Goal: Task Accomplishment & Management: Complete application form

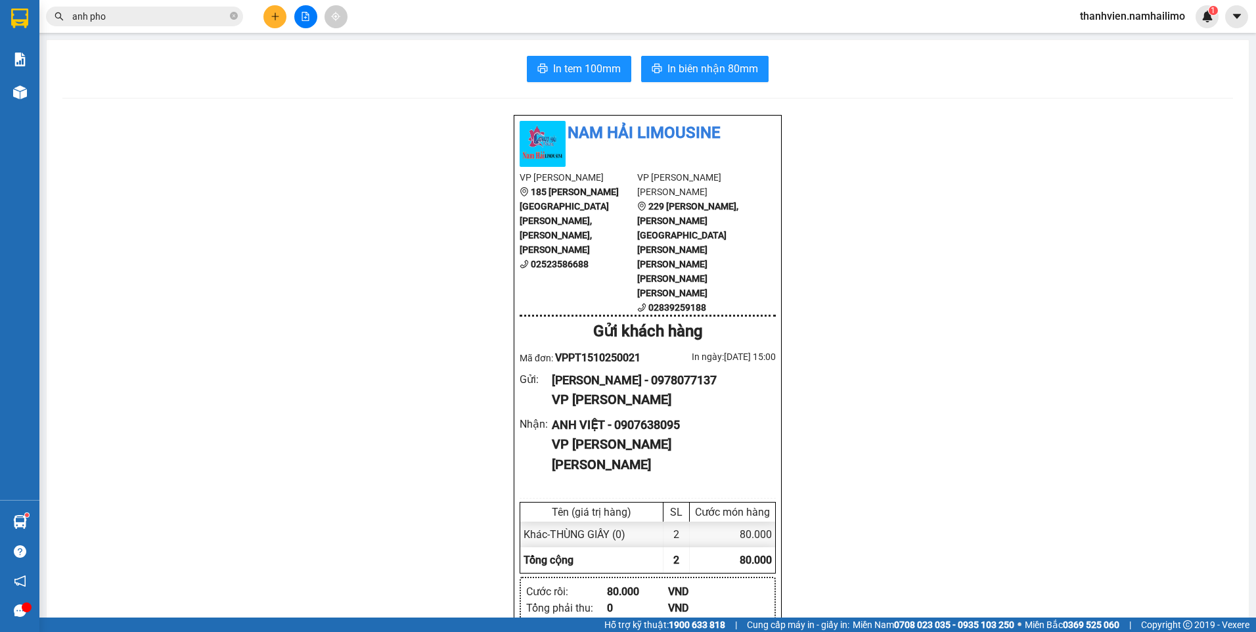
click at [307, 19] on icon "file-add" at bounding box center [305, 16] width 9 height 9
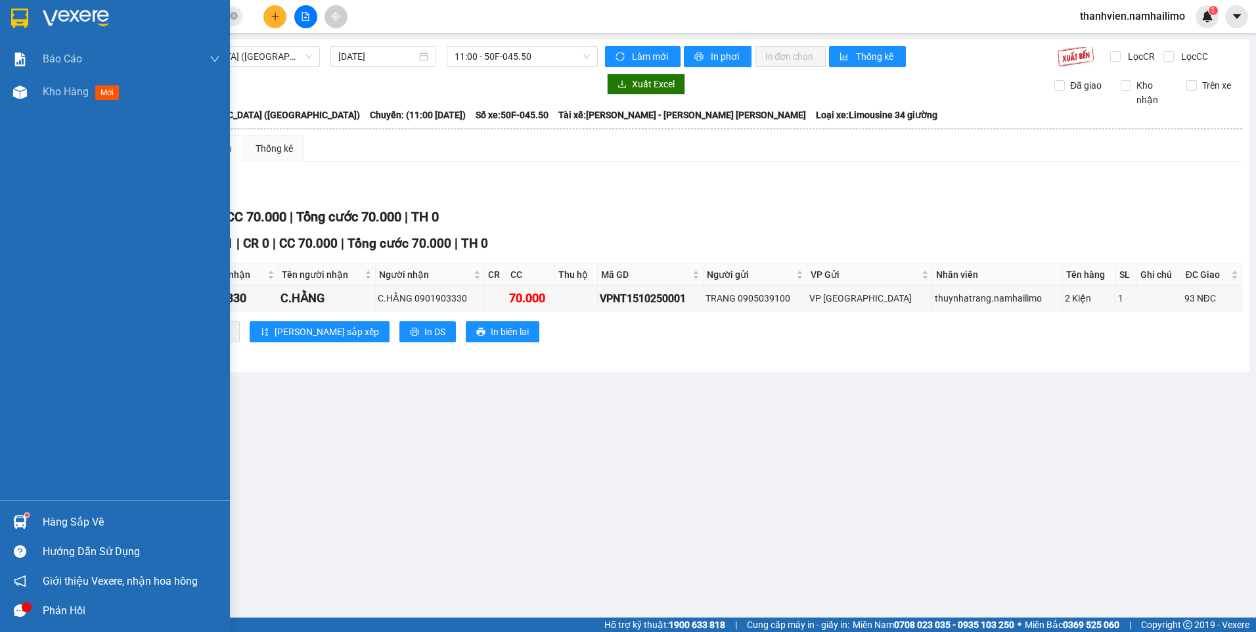
drag, startPoint x: 60, startPoint y: 91, endPoint x: 129, endPoint y: 147, distance: 88.7
click at [60, 92] on span "Kho hàng" at bounding box center [66, 91] width 46 height 12
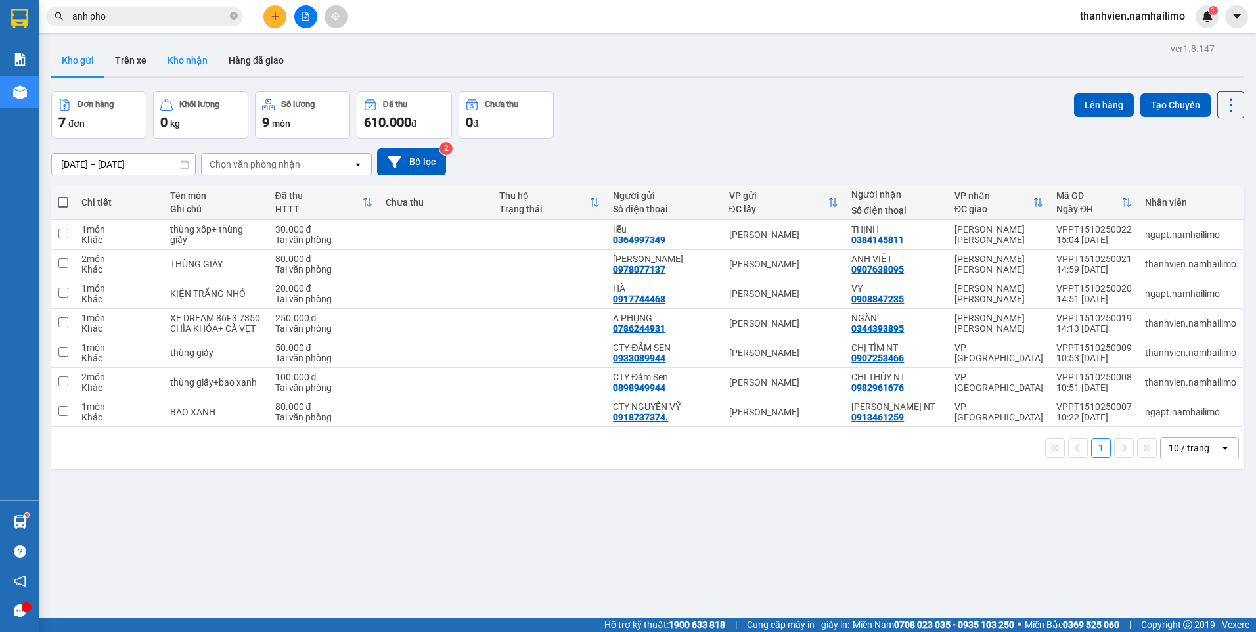
drag, startPoint x: 186, startPoint y: 63, endPoint x: 202, endPoint y: 69, distance: 17.5
click at [193, 64] on button "Kho nhận" at bounding box center [187, 61] width 61 height 32
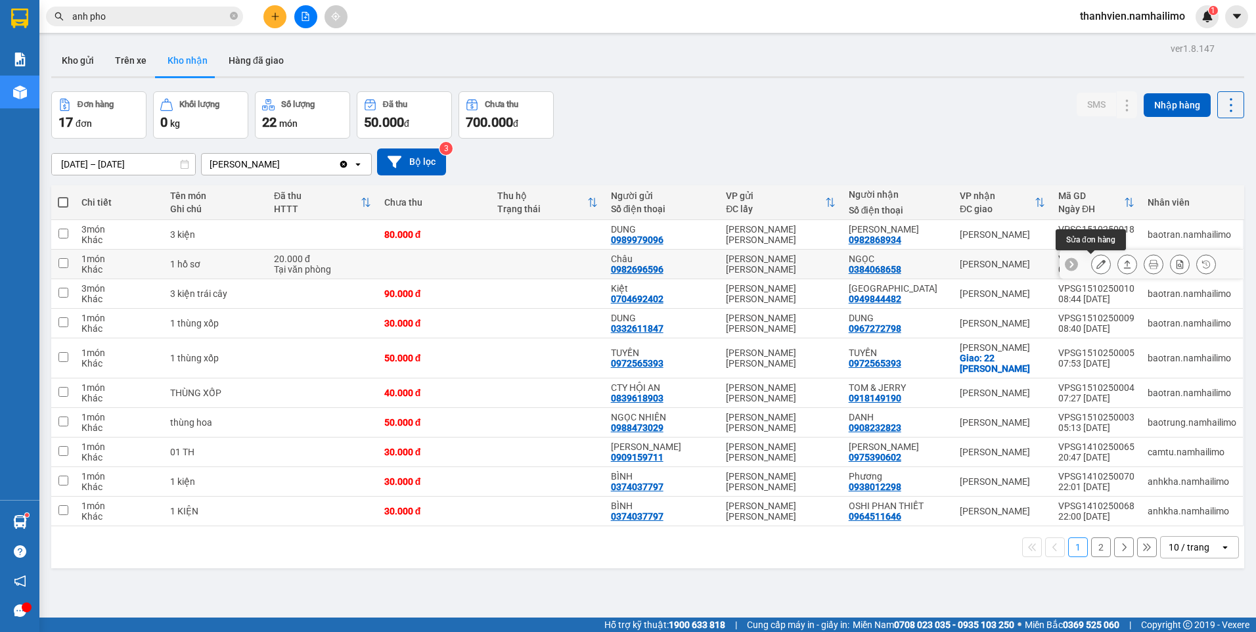
click at [1096, 266] on icon at bounding box center [1100, 263] width 9 height 9
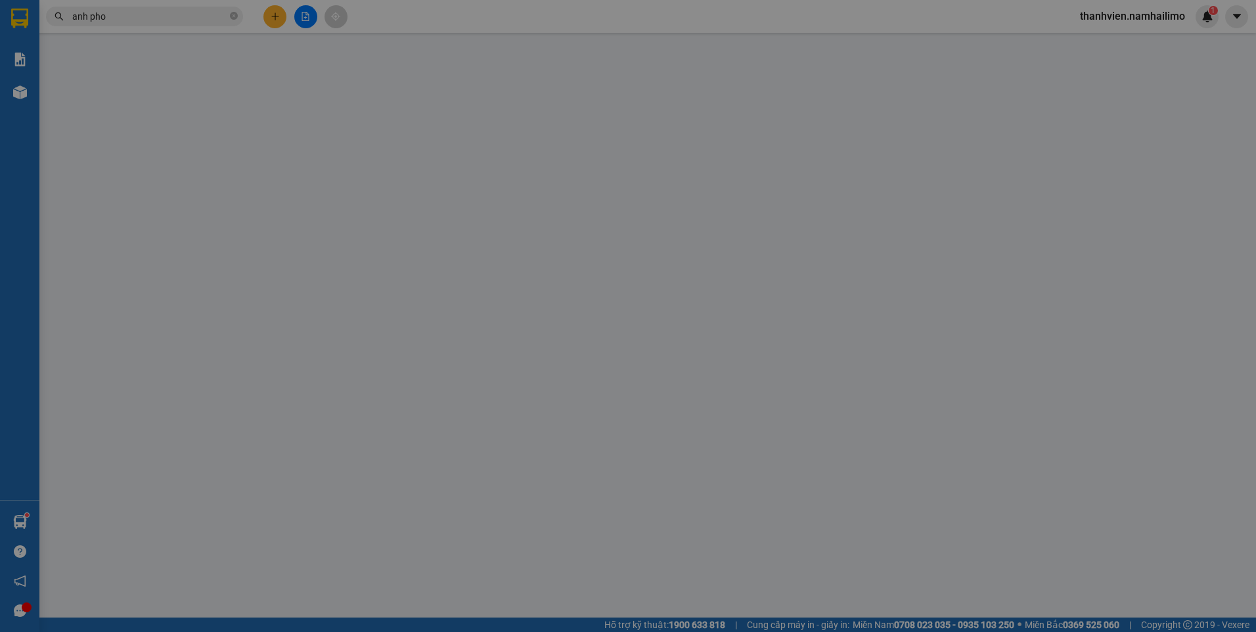
type input "0982696596"
type input "Châu"
type input "0384068658"
type input "NGỌC"
type input "20.000"
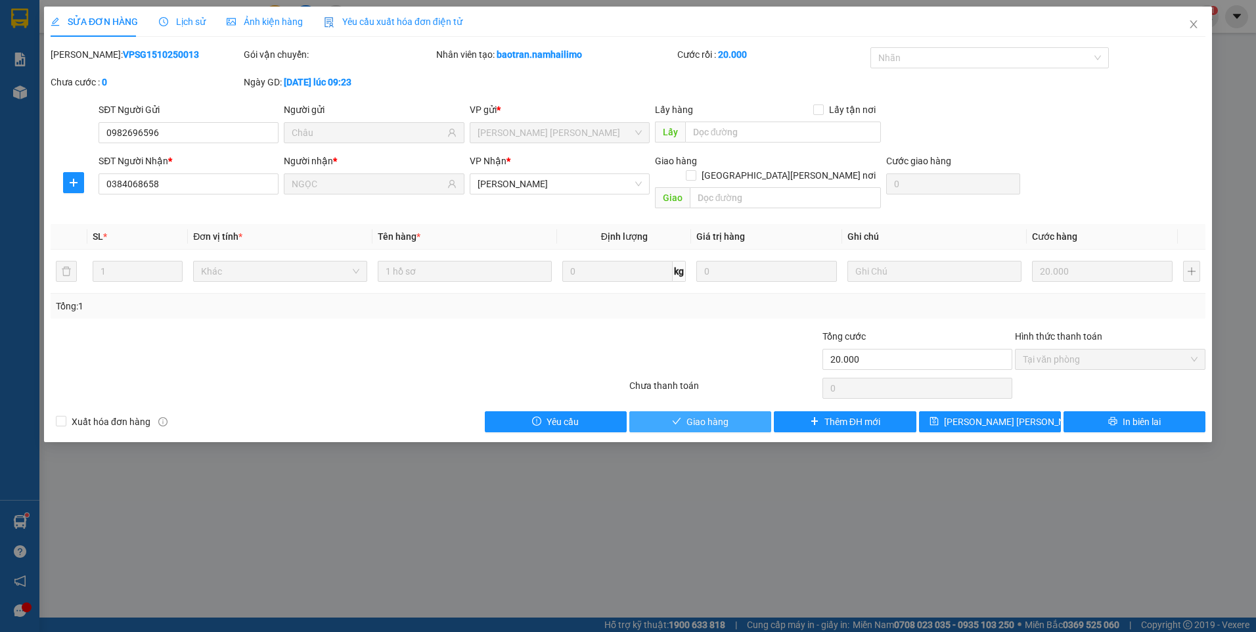
click at [724, 414] on span "Giao hàng" at bounding box center [707, 421] width 42 height 14
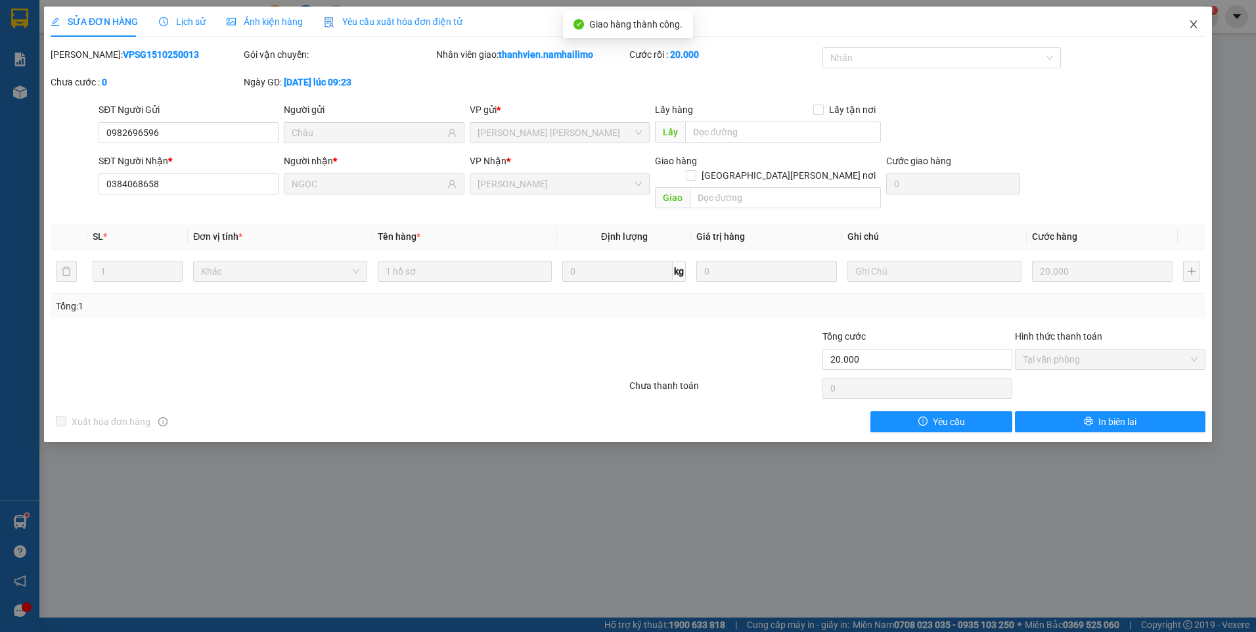
click at [1193, 24] on icon "close" at bounding box center [1193, 24] width 11 height 11
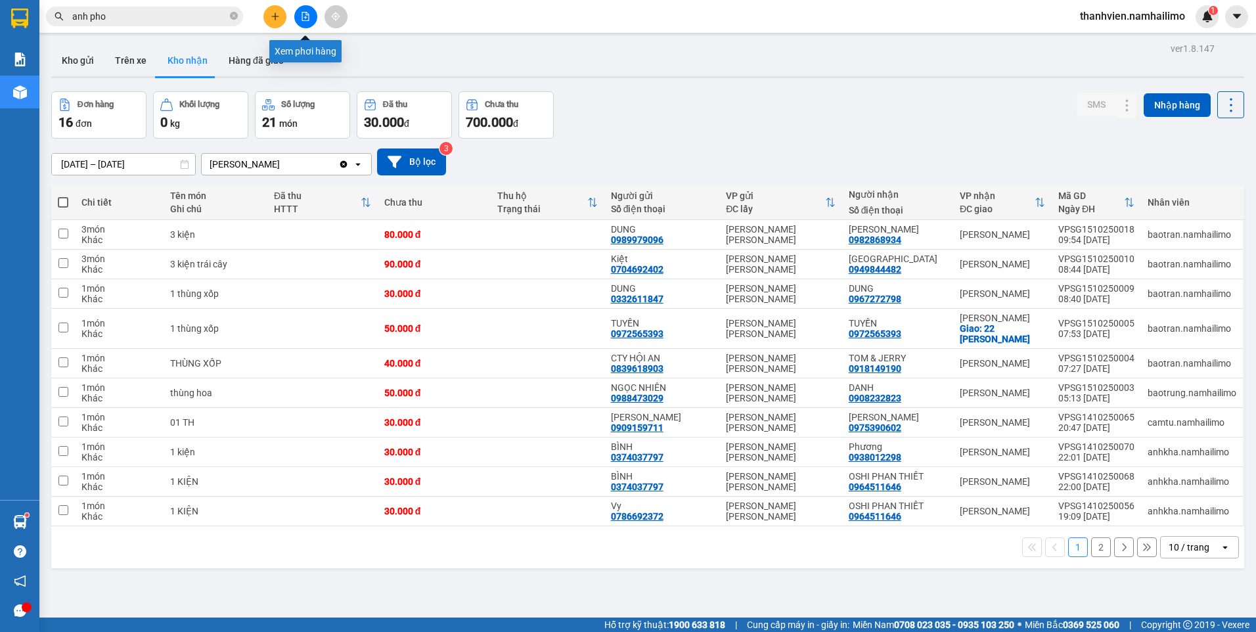
click at [306, 9] on button at bounding box center [305, 16] width 23 height 23
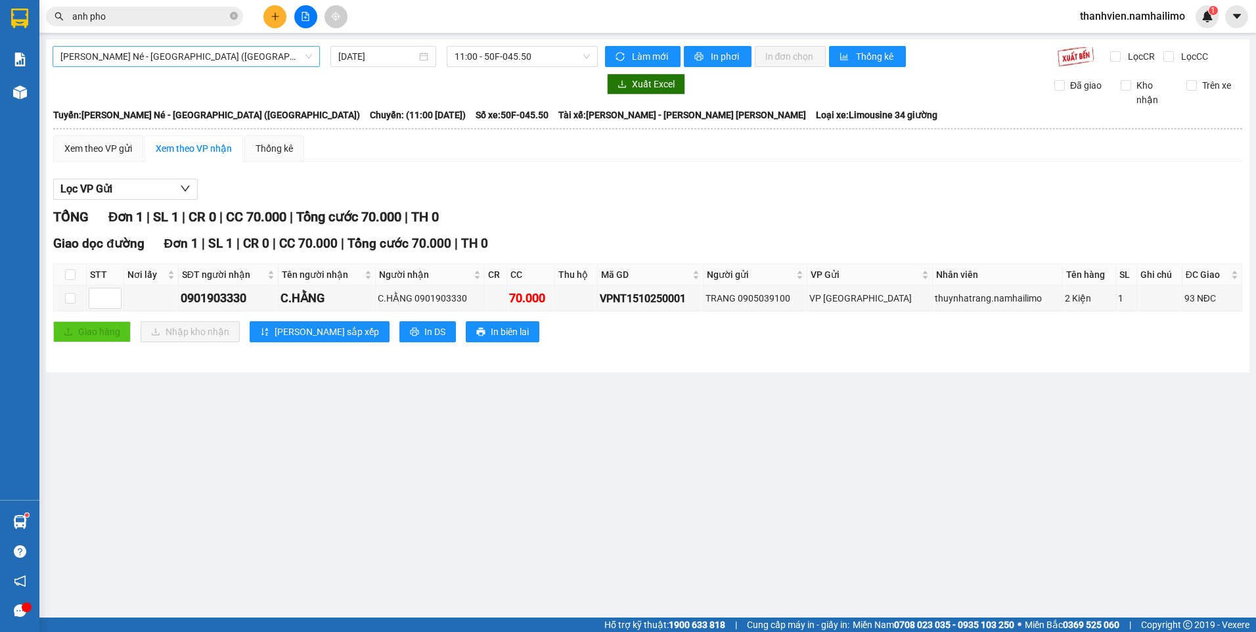
click at [263, 59] on span "[PERSON_NAME] Né - [GEOGRAPHIC_DATA] ([GEOGRAPHIC_DATA])" at bounding box center [186, 57] width 252 height 20
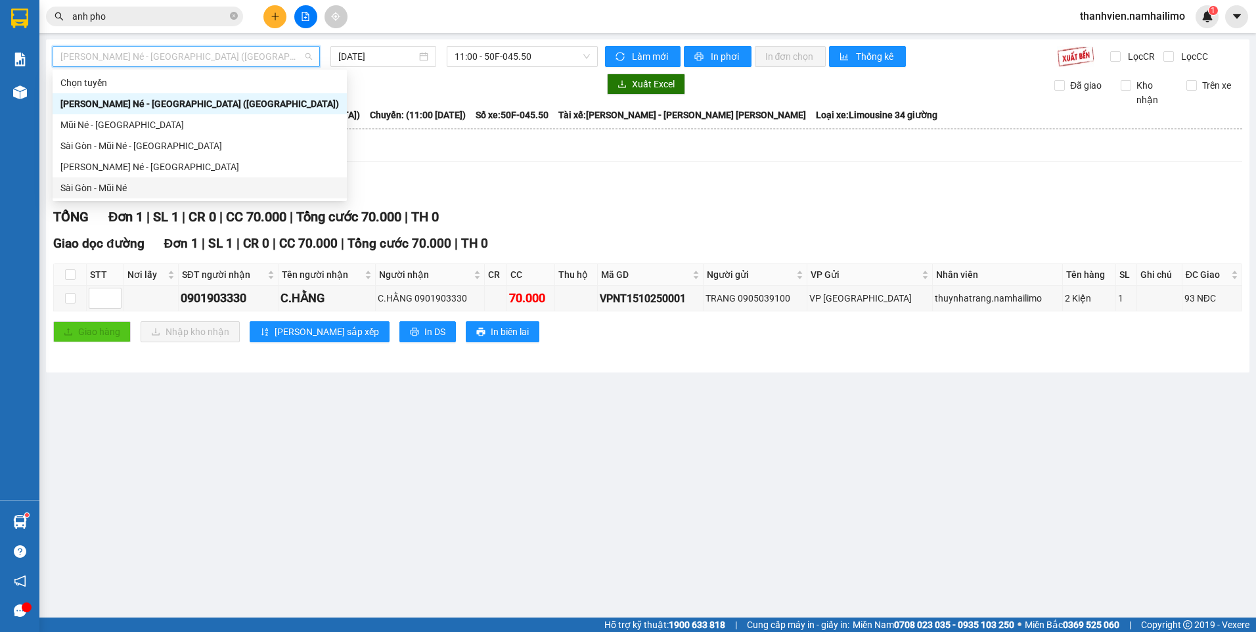
drag, startPoint x: 95, startPoint y: 187, endPoint x: 49, endPoint y: 213, distance: 53.0
click at [95, 190] on div "Sài Gòn - Mũi Né" at bounding box center [199, 188] width 278 height 14
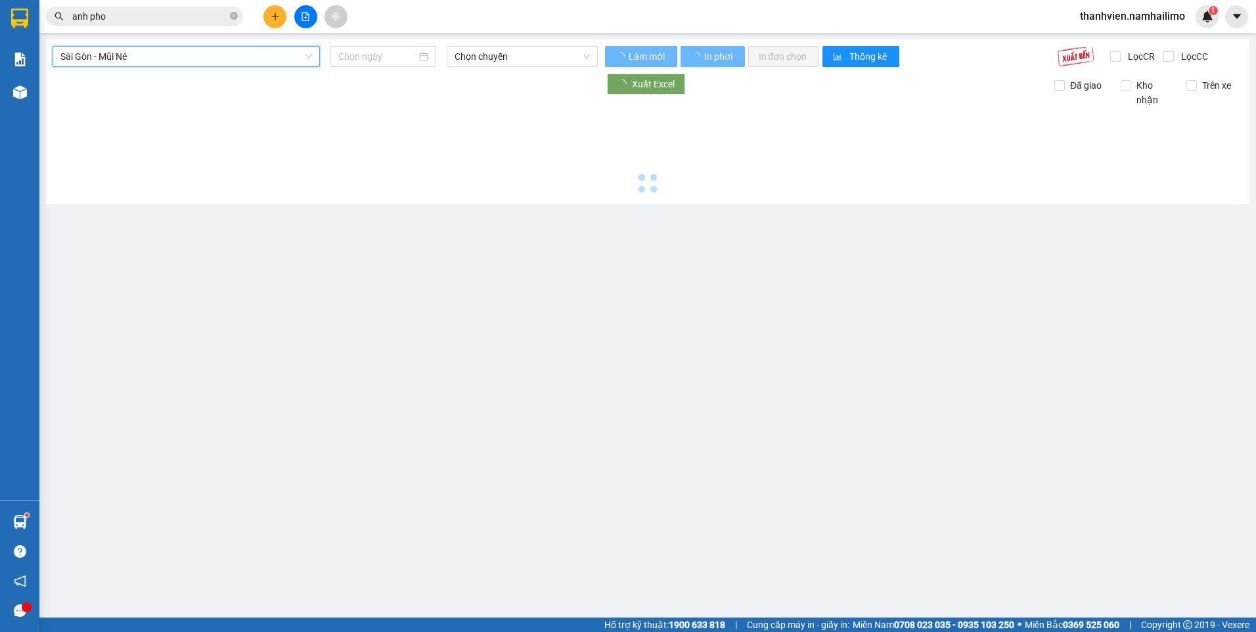
type input "[DATE]"
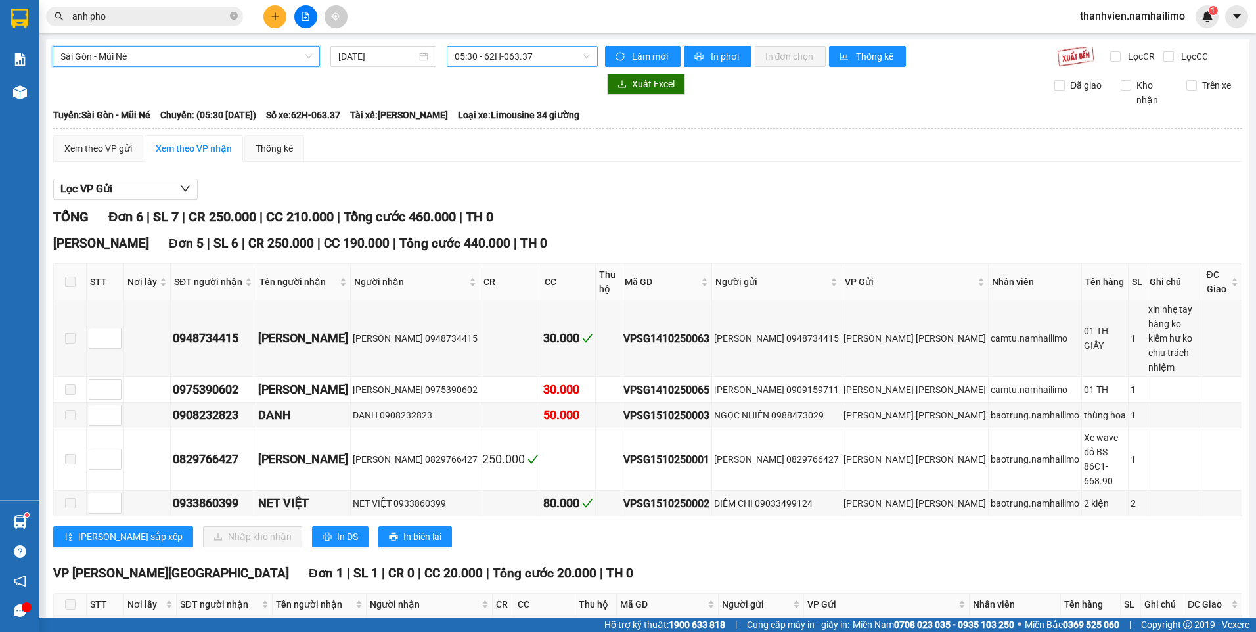
click at [545, 59] on span "05:30 - 62H-063.37" at bounding box center [523, 57] width 136 height 20
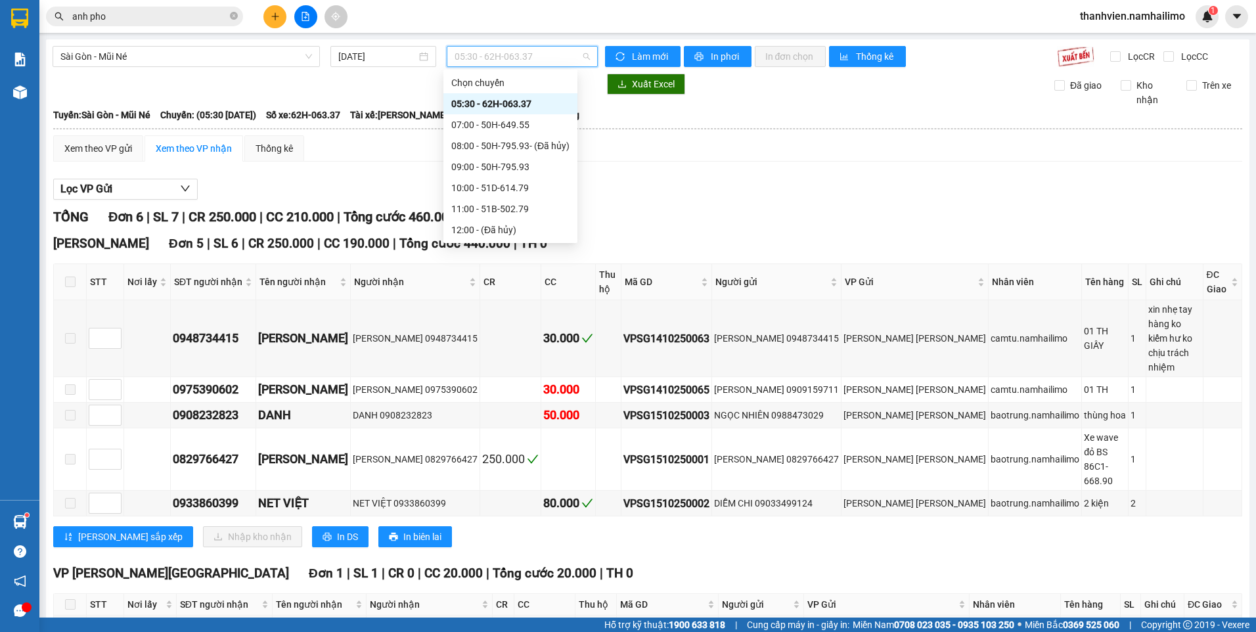
scroll to position [87, 0]
click at [554, 167] on div "12:30 (TC) - 62F-003.18" at bounding box center [510, 163] width 118 height 14
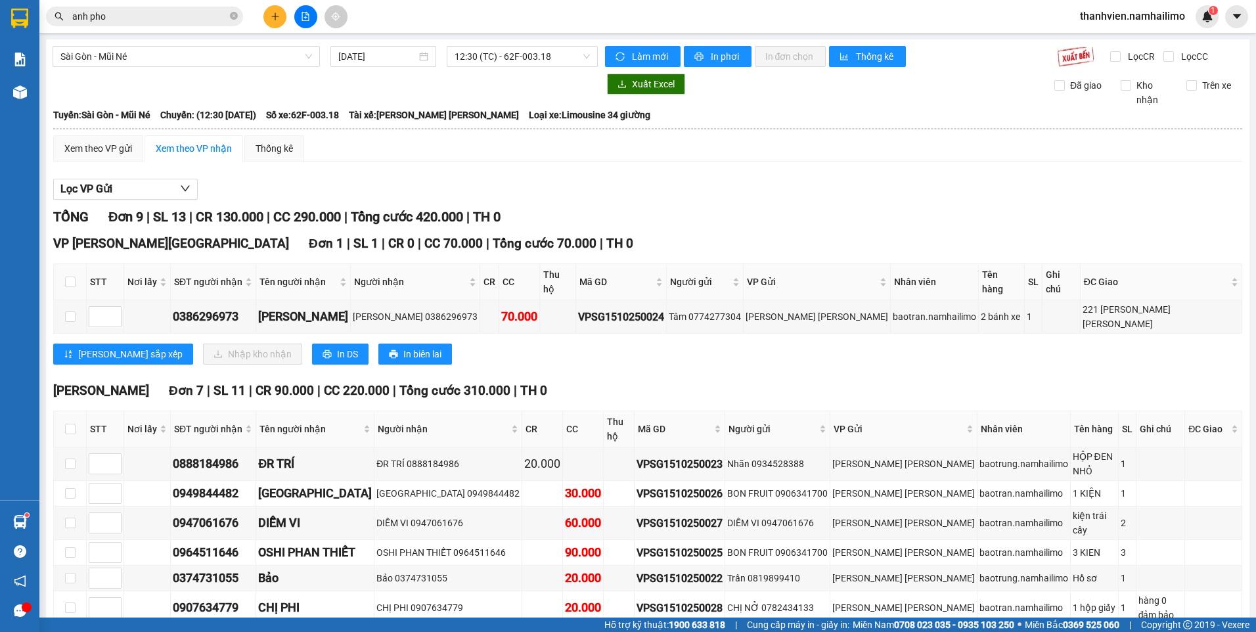
scroll to position [165, 0]
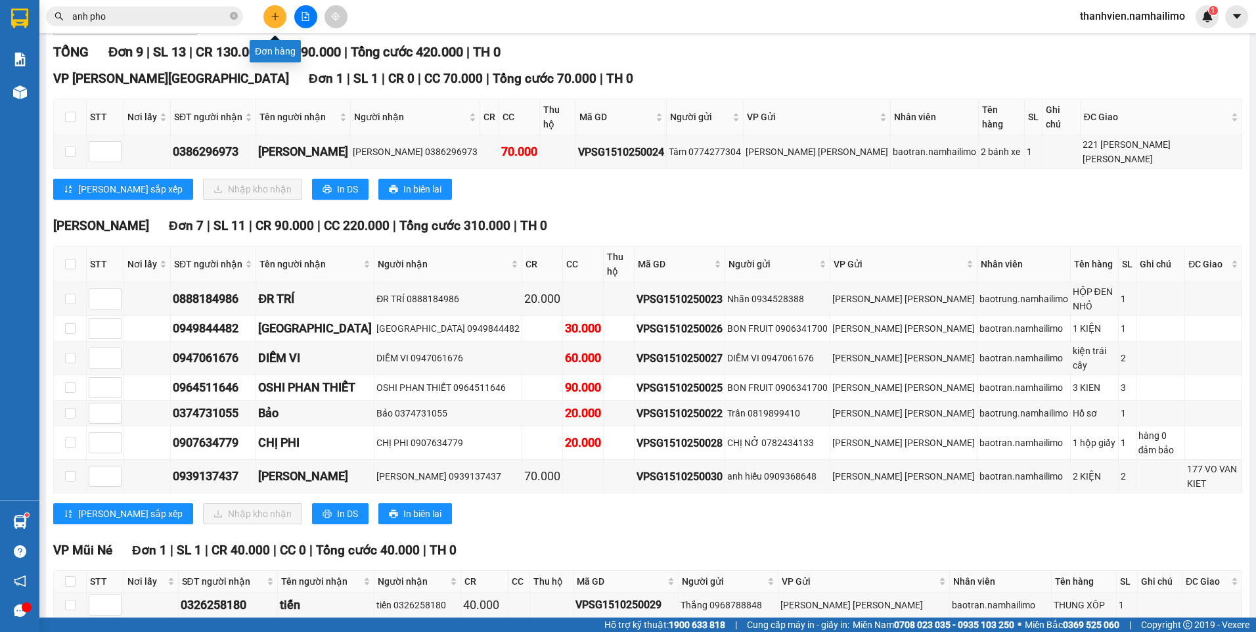
click at [277, 22] on button at bounding box center [274, 16] width 23 height 23
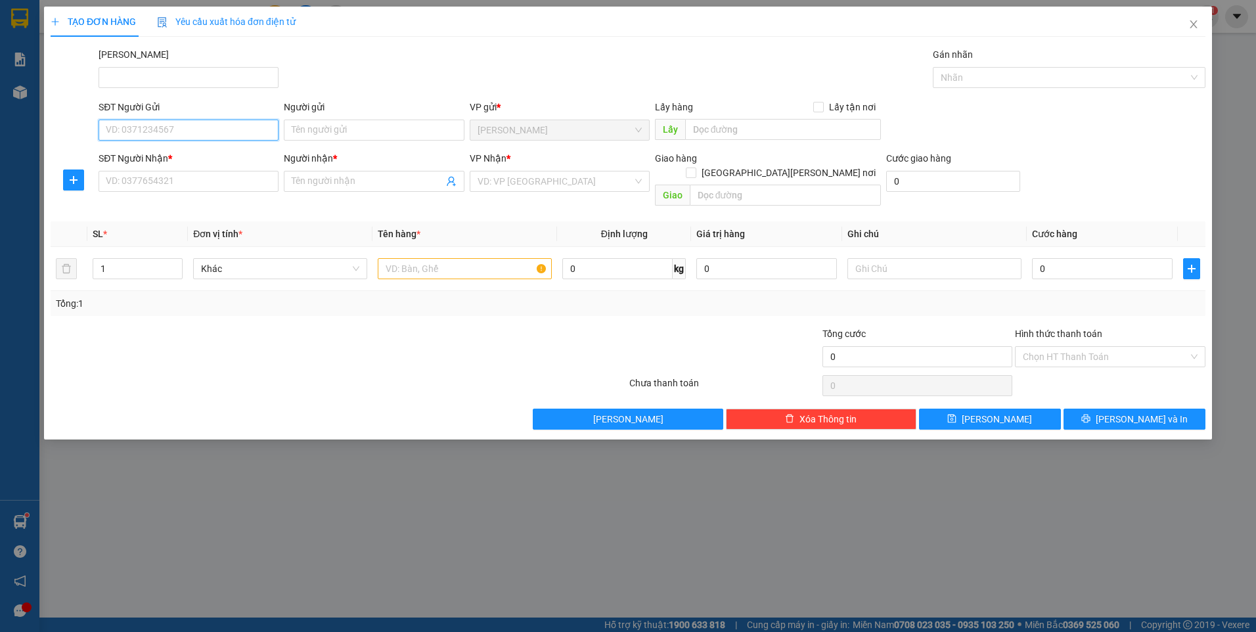
click at [170, 126] on input "SĐT Người Gửi" at bounding box center [189, 130] width 180 height 21
click at [175, 152] on div "0855670112 - lợi" at bounding box center [188, 156] width 164 height 14
type input "0855670112"
type input "lợi"
type input "0932143048"
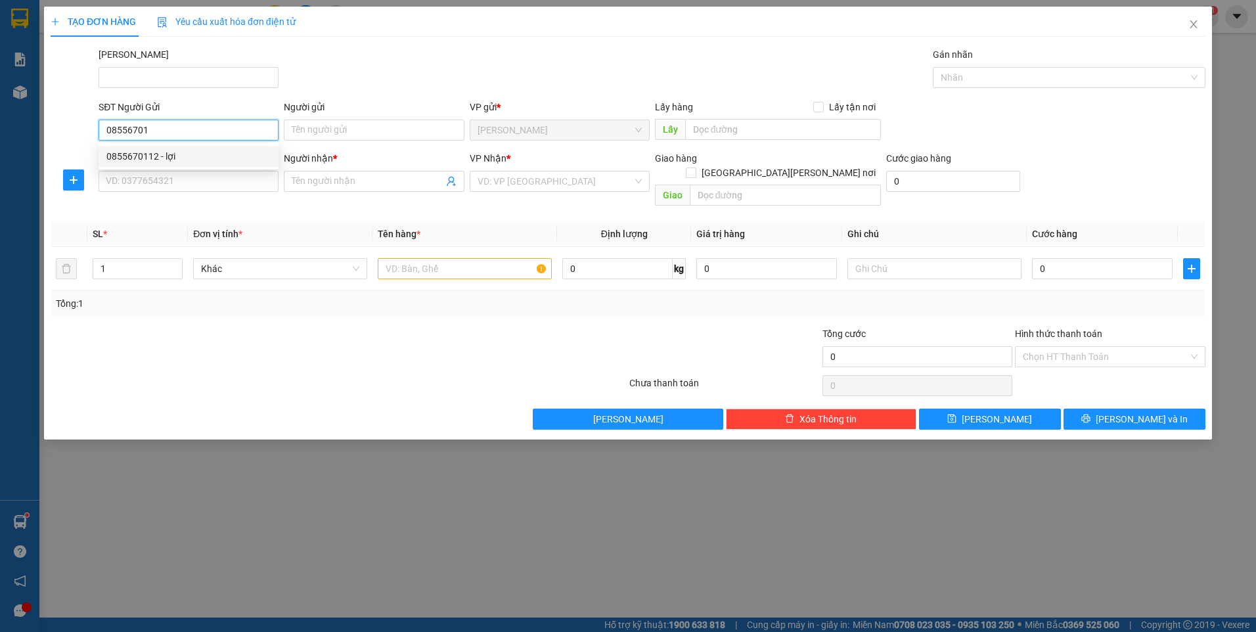
type input "quyên"
type input "40.000"
type input "0855670112"
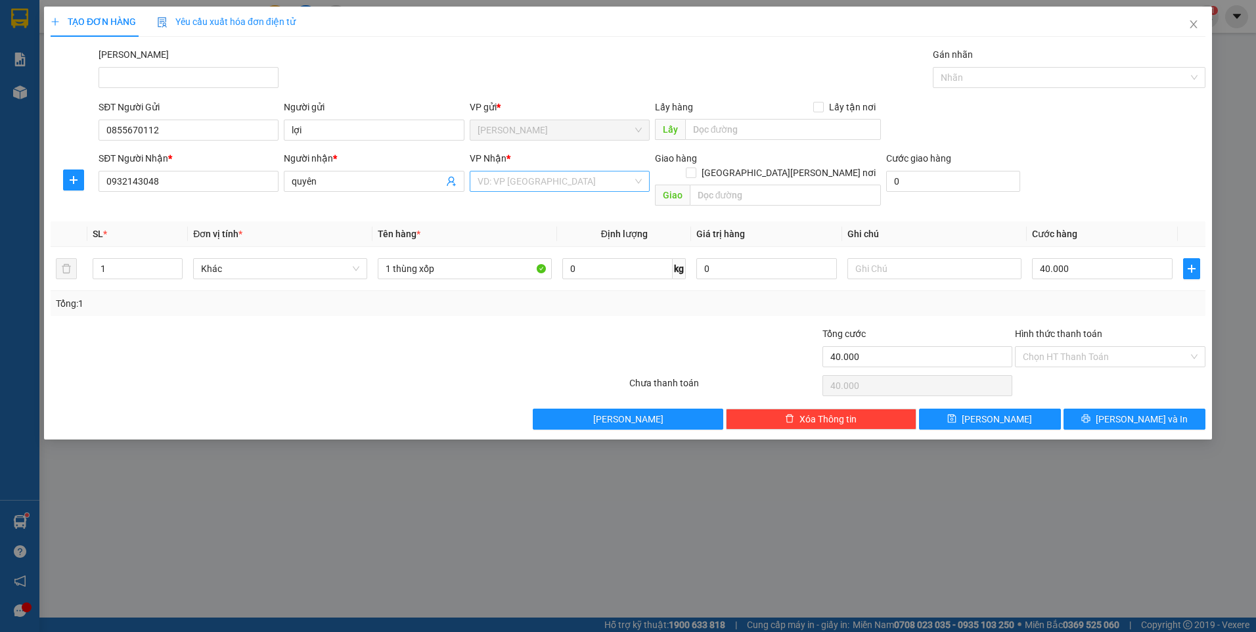
click at [608, 185] on input "search" at bounding box center [555, 181] width 155 height 20
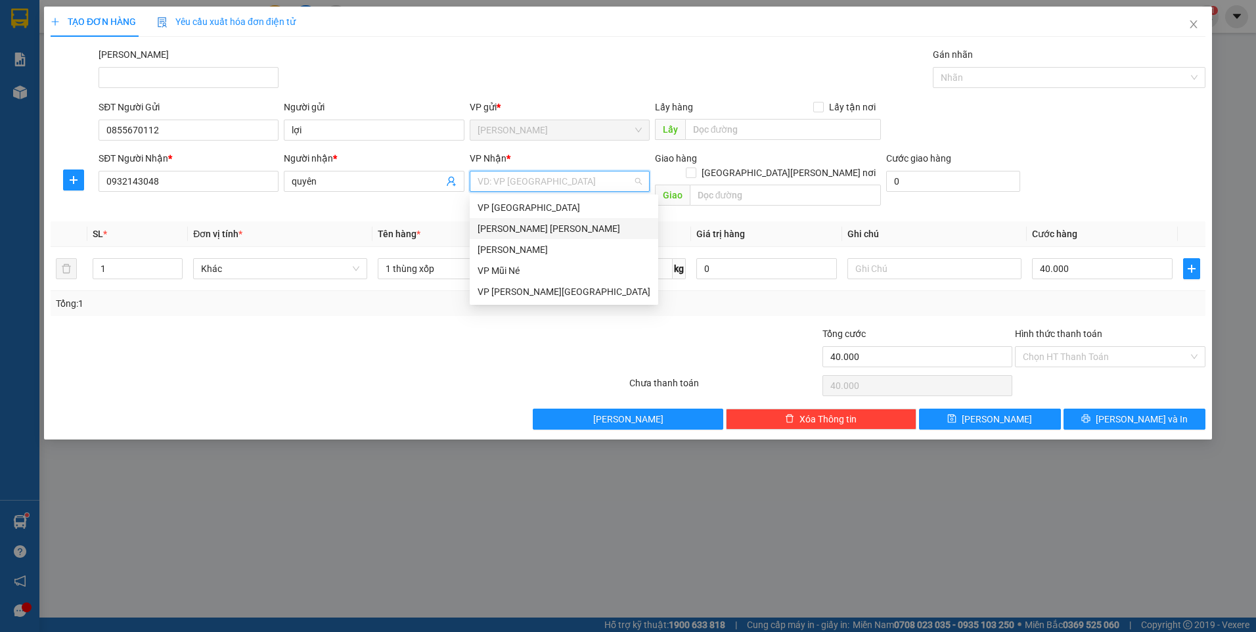
click at [546, 229] on div "[PERSON_NAME] [PERSON_NAME]" at bounding box center [564, 228] width 173 height 14
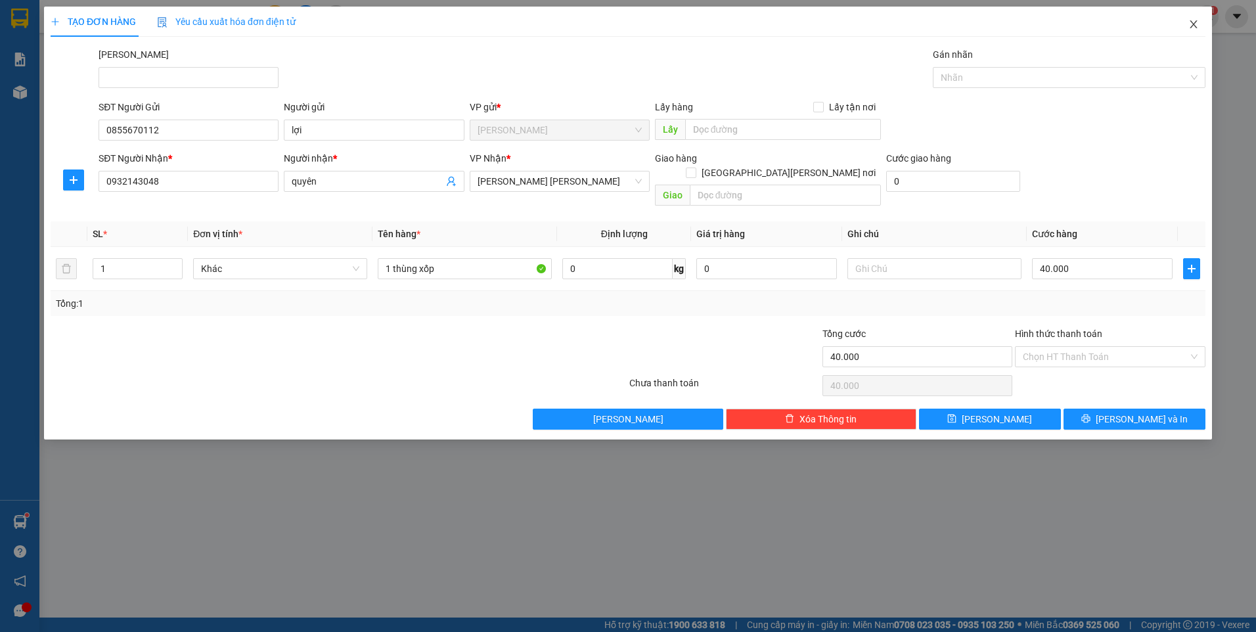
click at [1197, 24] on icon "close" at bounding box center [1193, 24] width 11 height 11
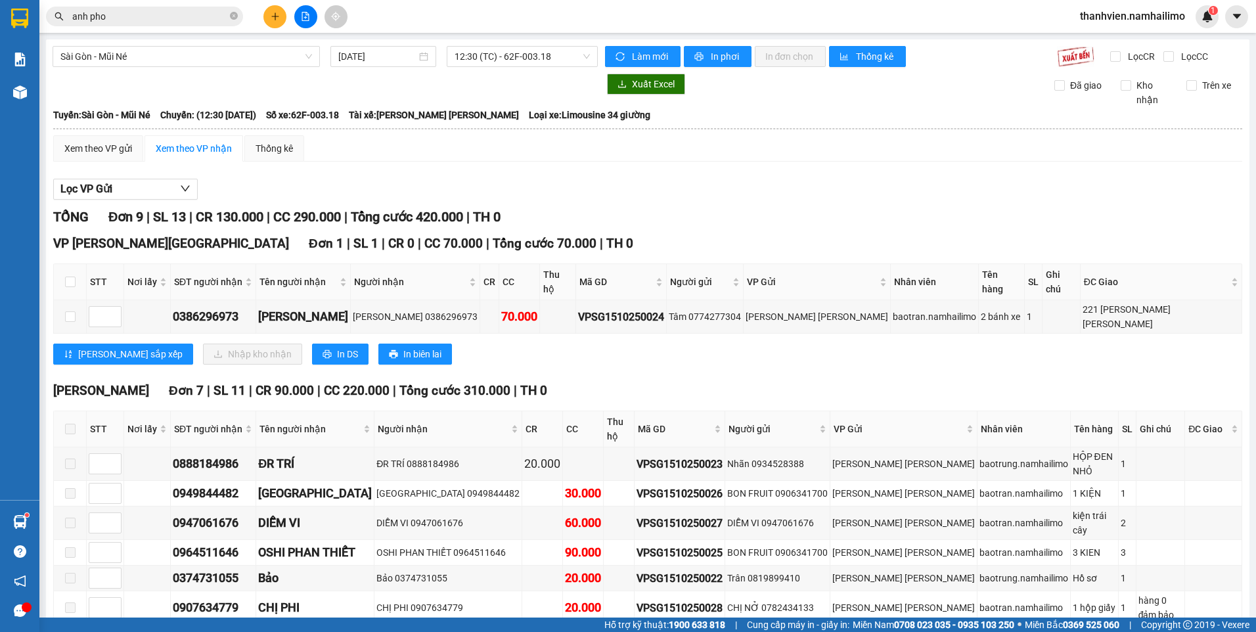
click at [56, 91] on div at bounding box center [326, 84] width 546 height 21
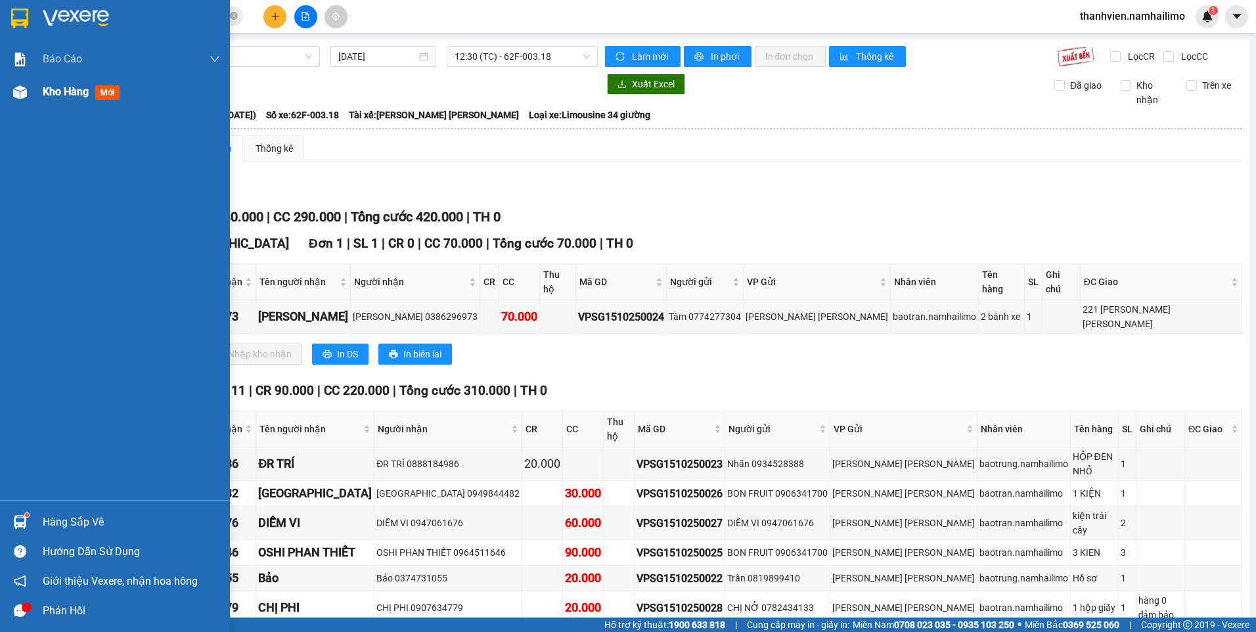
click at [37, 96] on div "Kho hàng mới" at bounding box center [115, 92] width 230 height 33
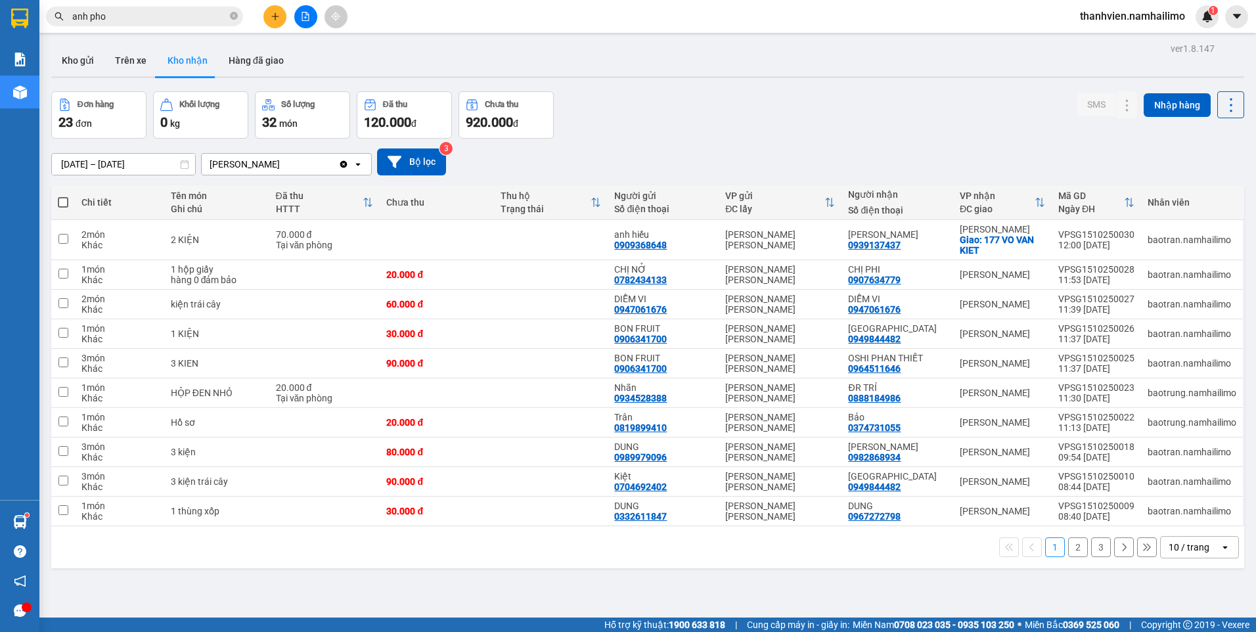
click at [1071, 549] on button "2" at bounding box center [1078, 547] width 20 height 20
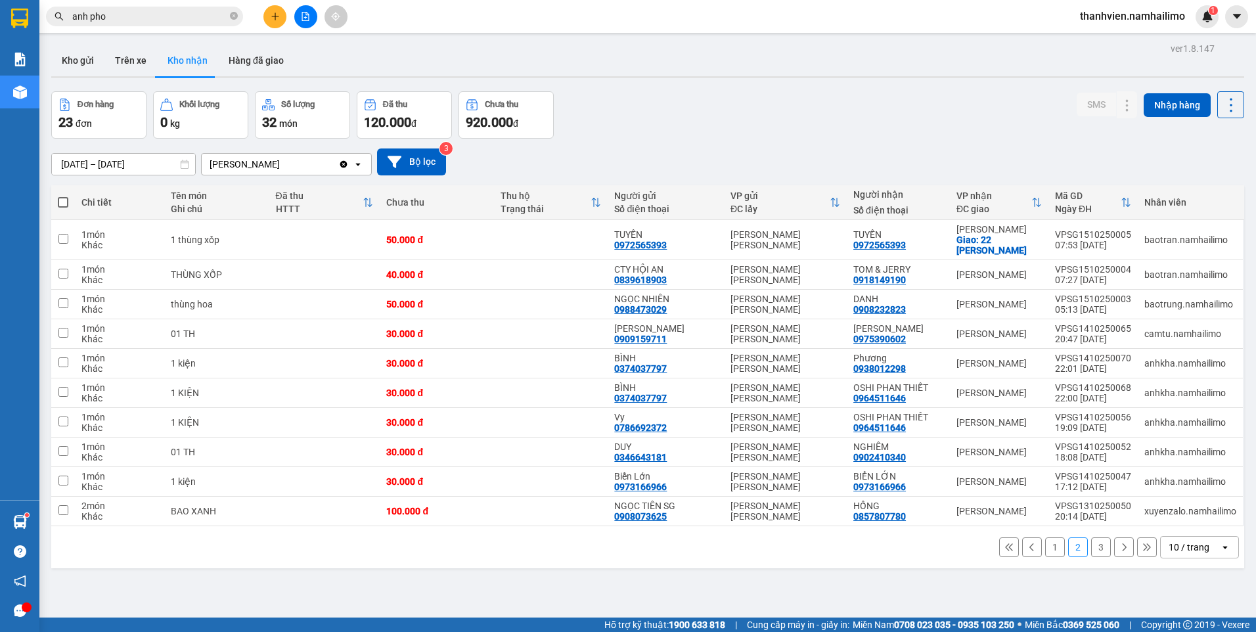
click at [1091, 545] on button "3" at bounding box center [1101, 547] width 20 height 20
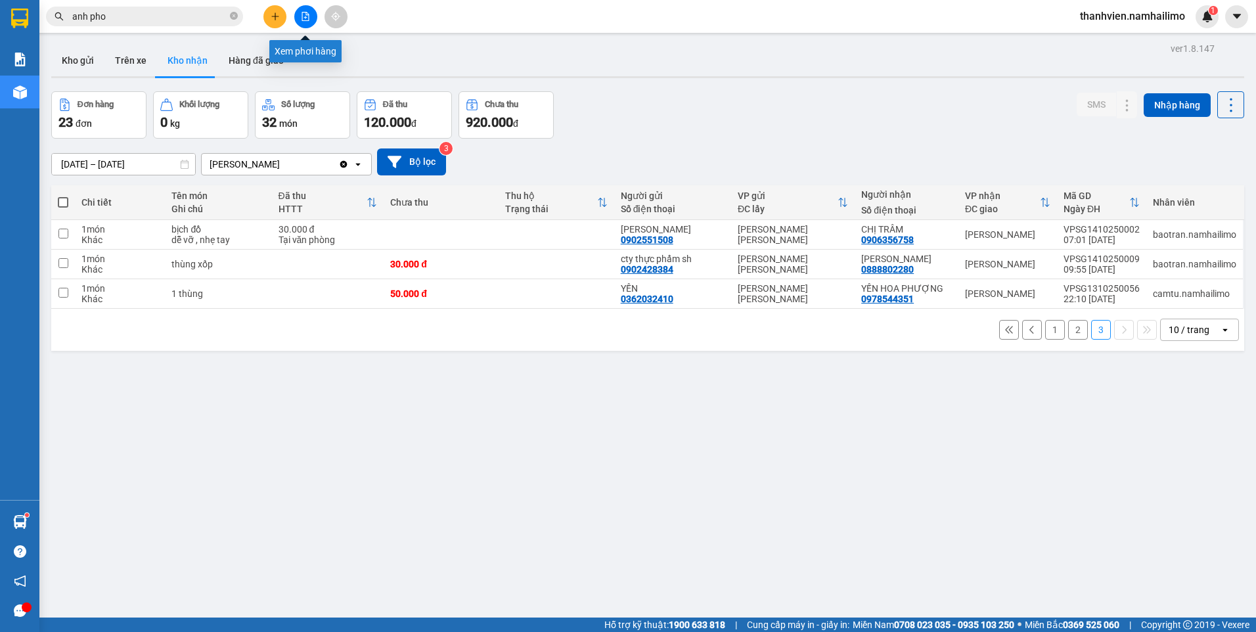
click at [304, 16] on icon "file-add" at bounding box center [305, 16] width 9 height 9
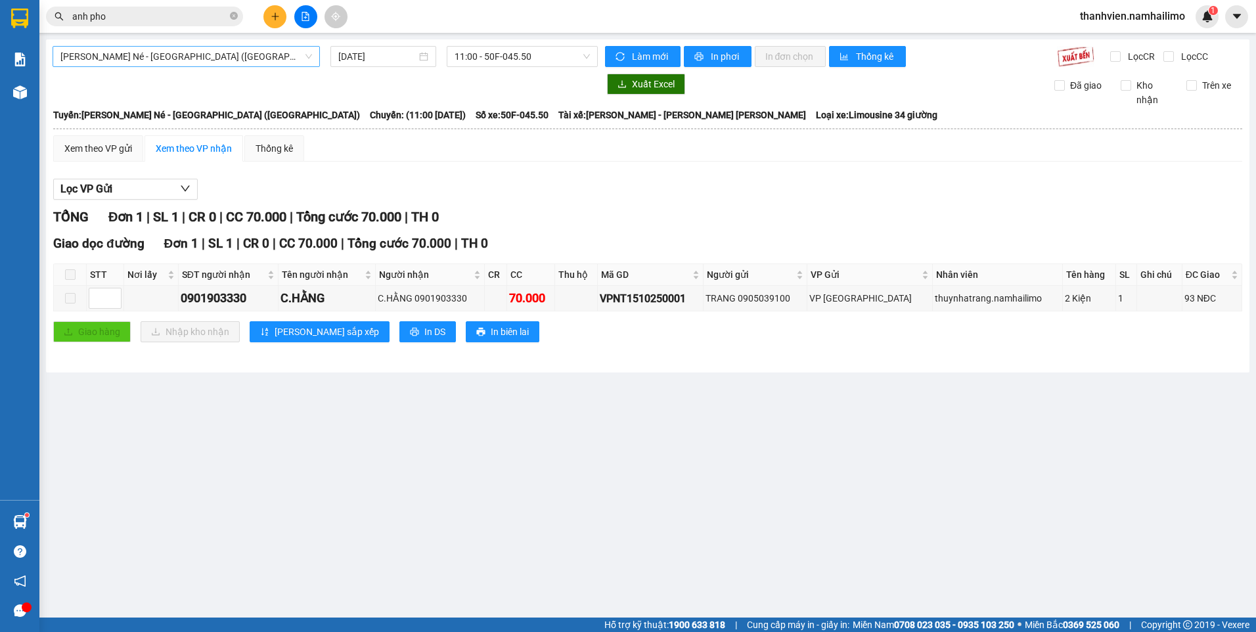
click at [250, 59] on span "[PERSON_NAME] Né - [GEOGRAPHIC_DATA] ([GEOGRAPHIC_DATA])" at bounding box center [186, 57] width 252 height 20
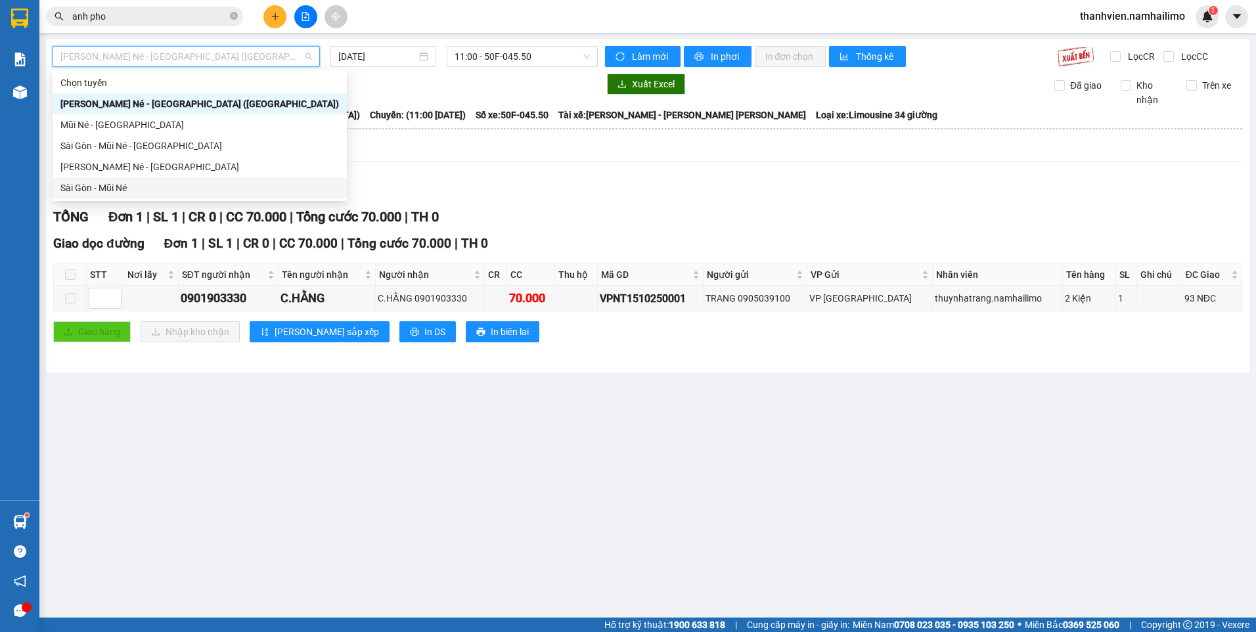
click at [209, 190] on div "Sài Gòn - Mũi Né" at bounding box center [199, 188] width 278 height 14
type input "[DATE]"
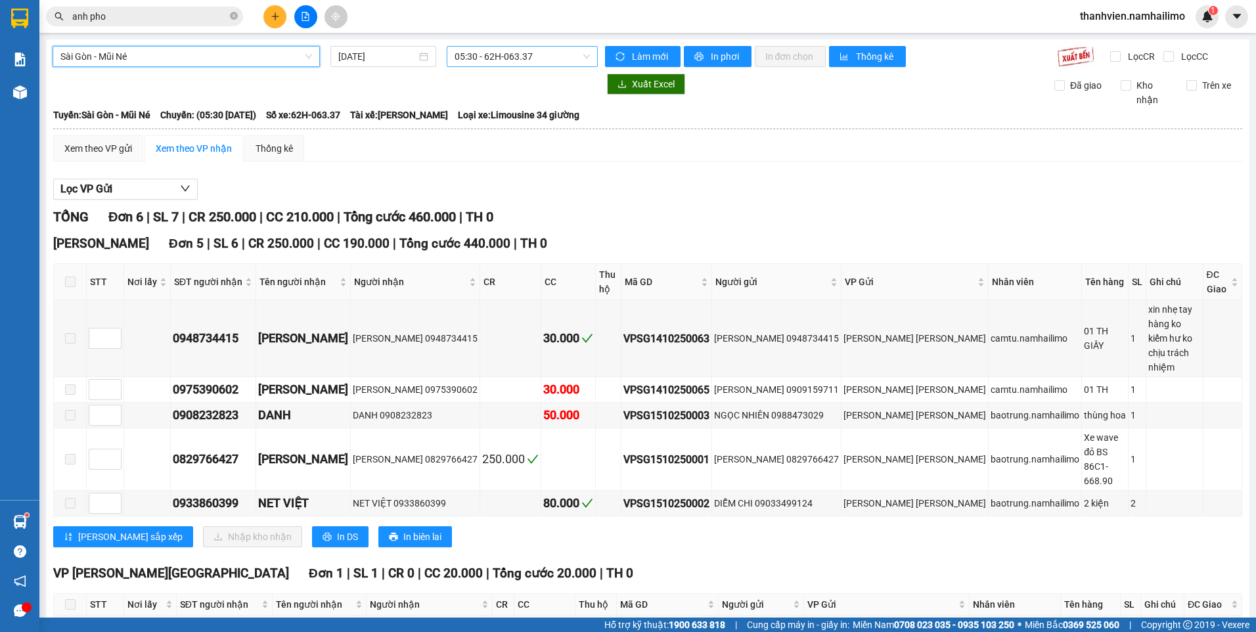
click at [543, 52] on span "05:30 - 62H-063.37" at bounding box center [523, 57] width 136 height 20
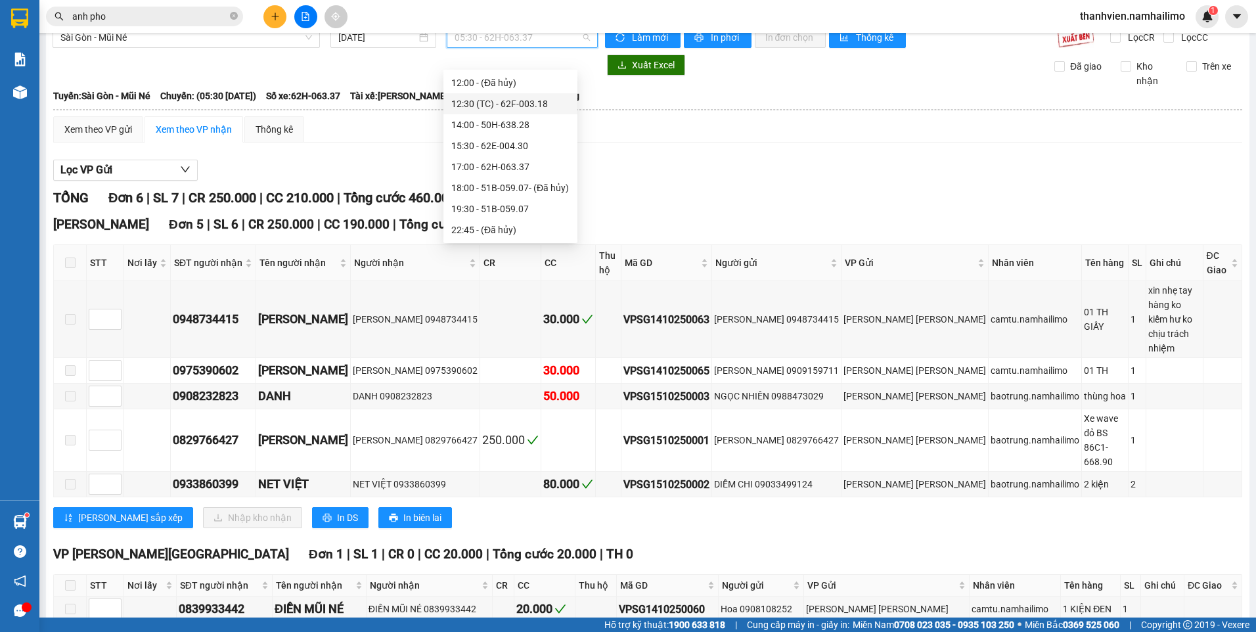
scroll to position [60, 0]
click at [536, 127] on div "10:00 - 51D-614.79" at bounding box center [510, 128] width 118 height 14
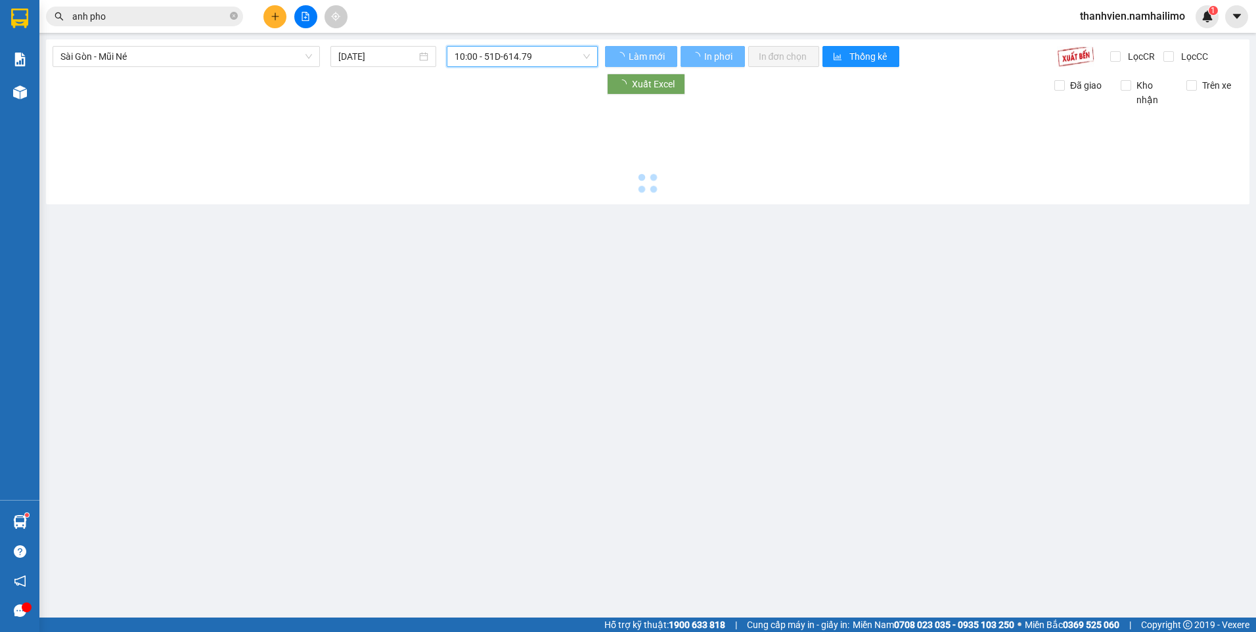
scroll to position [0, 0]
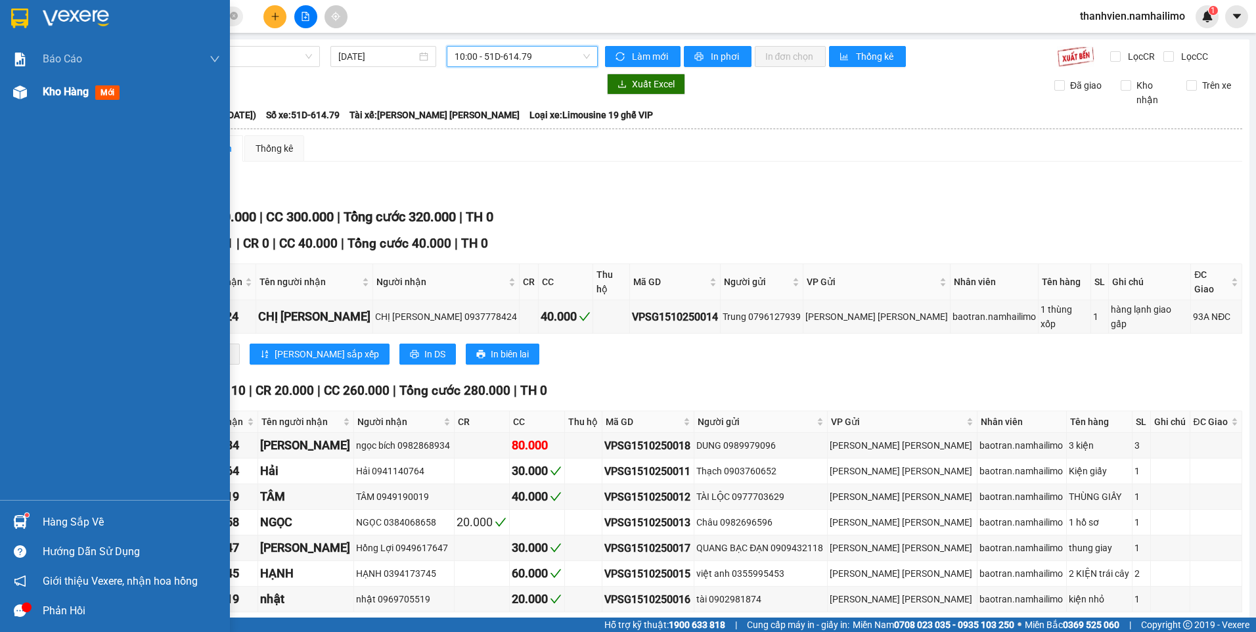
click at [58, 90] on span "Kho hàng" at bounding box center [66, 91] width 46 height 12
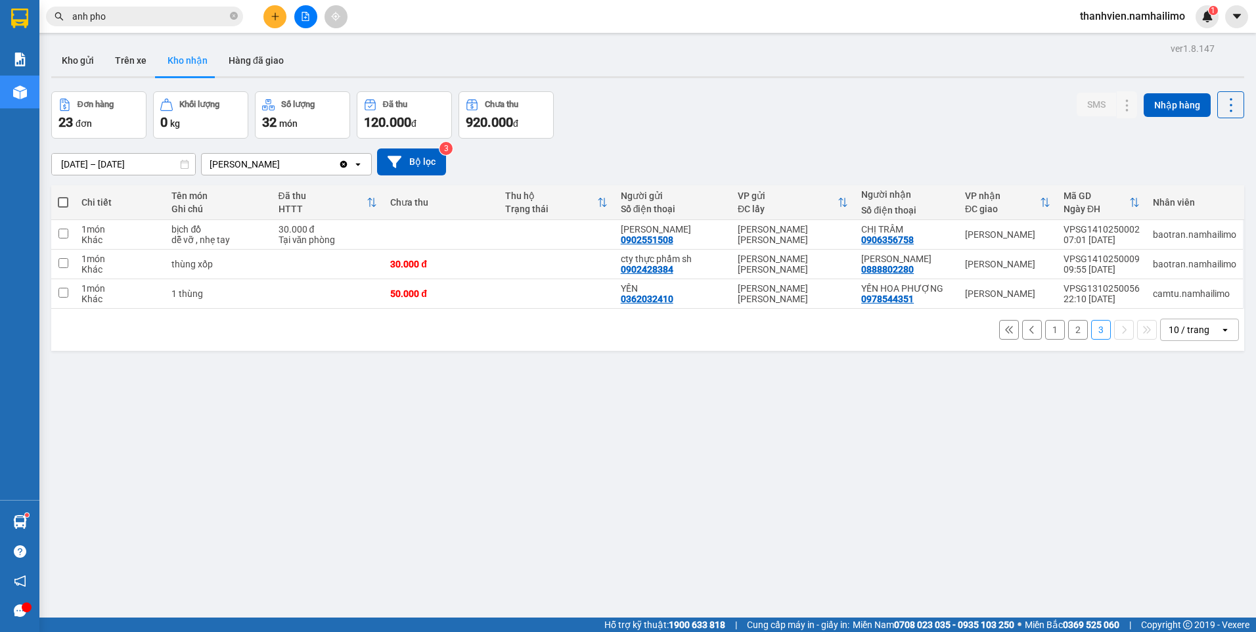
scroll to position [60, 0]
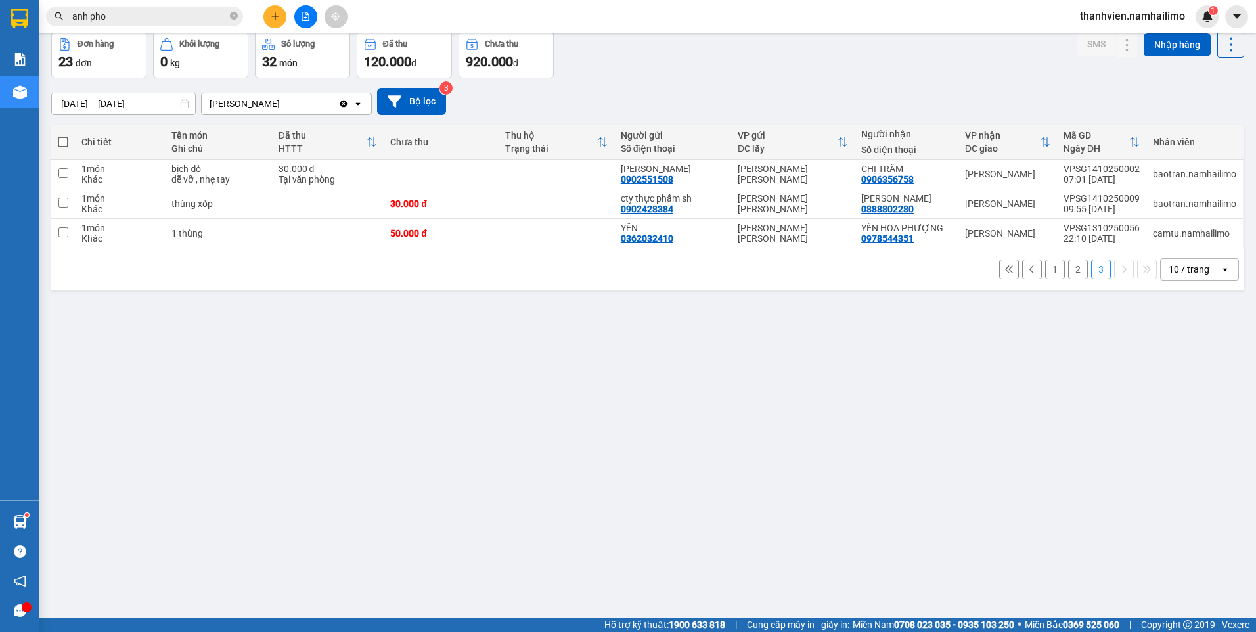
click at [1068, 271] on button "2" at bounding box center [1078, 269] width 20 height 20
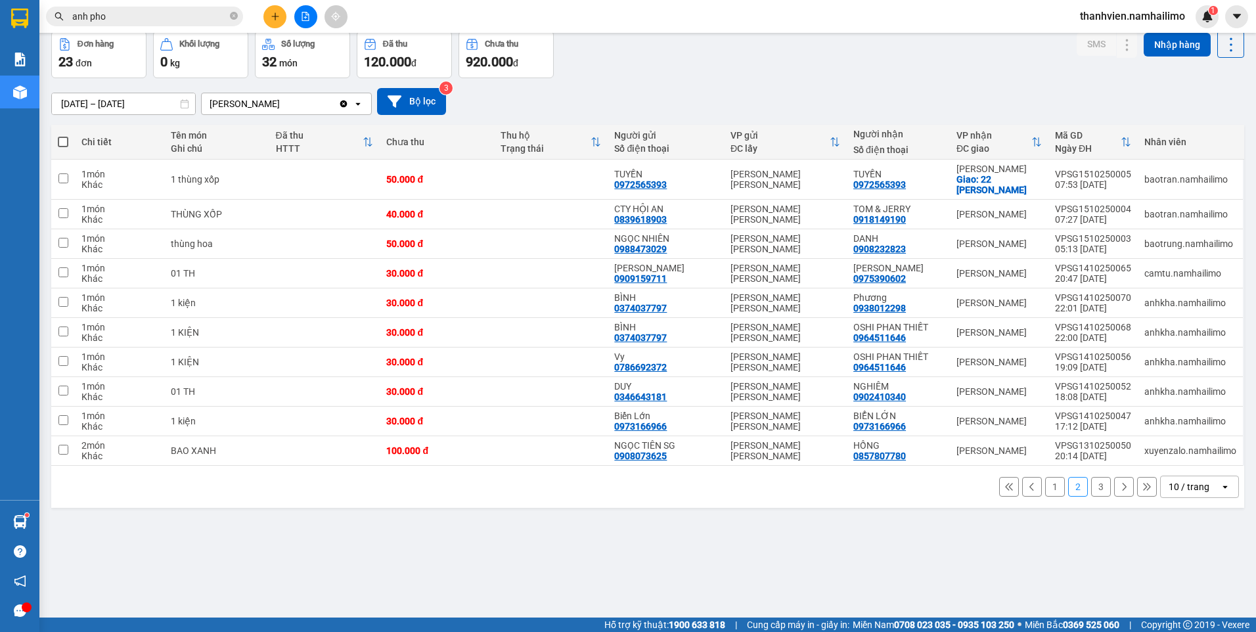
click at [1048, 486] on button "1" at bounding box center [1055, 487] width 20 height 20
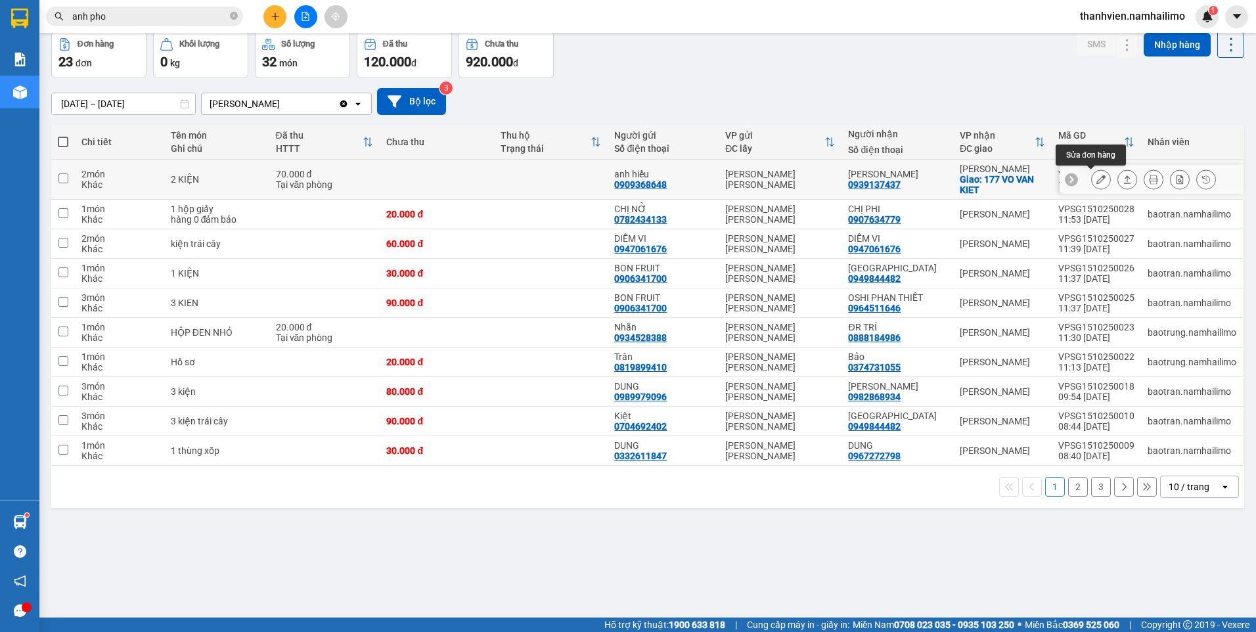
click at [1096, 179] on icon at bounding box center [1100, 179] width 9 height 9
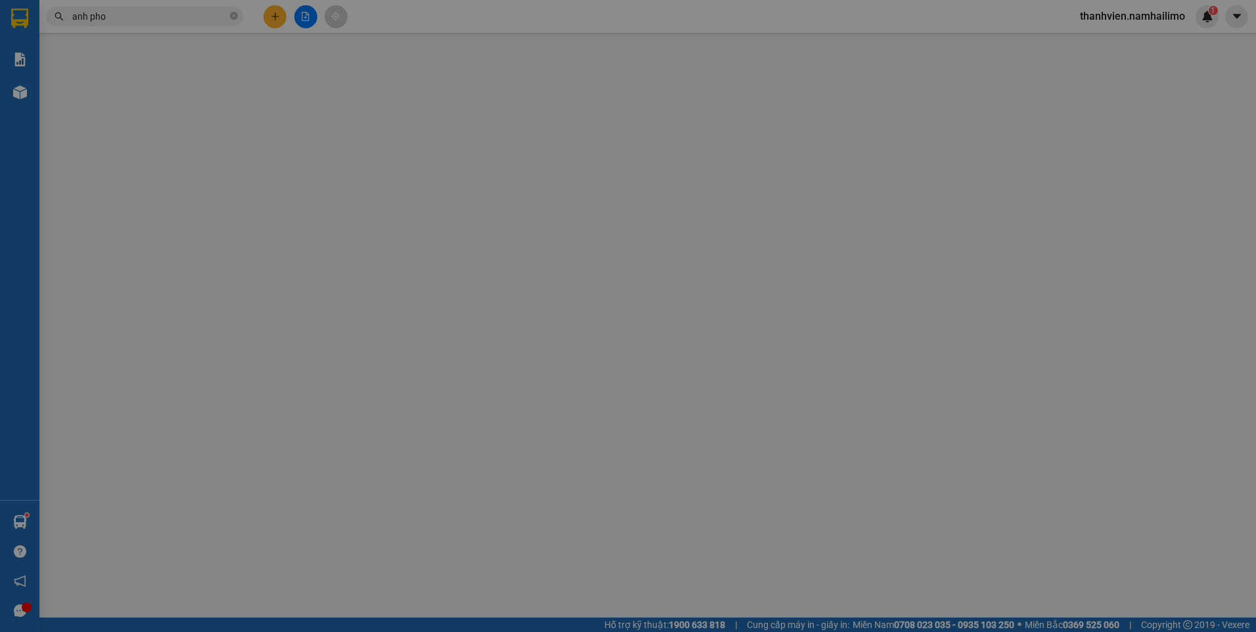
type input "0909368648"
type input "anh hiếu"
type input "0939137437"
type input "[PERSON_NAME]"
checkbox input "true"
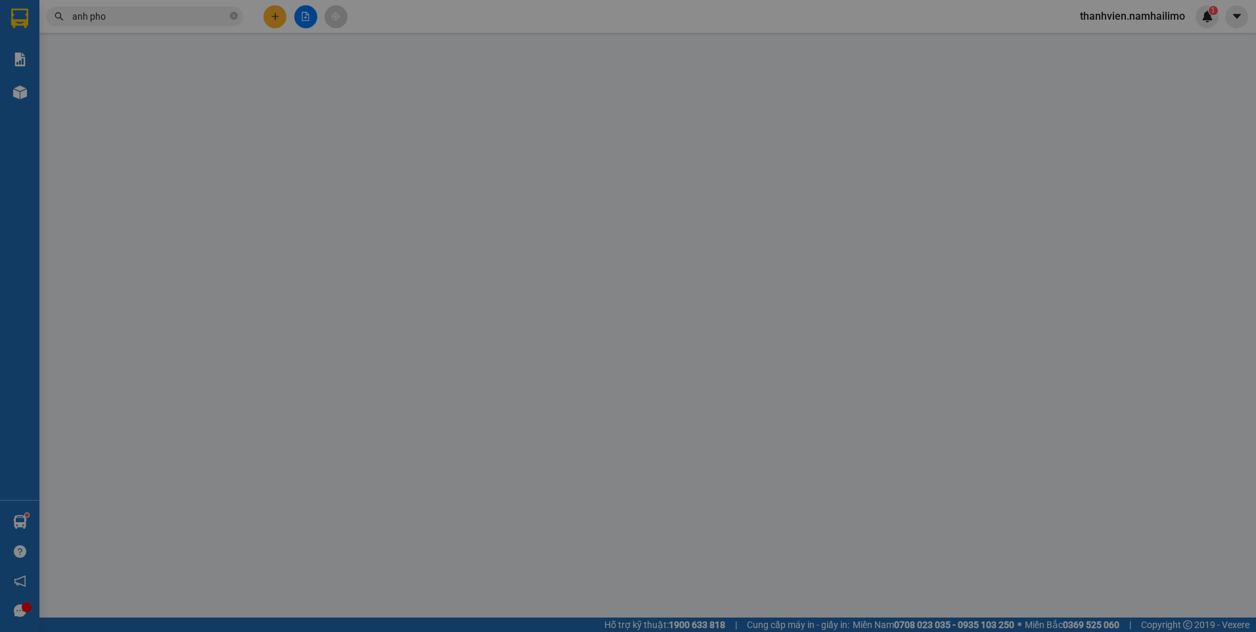
type input "177 VO VAN KIET"
type input "70.000"
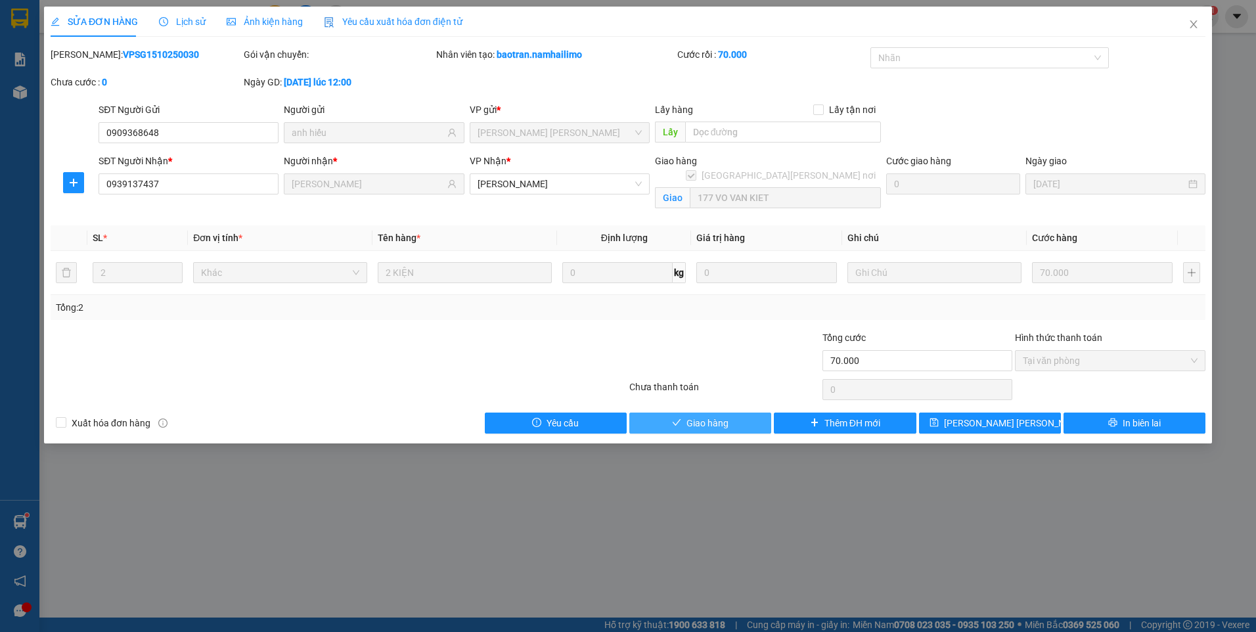
click at [721, 420] on span "Giao hàng" at bounding box center [707, 423] width 42 height 14
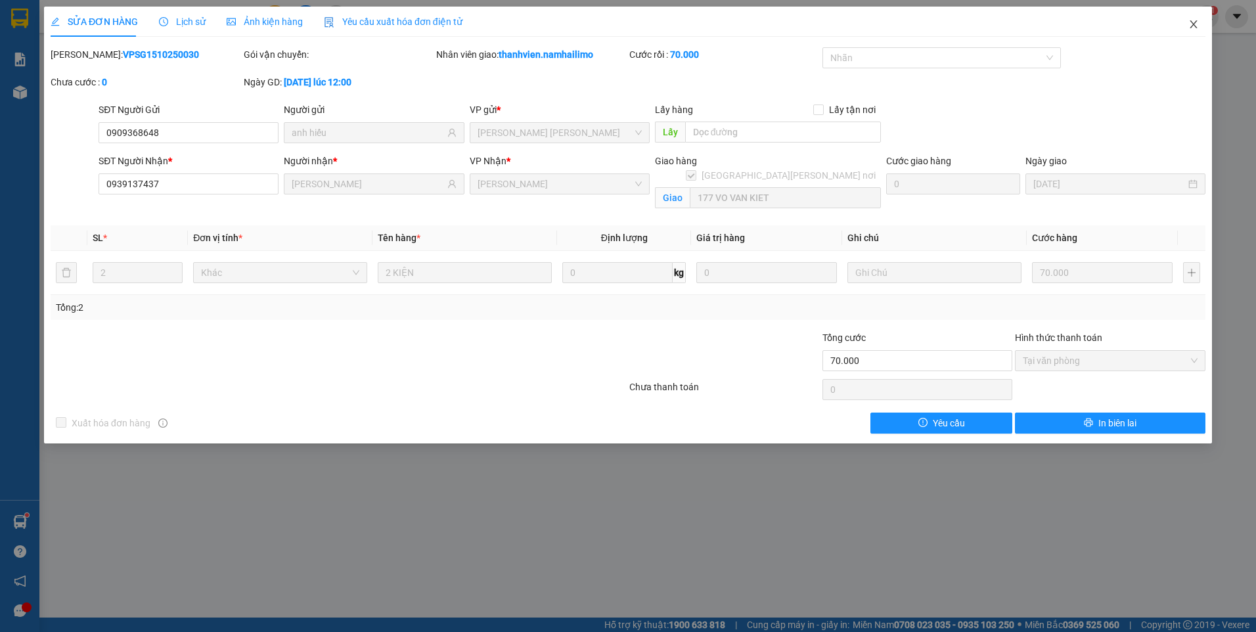
click at [1191, 20] on icon "close" at bounding box center [1193, 24] width 11 height 11
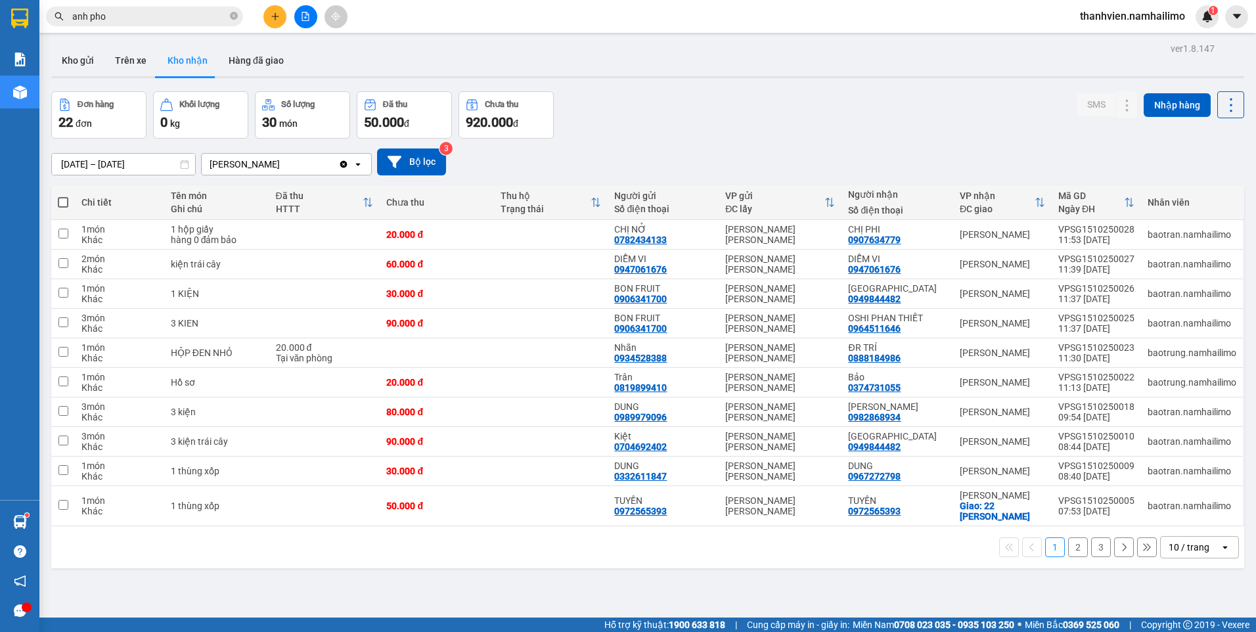
click at [1072, 550] on button "2" at bounding box center [1078, 547] width 20 height 20
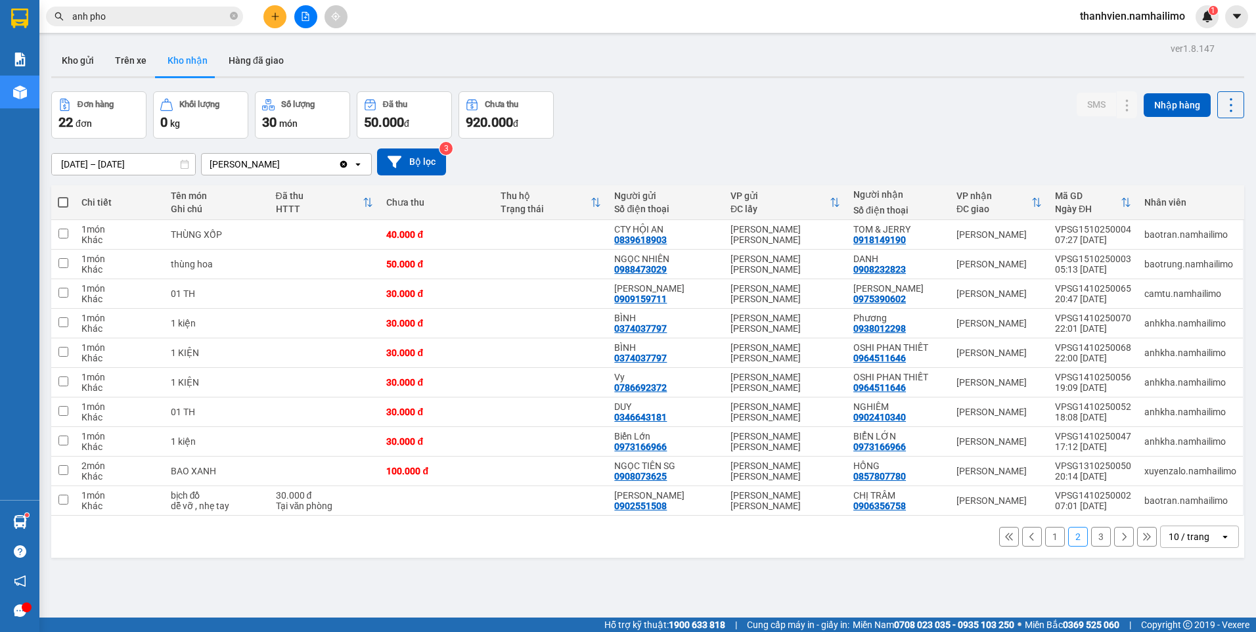
click at [137, 16] on input "anh pho" at bounding box center [149, 16] width 155 height 14
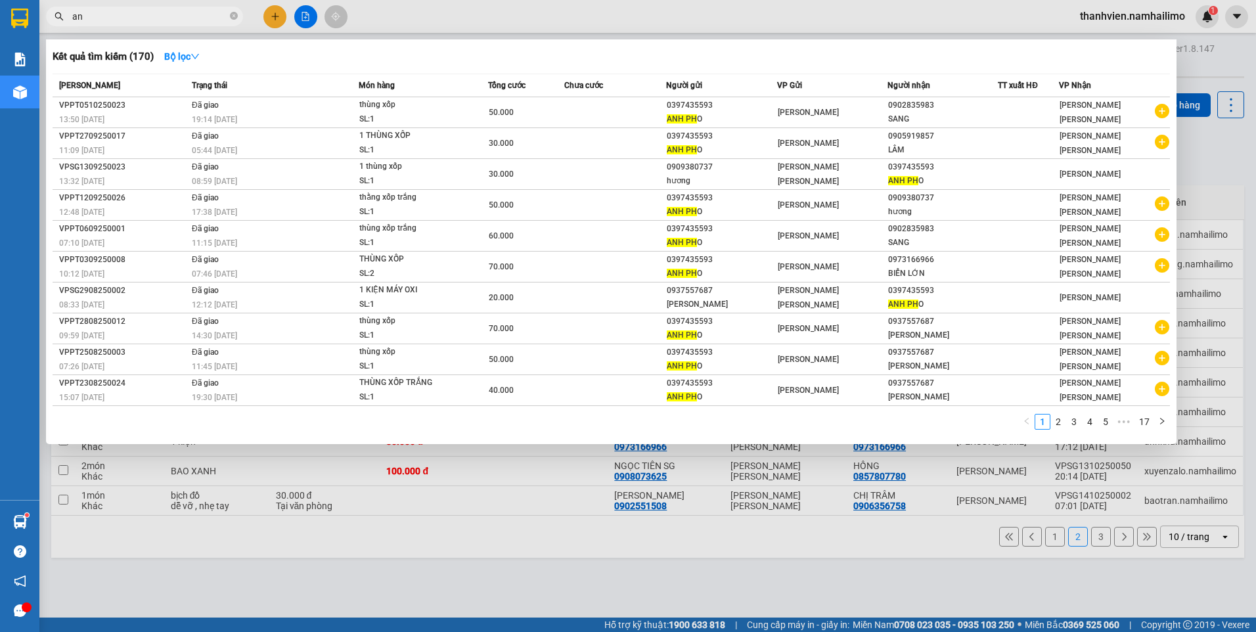
type input "a"
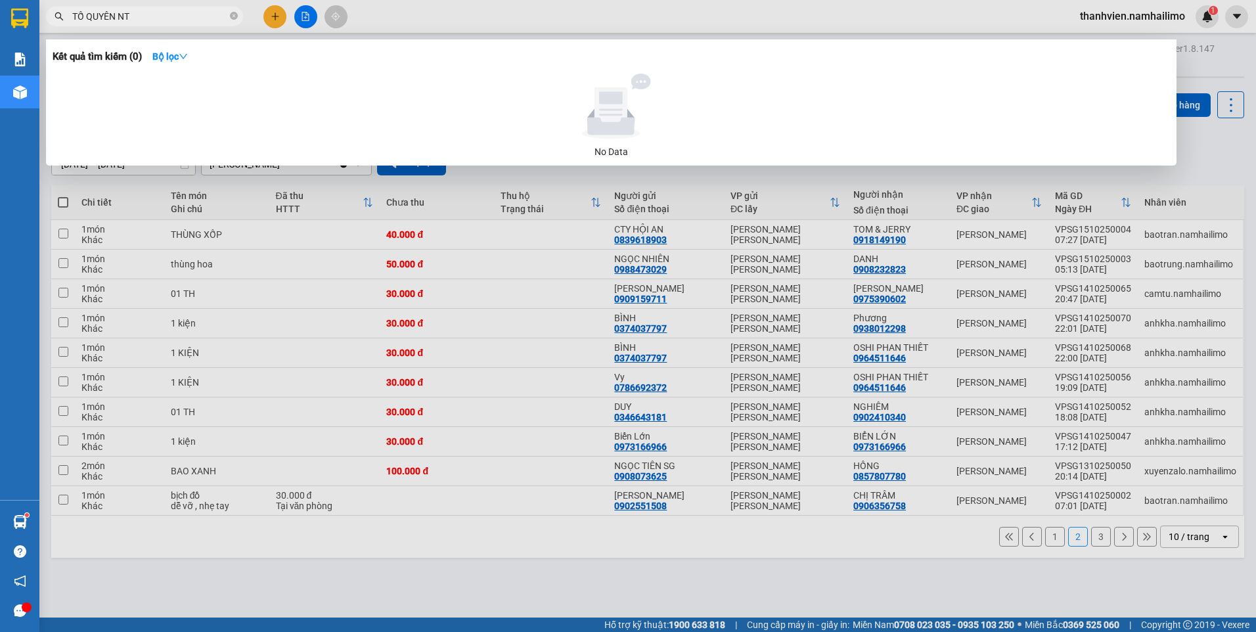
click at [82, 14] on input "TỐ QUYÊN NT" at bounding box center [149, 16] width 155 height 14
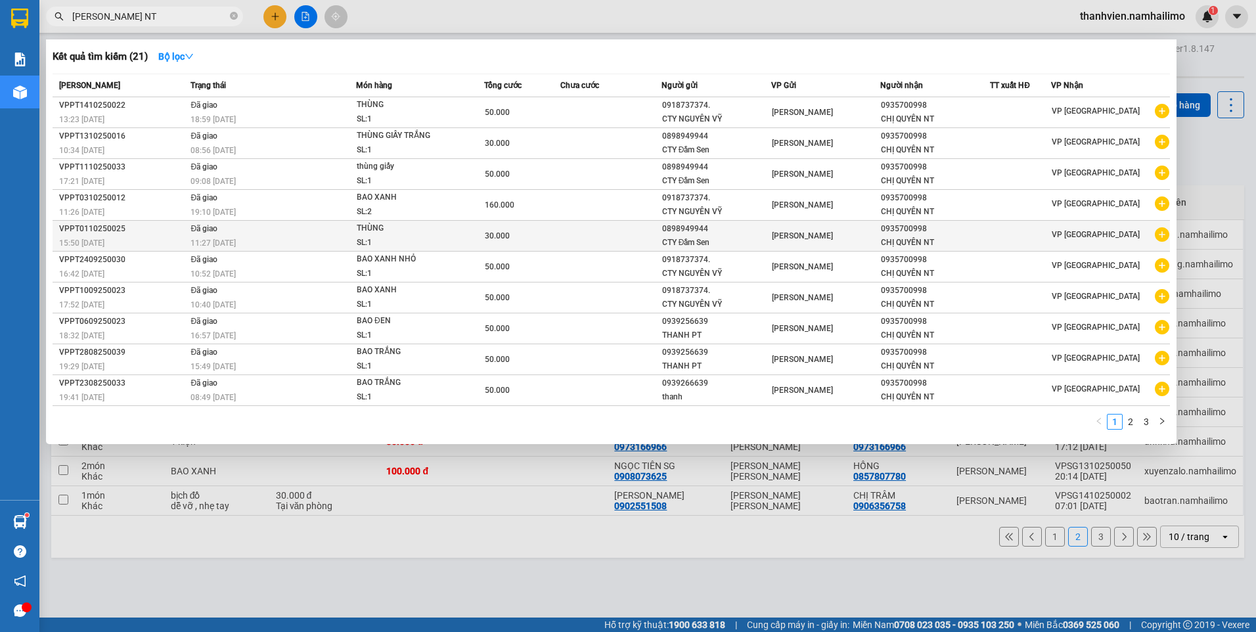
type input "[PERSON_NAME] NT"
click at [1163, 242] on span at bounding box center [1162, 235] width 14 height 16
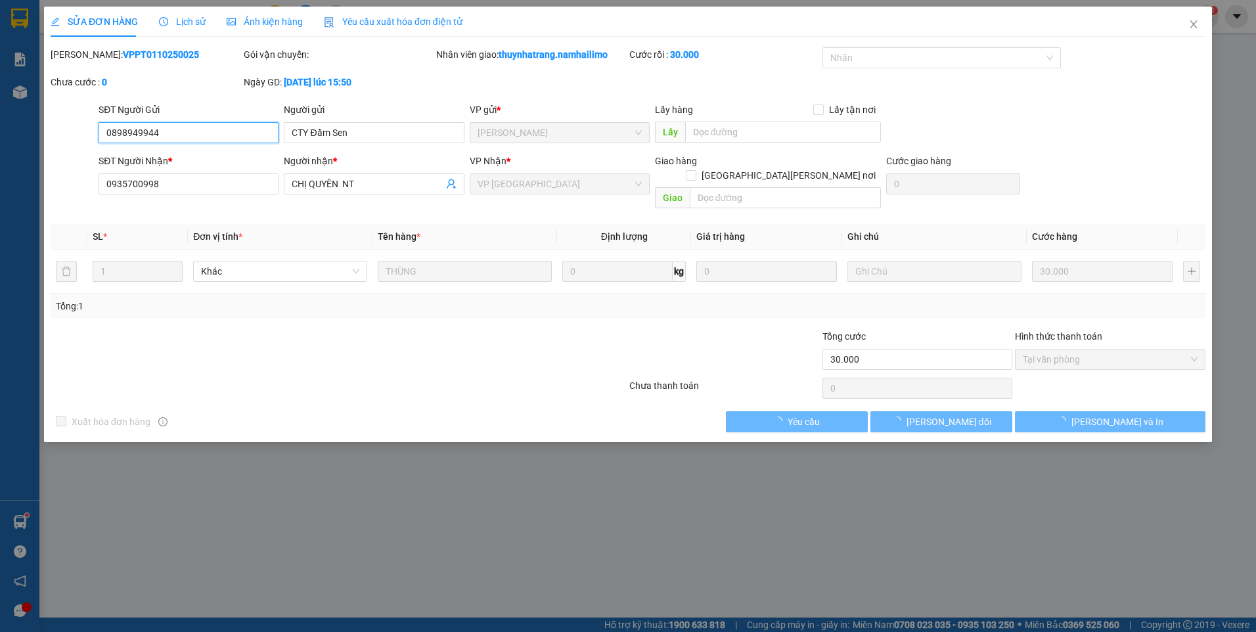
type input "0898949944"
type input "0935700998"
type input "30.000"
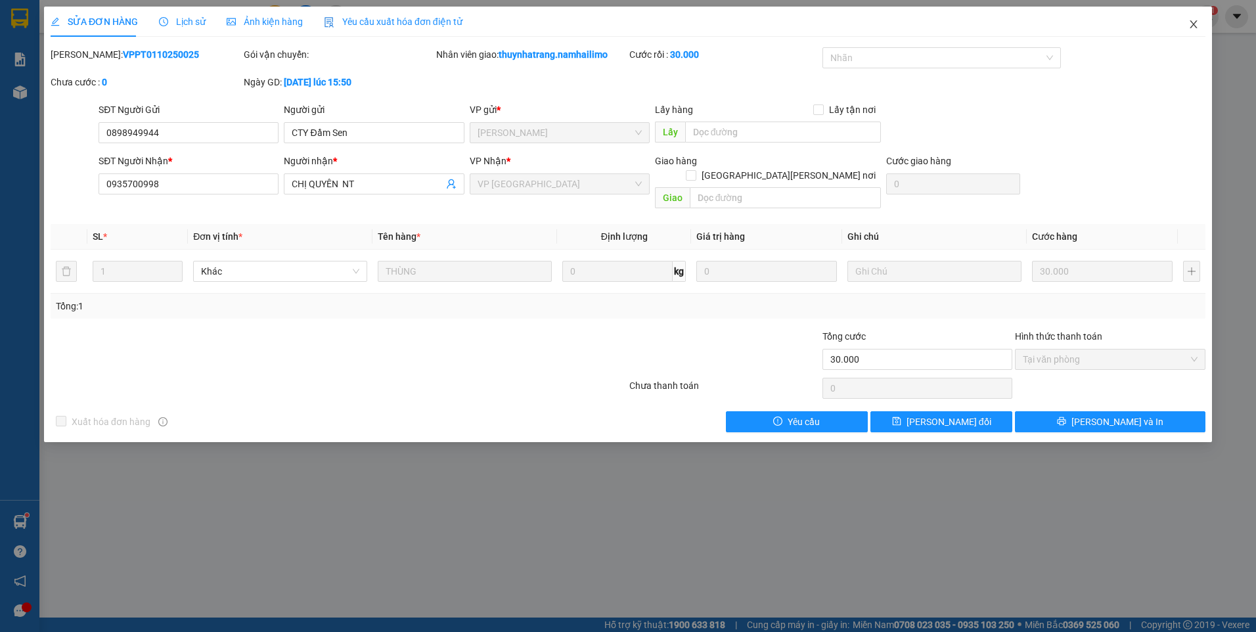
click at [1195, 24] on icon "close" at bounding box center [1193, 24] width 11 height 11
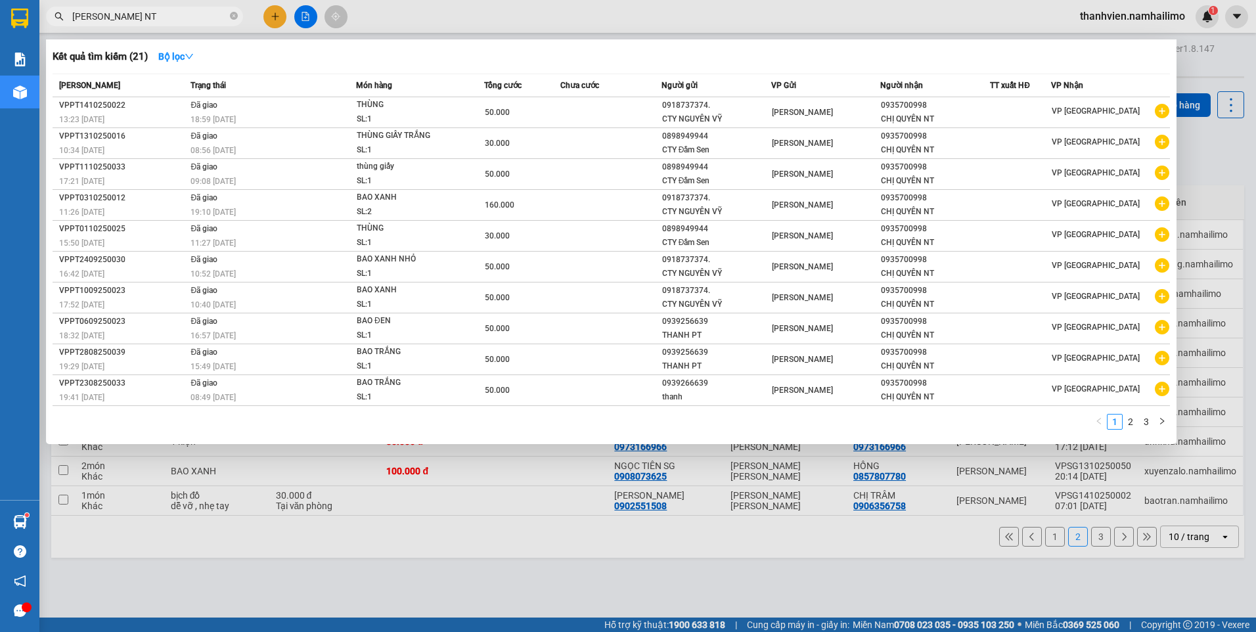
click at [152, 18] on input "[PERSON_NAME] NT" at bounding box center [149, 16] width 155 height 14
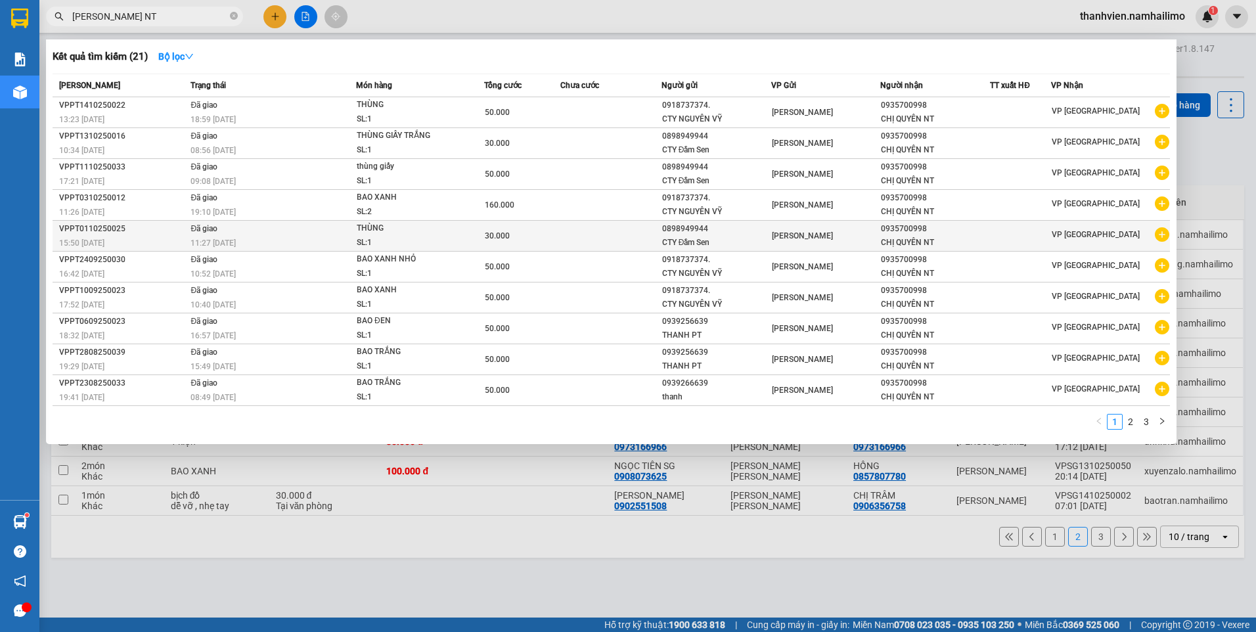
click at [1163, 238] on icon "plus-circle" at bounding box center [1162, 234] width 14 height 14
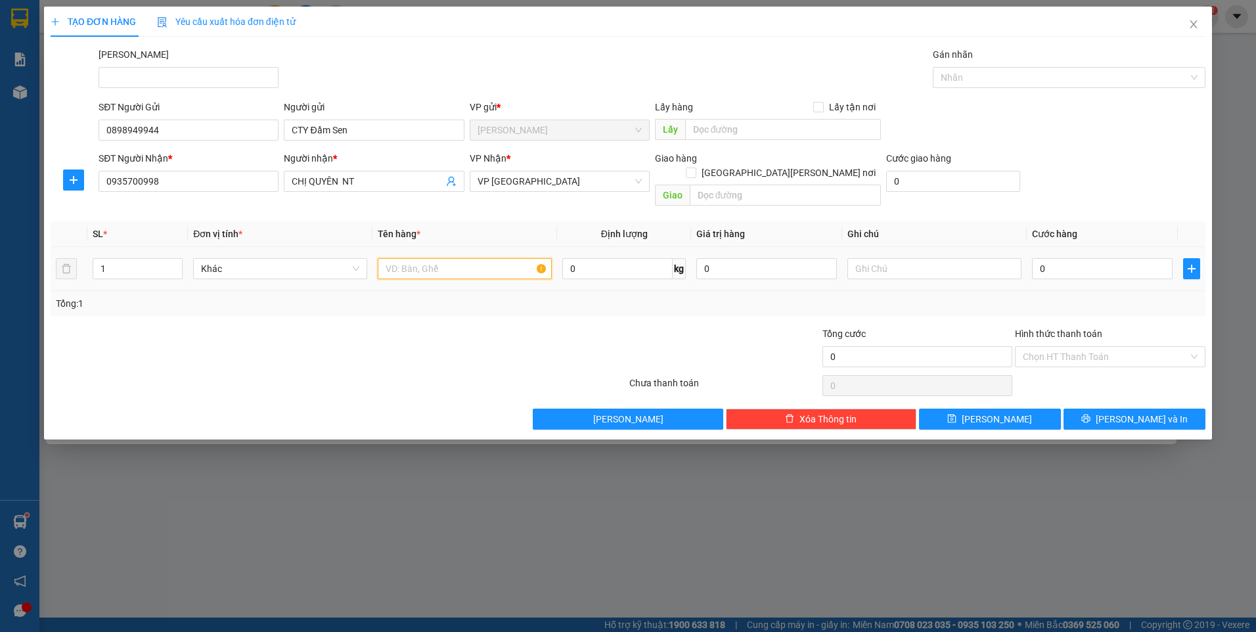
click at [409, 263] on input "text" at bounding box center [465, 268] width 174 height 21
type input "THÙNG GIẤY ĐÔI"
click at [1065, 258] on input "0" at bounding box center [1102, 268] width 141 height 21
type input "3"
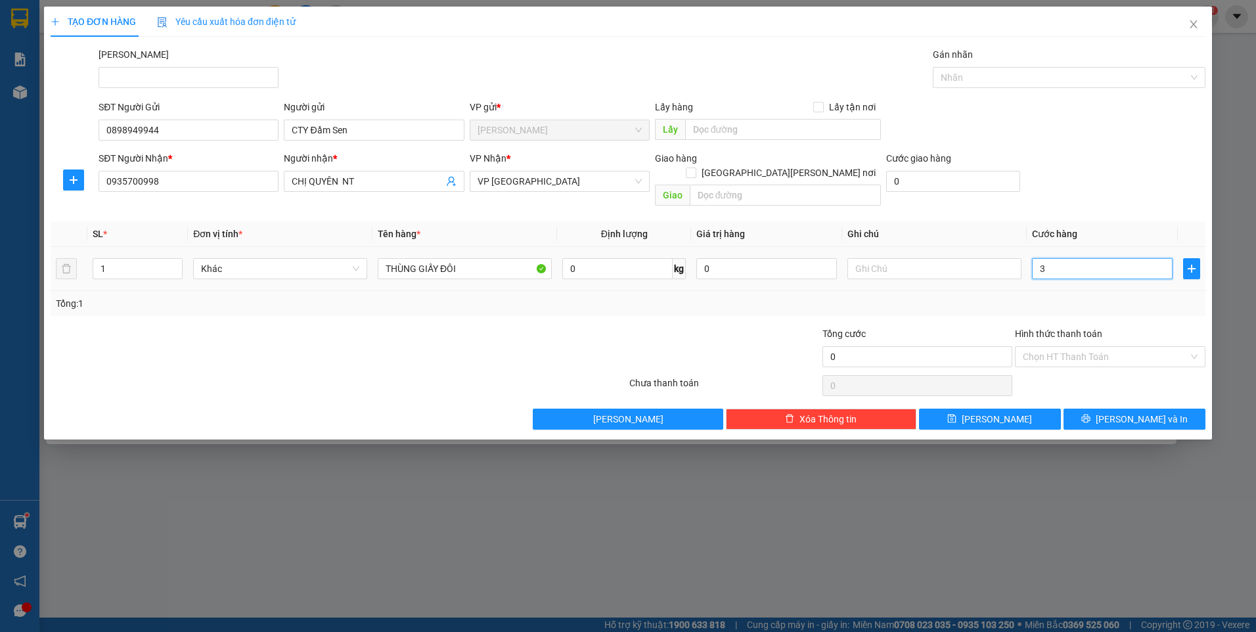
type input "3"
type input "30"
type input "30.000"
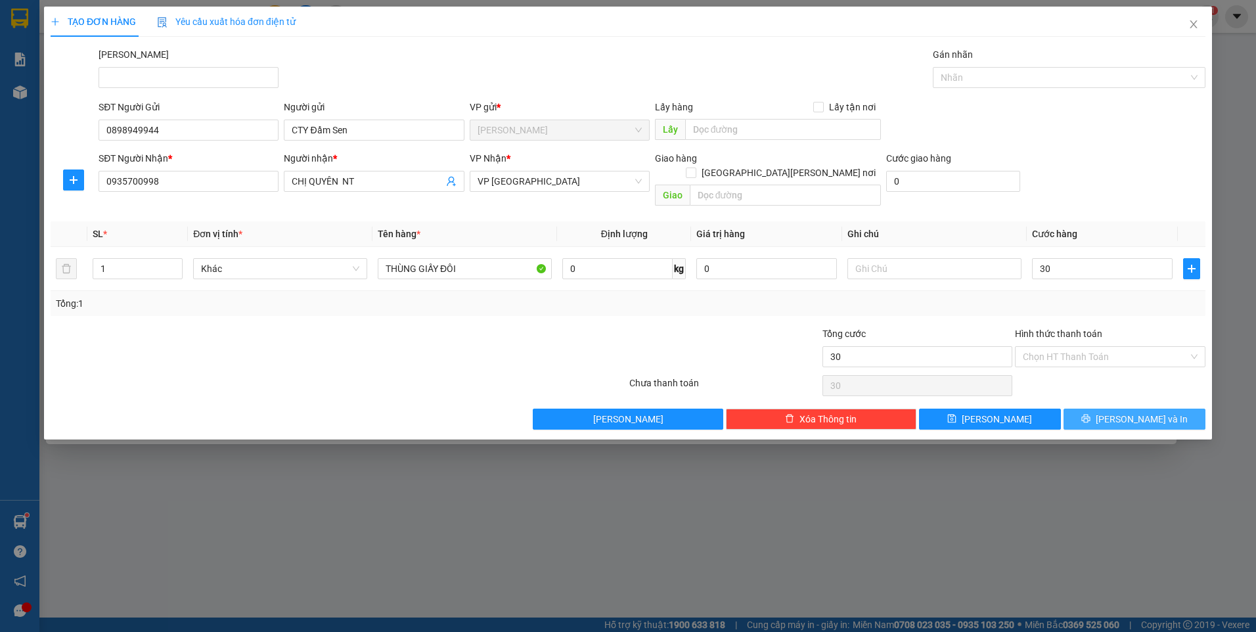
type input "30.000"
click at [1086, 409] on button "[PERSON_NAME] và In" at bounding box center [1134, 419] width 142 height 21
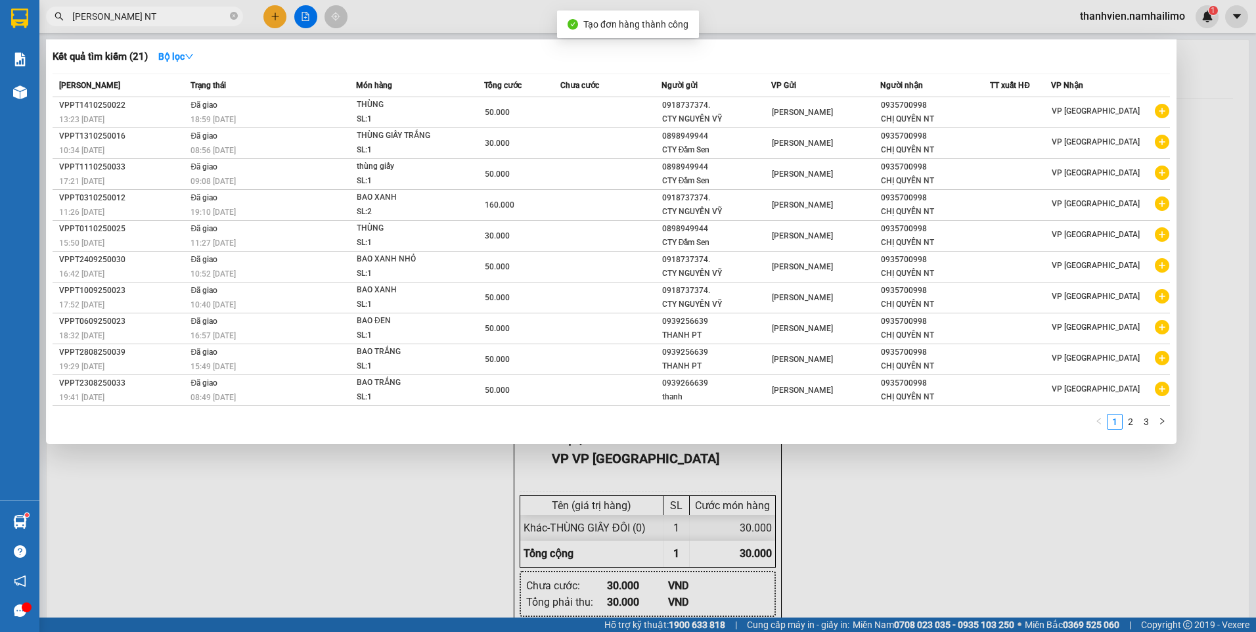
click at [933, 523] on div at bounding box center [628, 316] width 1256 height 632
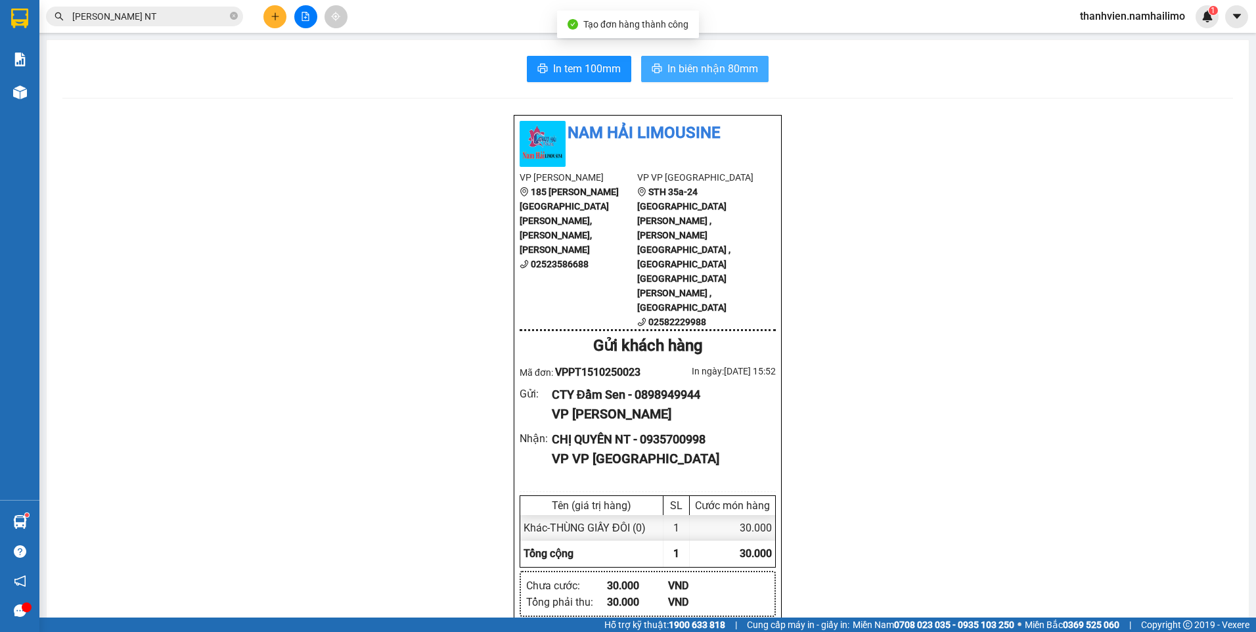
click at [667, 70] on span "In biên nhận 80mm" at bounding box center [712, 68] width 91 height 16
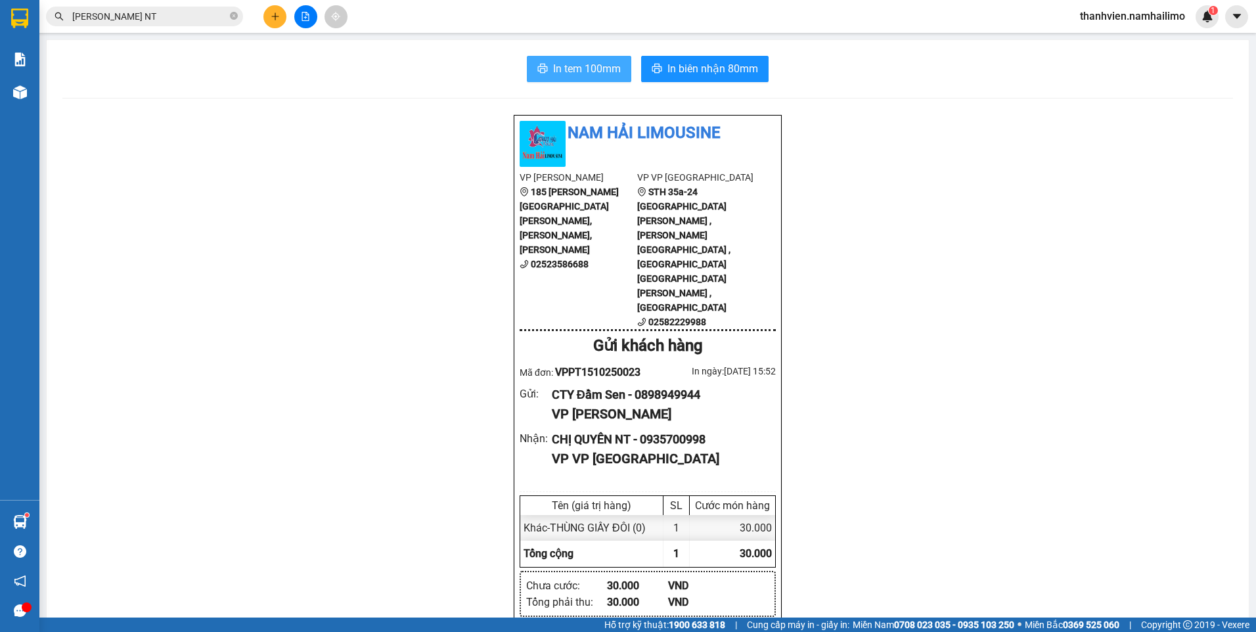
click at [598, 64] on span "In tem 100mm" at bounding box center [587, 68] width 68 height 16
click at [309, 22] on button at bounding box center [305, 16] width 23 height 23
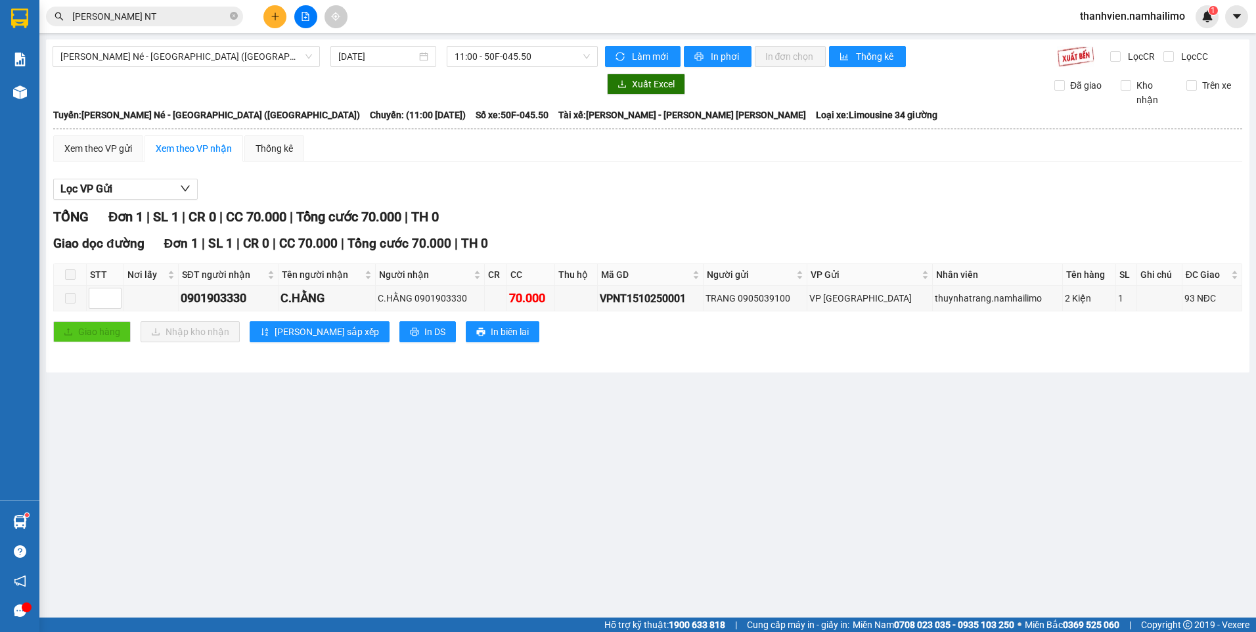
click at [275, 22] on button at bounding box center [274, 16] width 23 height 23
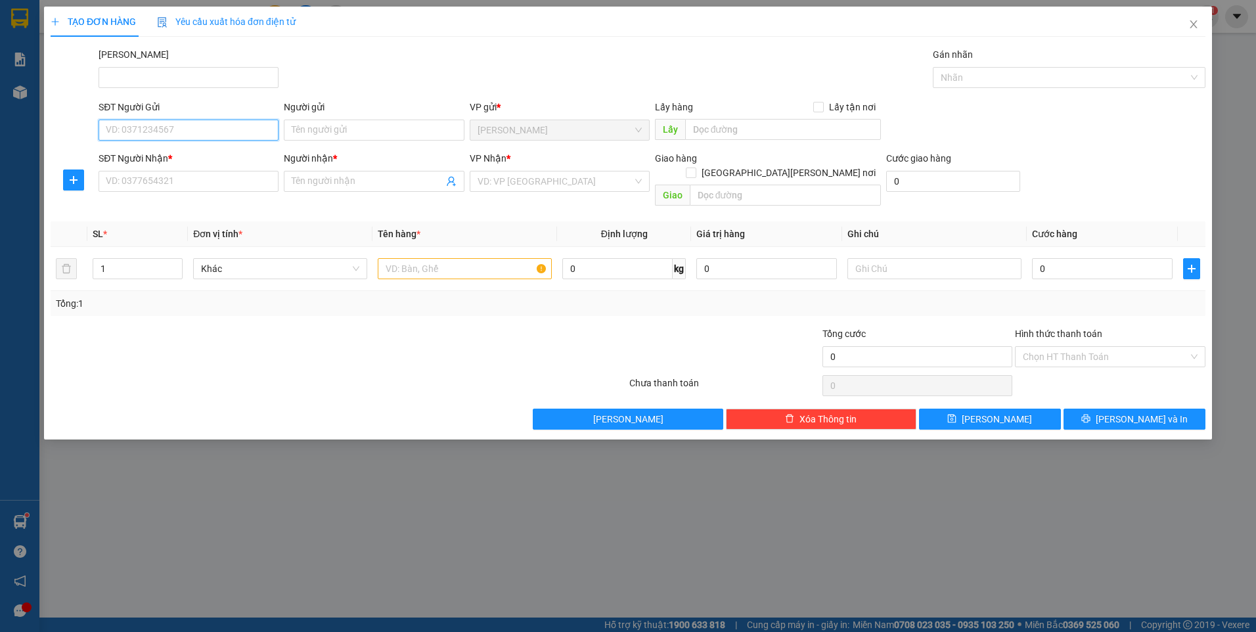
click at [146, 133] on input "SĐT Người Gửi" at bounding box center [189, 130] width 180 height 21
type input "0855670112"
click at [164, 158] on div "0855670112 - lợi" at bounding box center [188, 156] width 164 height 14
type input "lợi"
type input "0932143048"
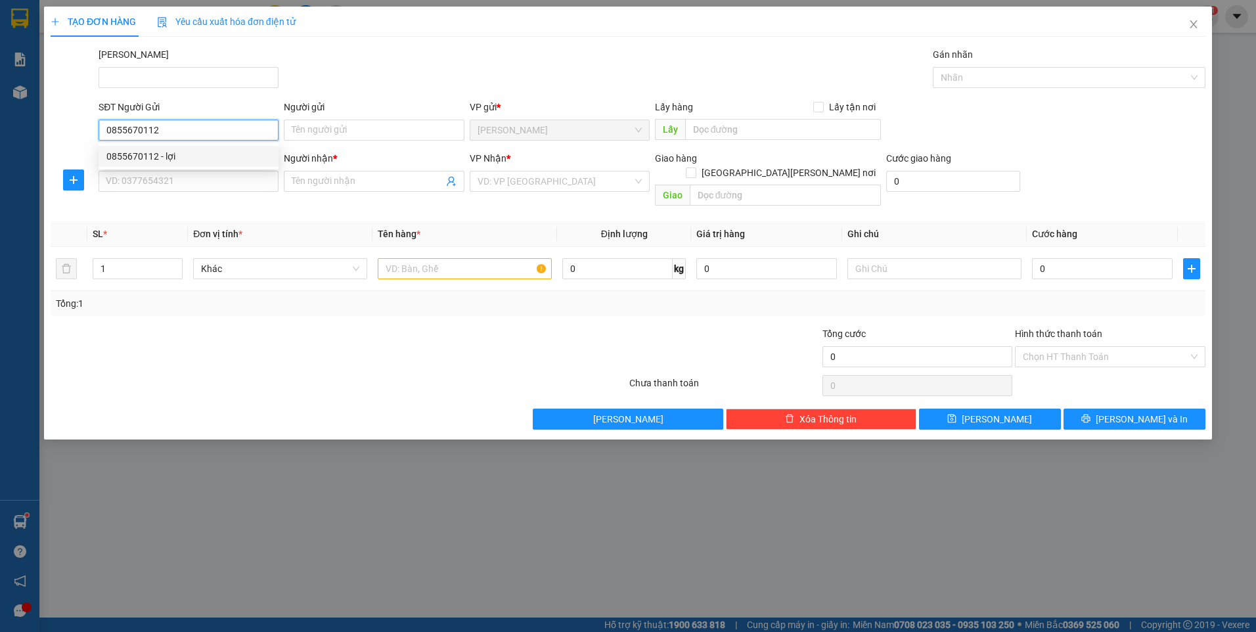
type input "quyên"
type input "40.000"
type input "0855670112"
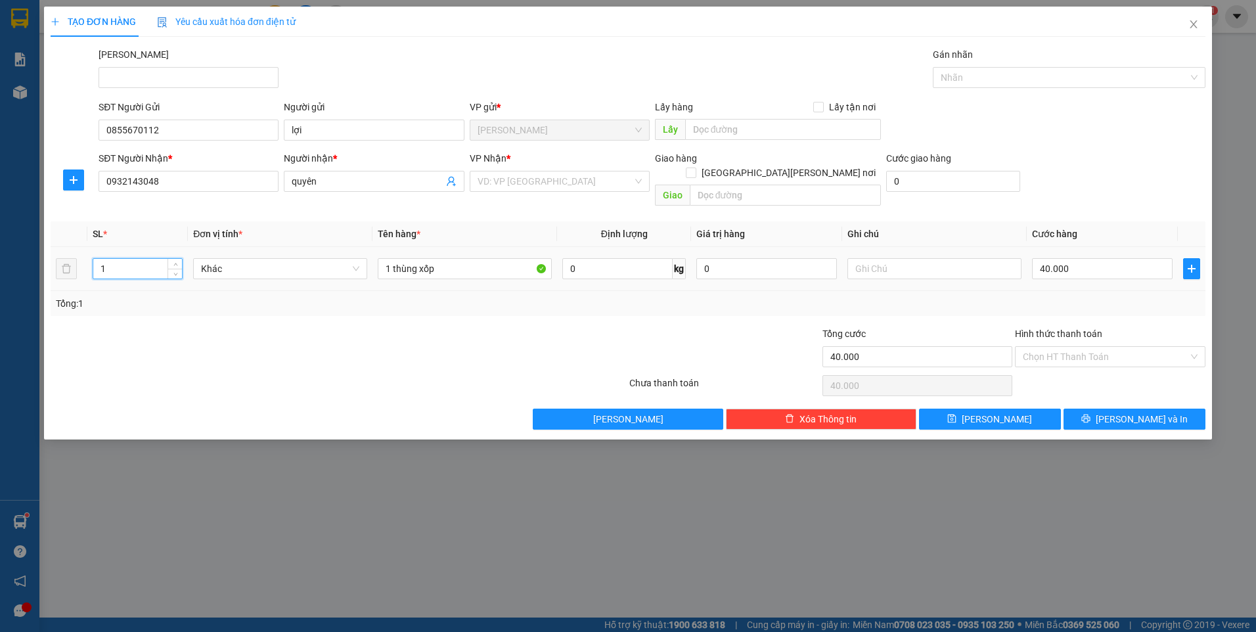
click at [114, 261] on input "1" at bounding box center [137, 269] width 89 height 20
type input "2"
click at [389, 258] on input "1 thùng xốp" at bounding box center [465, 268] width 174 height 21
type input "thùng xốp"
click at [1082, 259] on input "40.000" at bounding box center [1102, 268] width 141 height 21
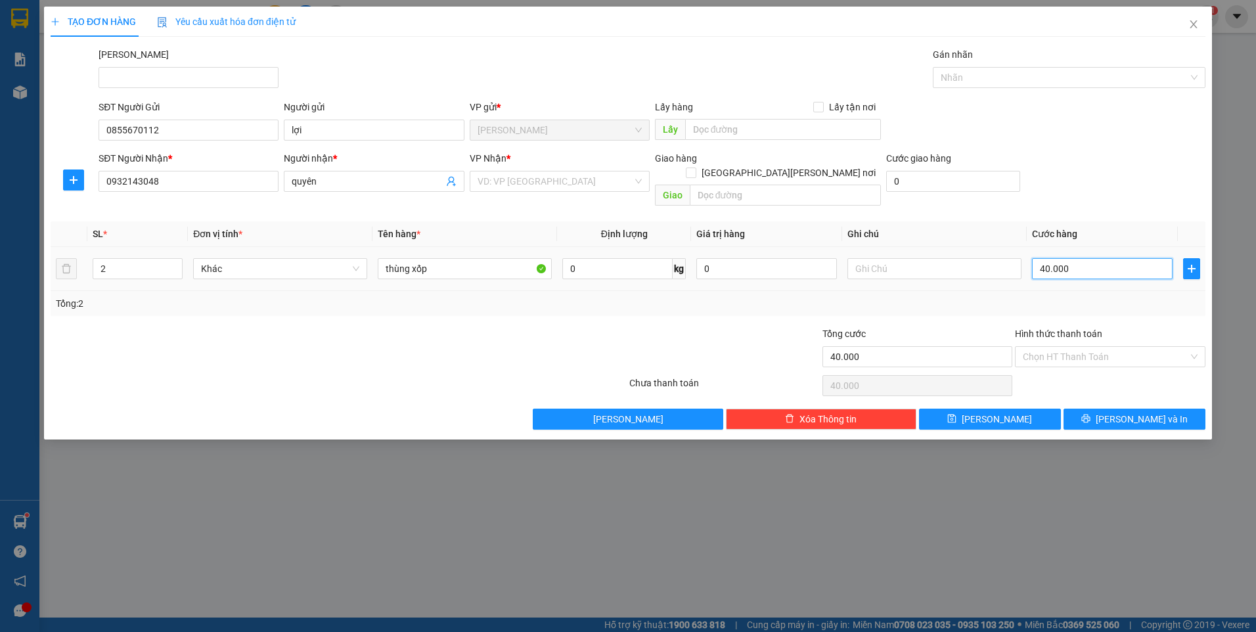
type input "9"
type input "90"
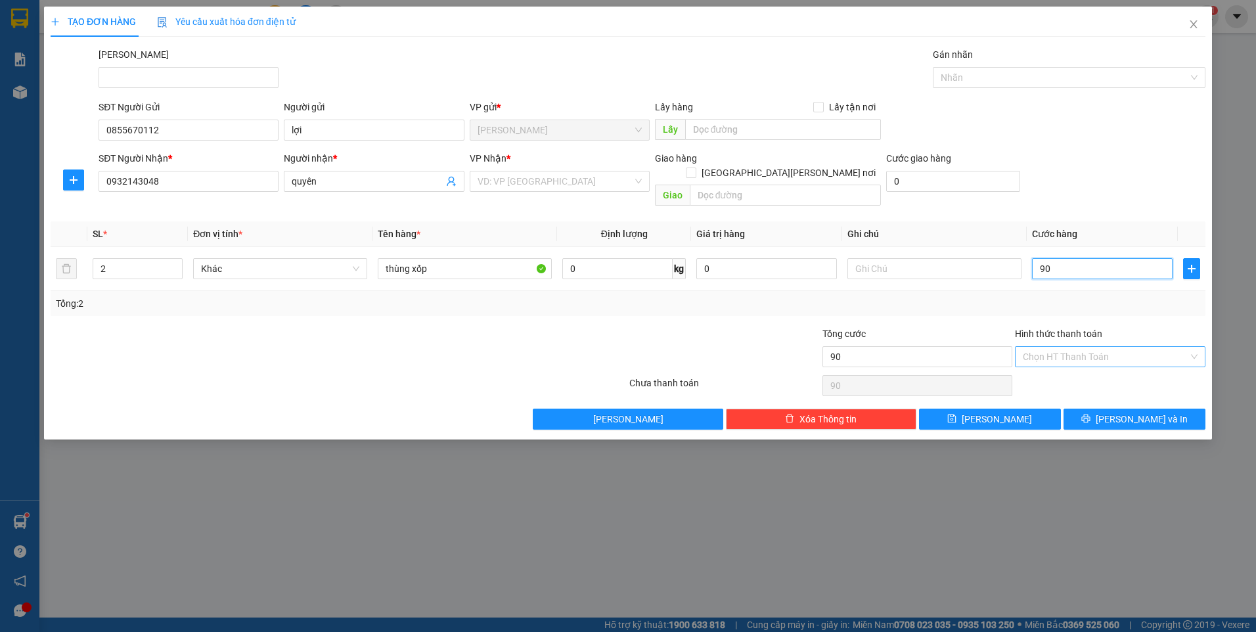
type input "90"
type input "90.000"
click at [1059, 347] on input "Hình thức thanh toán" at bounding box center [1106, 357] width 166 height 20
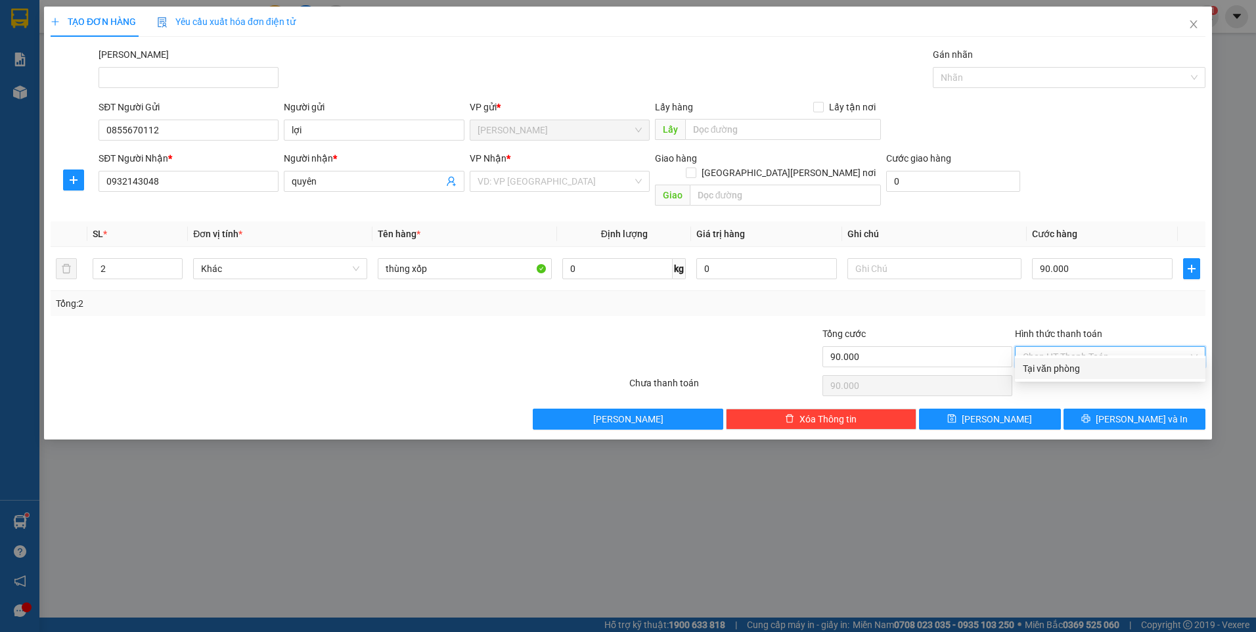
click at [1059, 367] on div "Tại văn phòng" at bounding box center [1110, 368] width 175 height 14
type input "0"
click at [1086, 409] on button "[PERSON_NAME] và In" at bounding box center [1134, 419] width 142 height 21
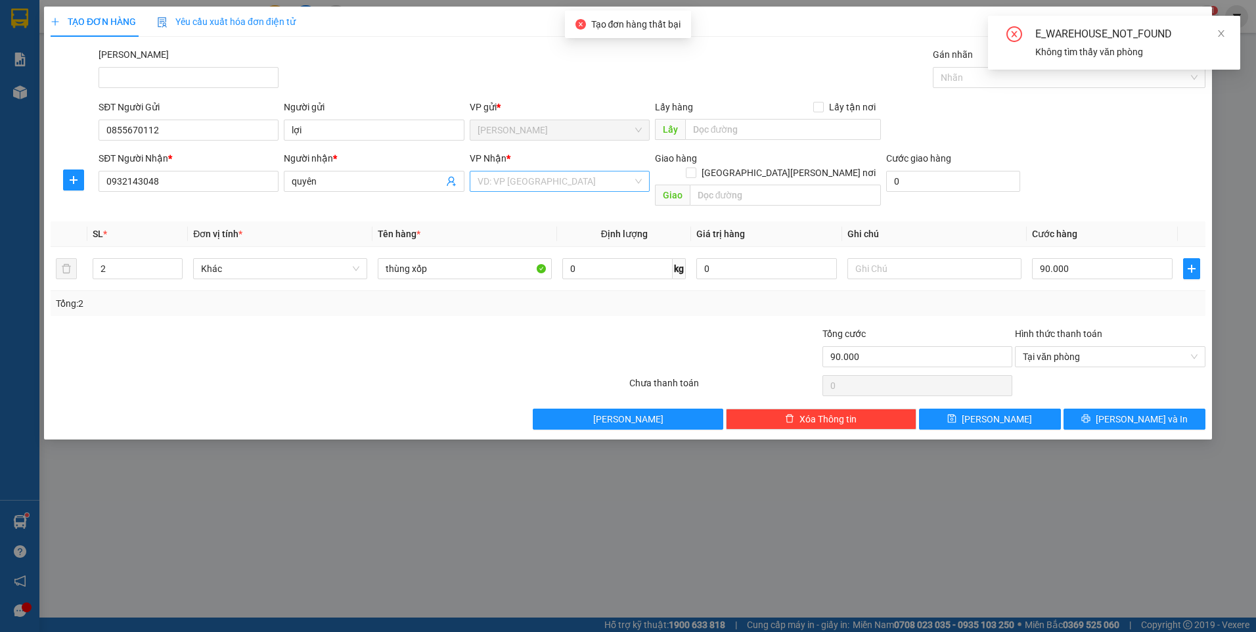
click at [556, 186] on input "search" at bounding box center [555, 181] width 155 height 20
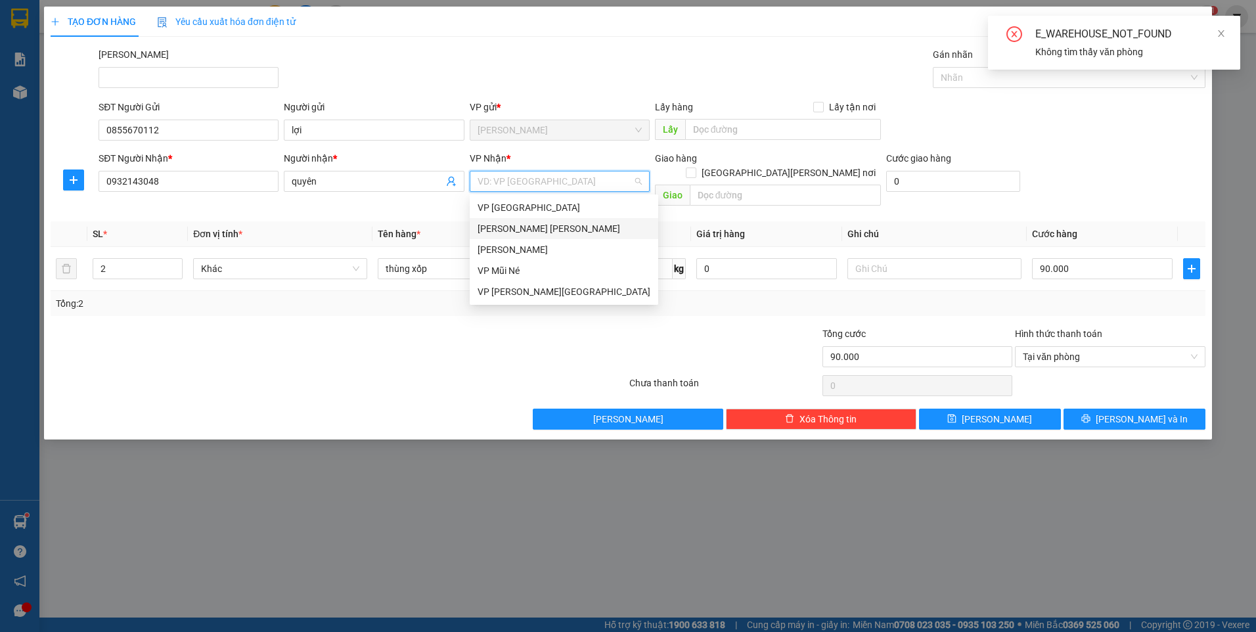
click at [550, 231] on div "[PERSON_NAME] [PERSON_NAME]" at bounding box center [564, 228] width 173 height 14
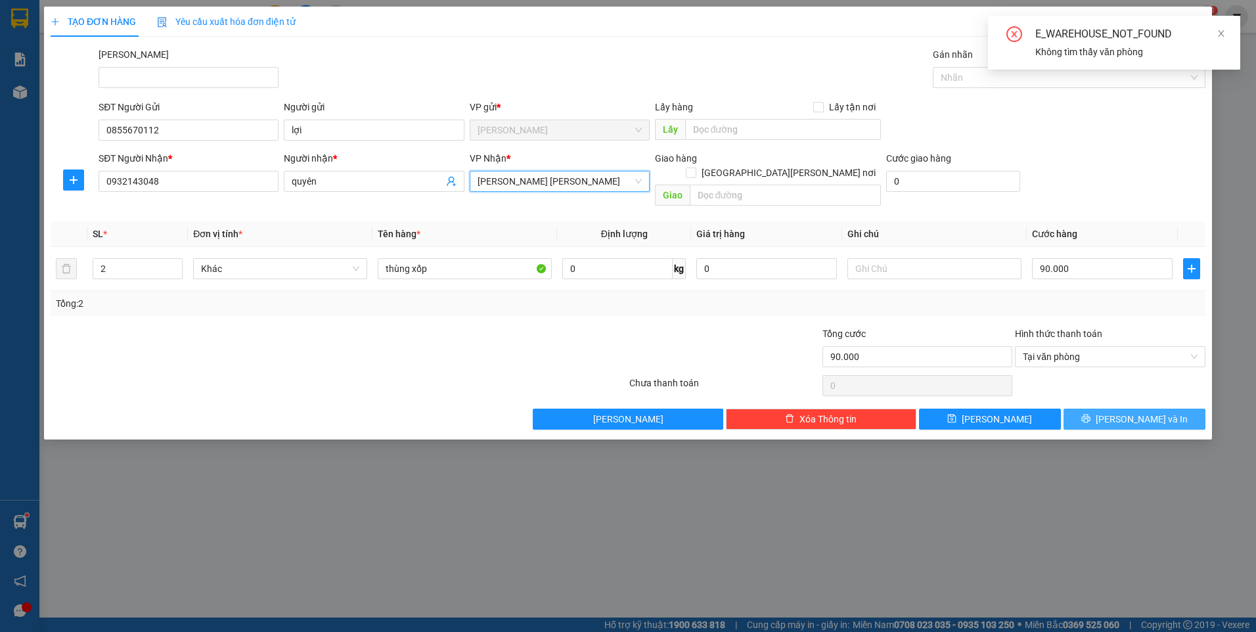
drag, startPoint x: 1101, startPoint y: 405, endPoint x: 1079, endPoint y: 436, distance: 39.0
click at [1100, 409] on button "[PERSON_NAME] và In" at bounding box center [1134, 419] width 142 height 21
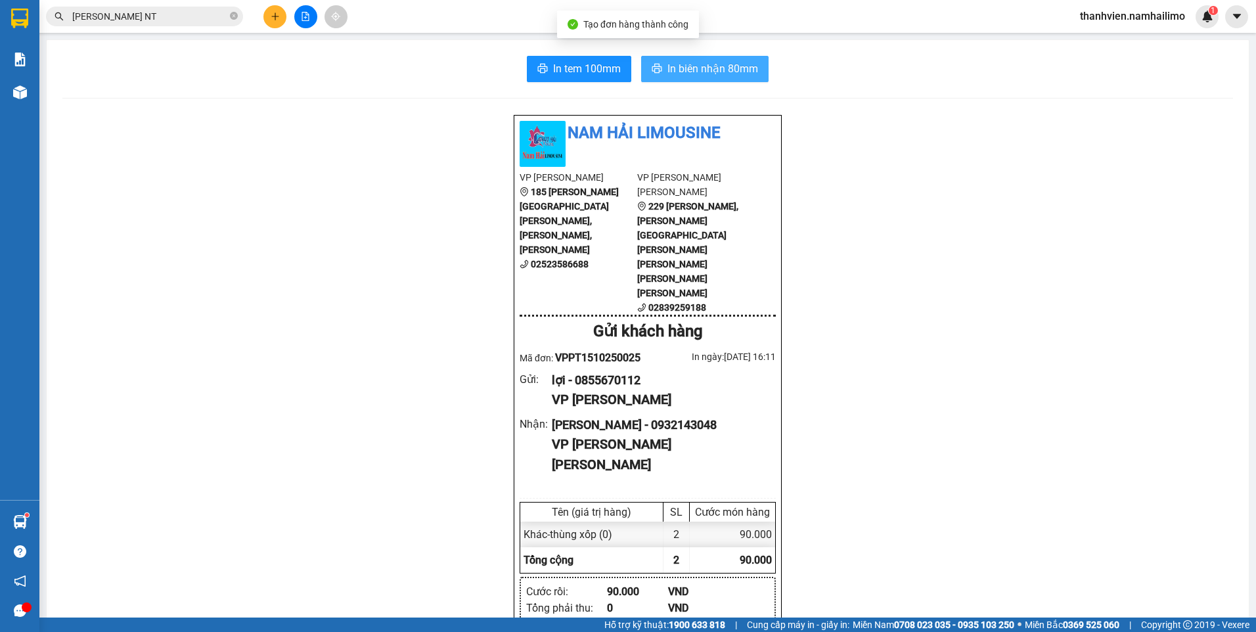
click at [699, 60] on button "In biên nhận 80mm" at bounding box center [704, 69] width 127 height 26
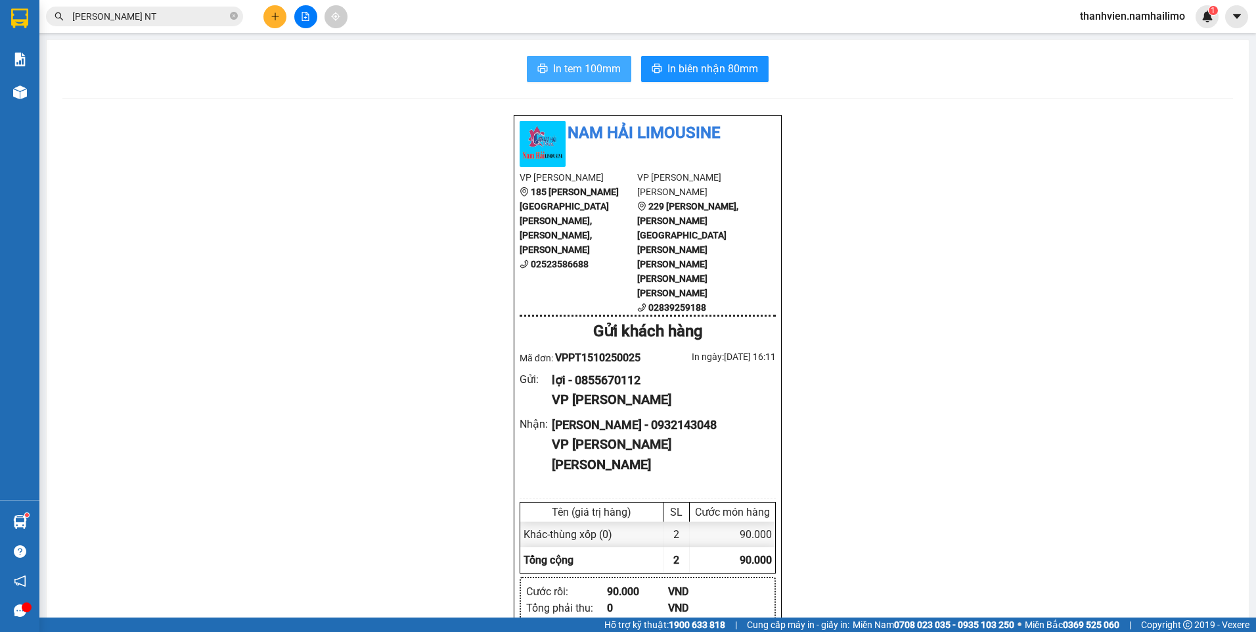
click at [599, 68] on span "In tem 100mm" at bounding box center [587, 68] width 68 height 16
click at [306, 22] on button at bounding box center [305, 16] width 23 height 23
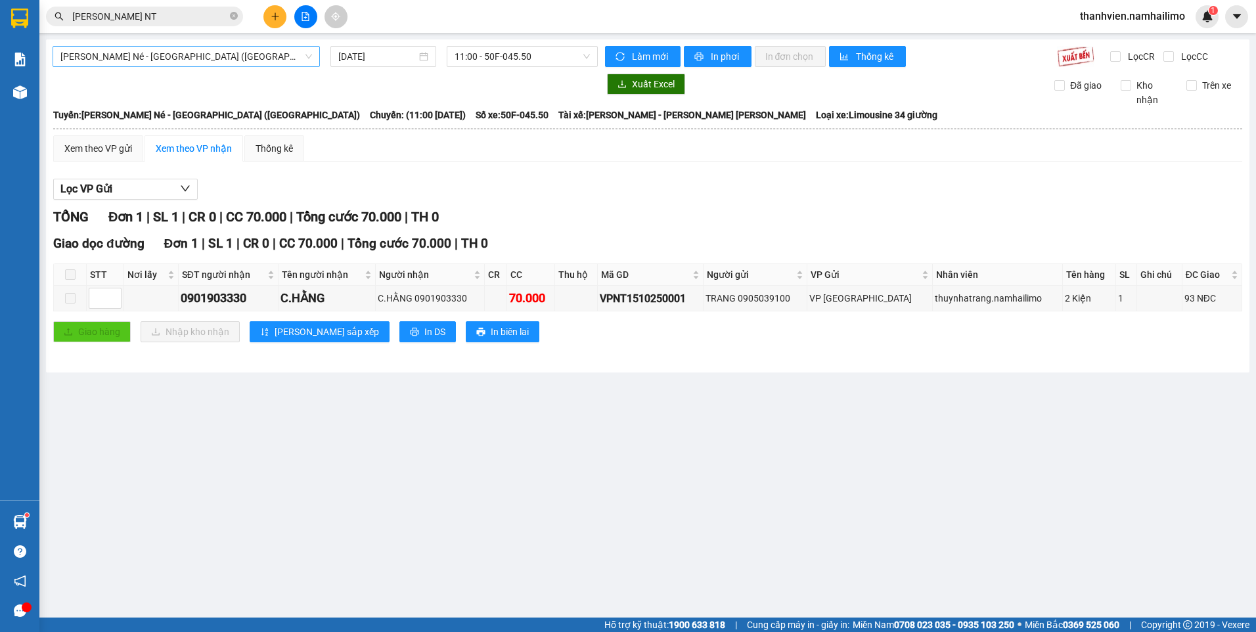
click at [222, 48] on span "[PERSON_NAME] Né - [GEOGRAPHIC_DATA] ([GEOGRAPHIC_DATA])" at bounding box center [186, 57] width 252 height 20
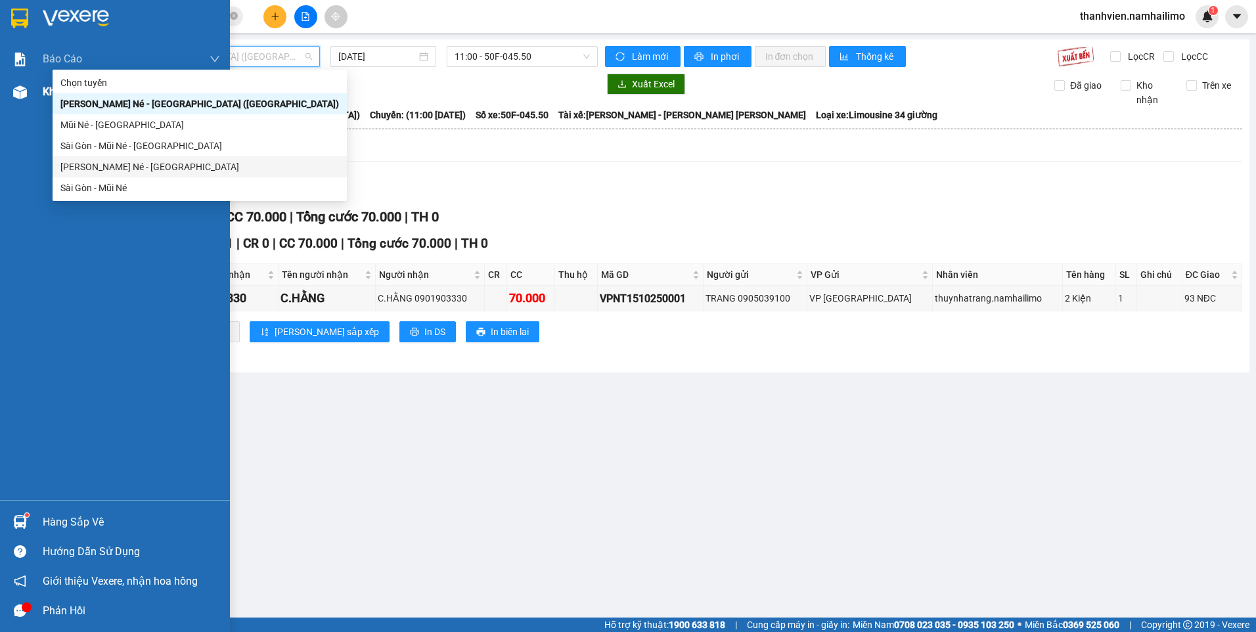
click at [32, 91] on div "Kho hàng mới" at bounding box center [115, 92] width 230 height 33
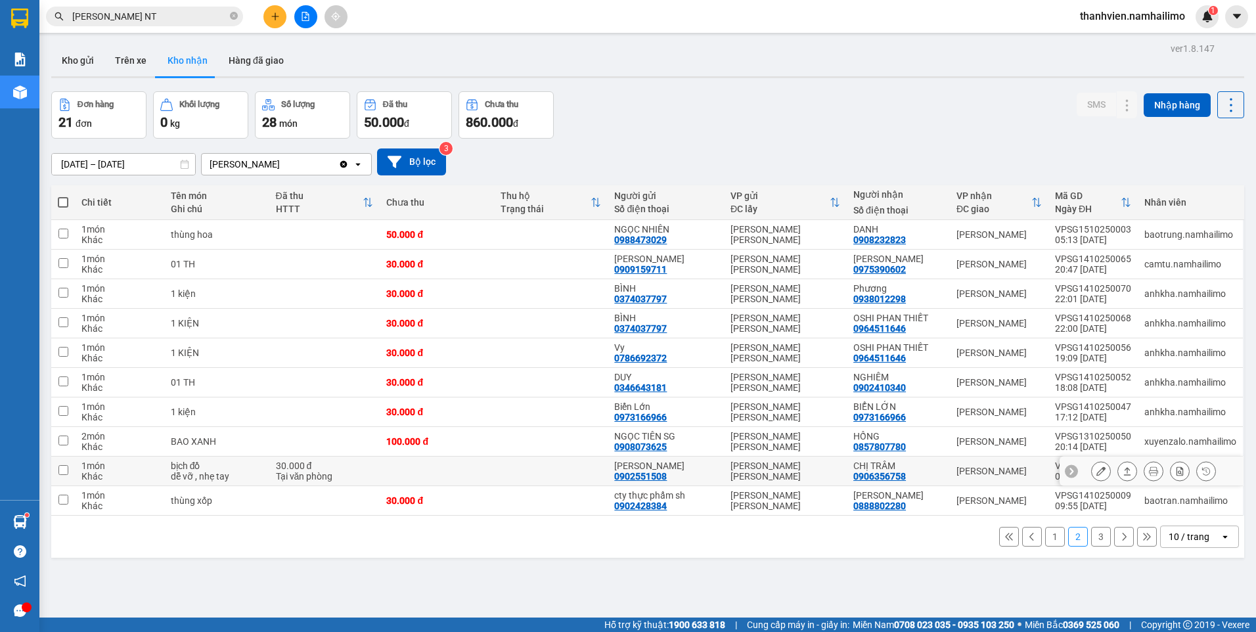
scroll to position [60, 0]
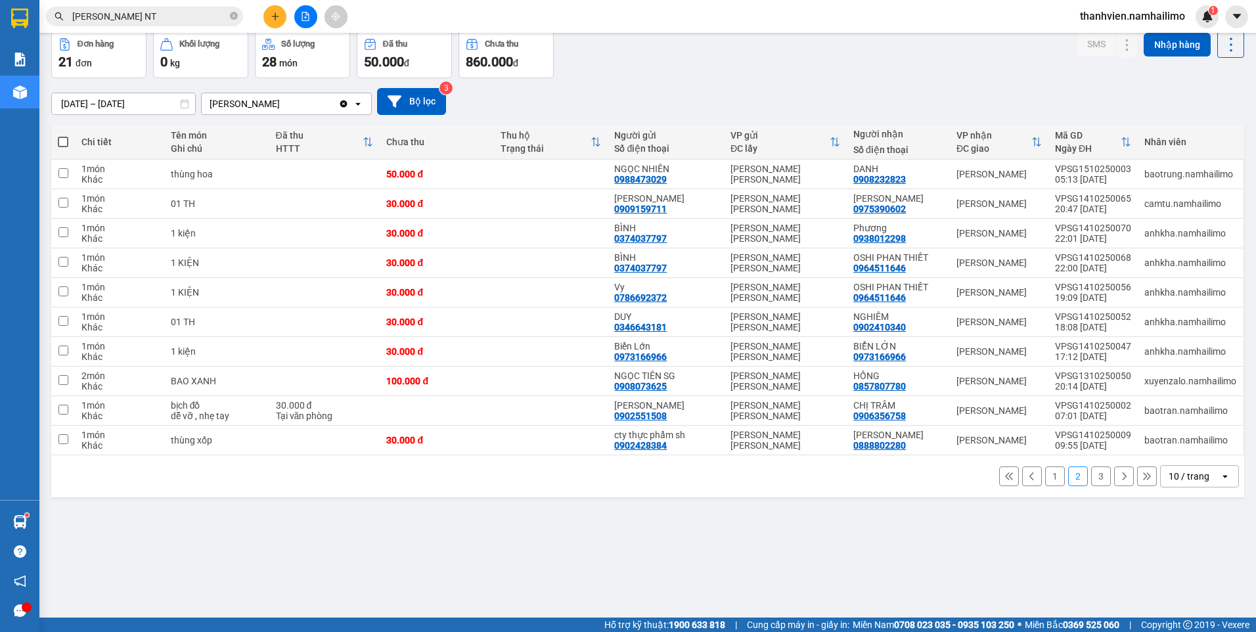
click at [1094, 476] on button "3" at bounding box center [1101, 476] width 20 height 20
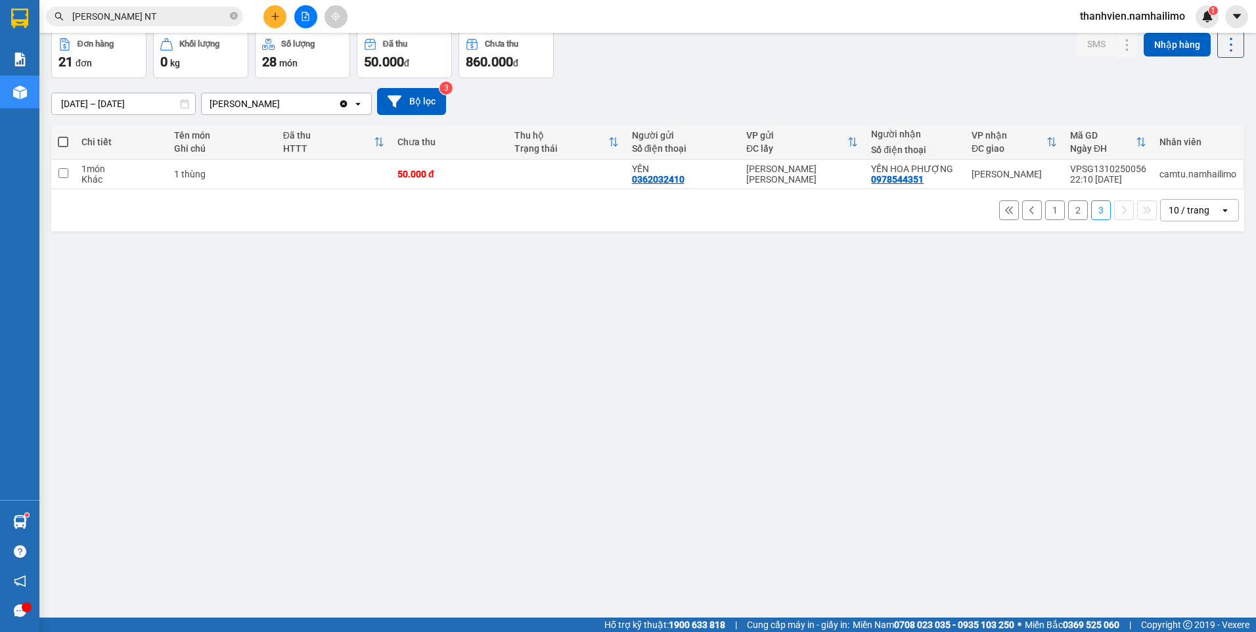
click at [1049, 210] on button "1" at bounding box center [1055, 210] width 20 height 20
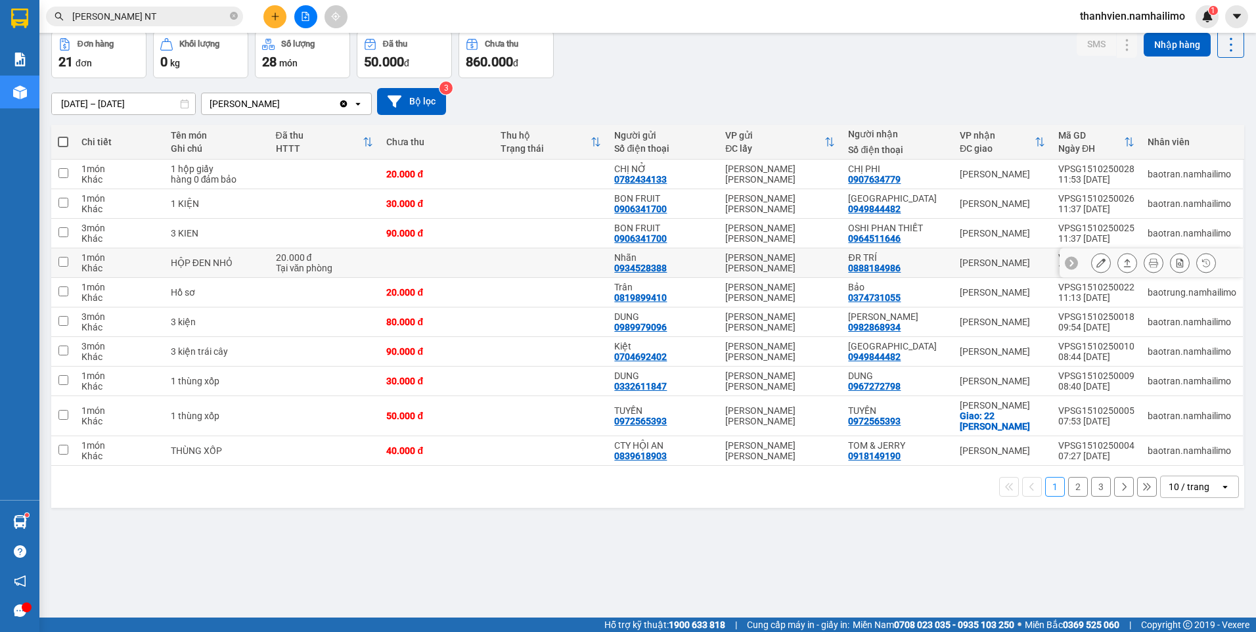
click at [1096, 263] on icon at bounding box center [1100, 262] width 9 height 9
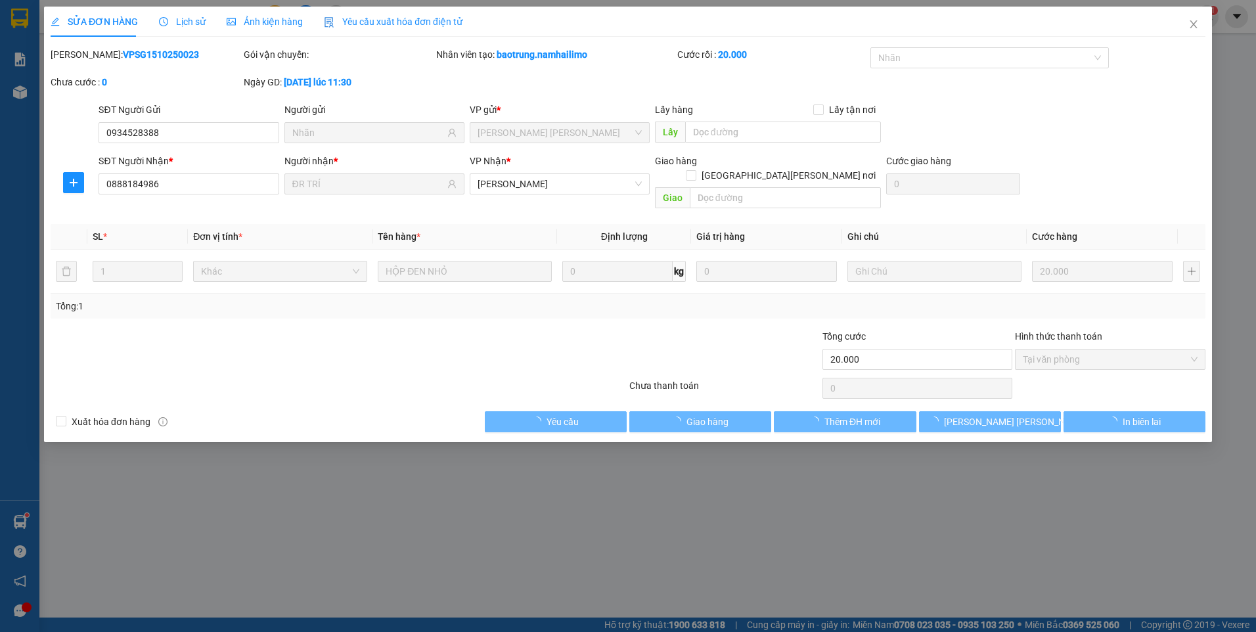
type input "0934528388"
type input "Nhãn"
type input "0888184986"
type input "ĐR TRÍ"
type input "20.000"
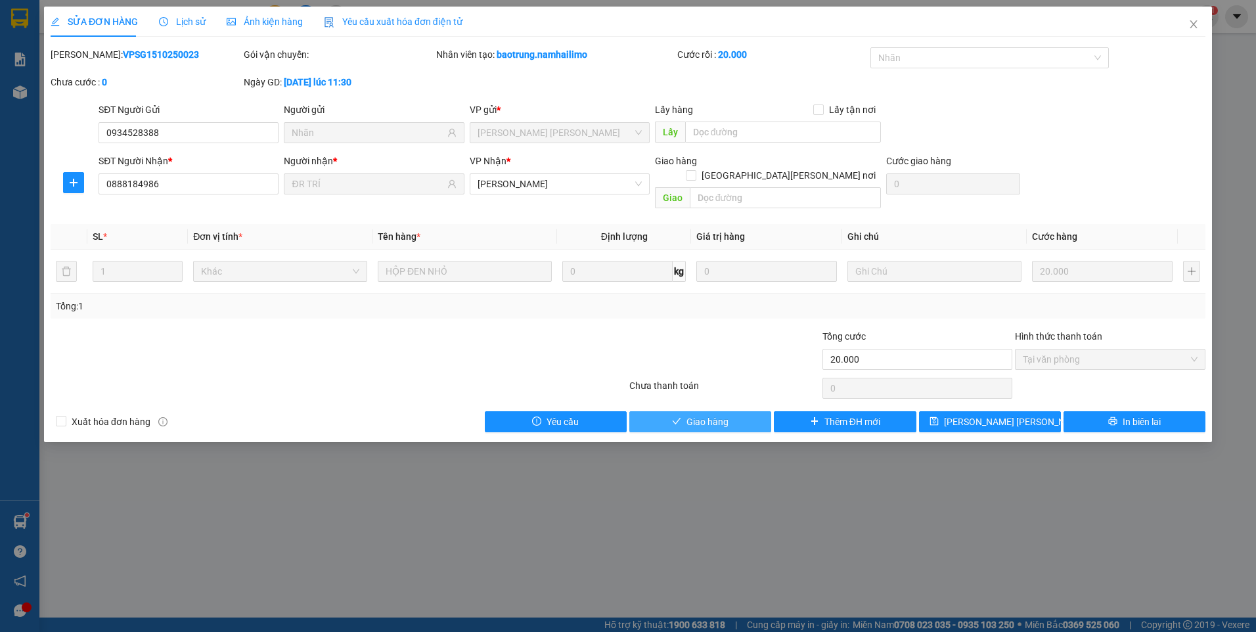
click at [719, 414] on span "Giao hàng" at bounding box center [707, 421] width 42 height 14
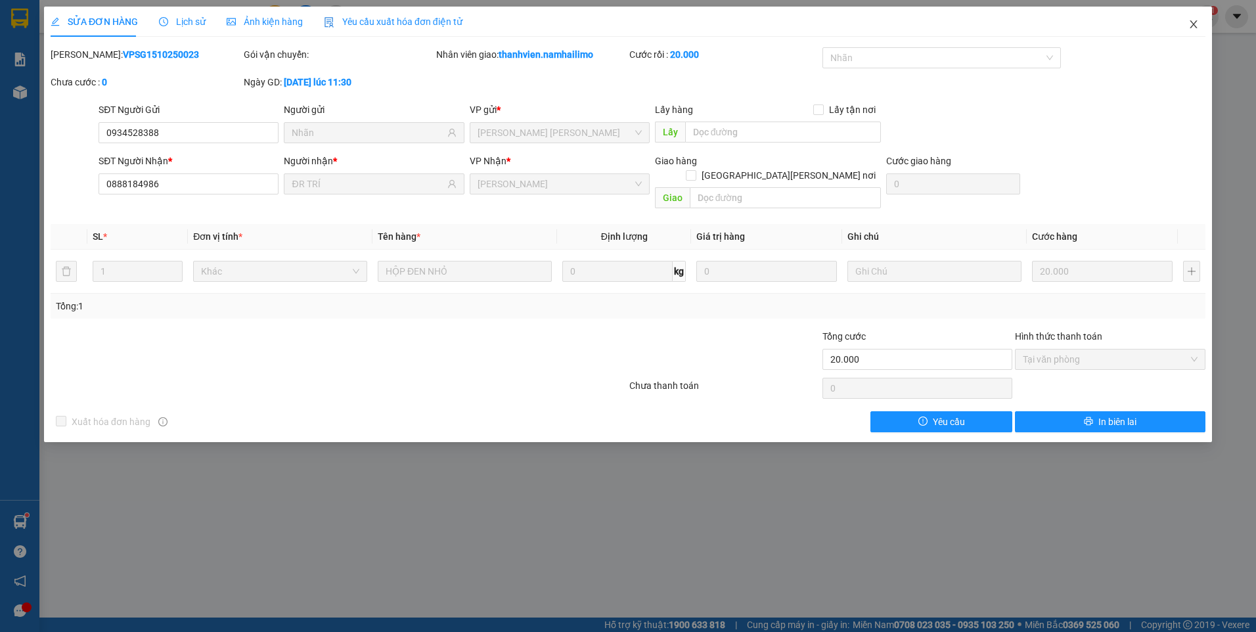
click at [1196, 24] on icon "close" at bounding box center [1193, 24] width 11 height 11
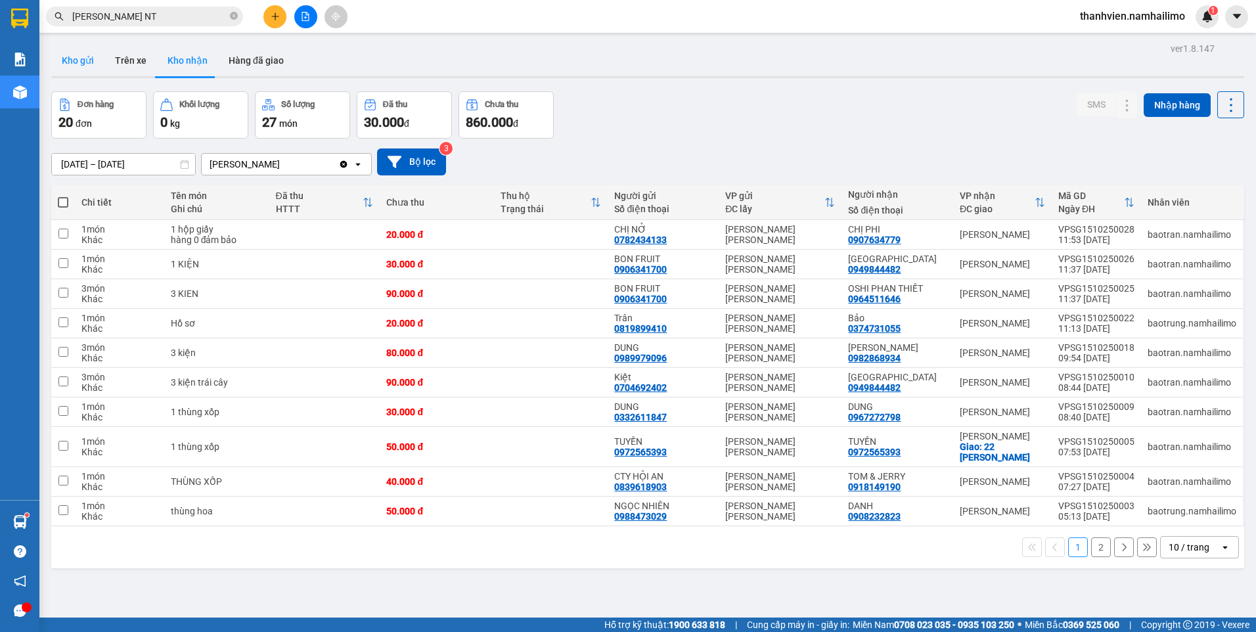
click at [75, 62] on button "Kho gửi" at bounding box center [77, 61] width 53 height 32
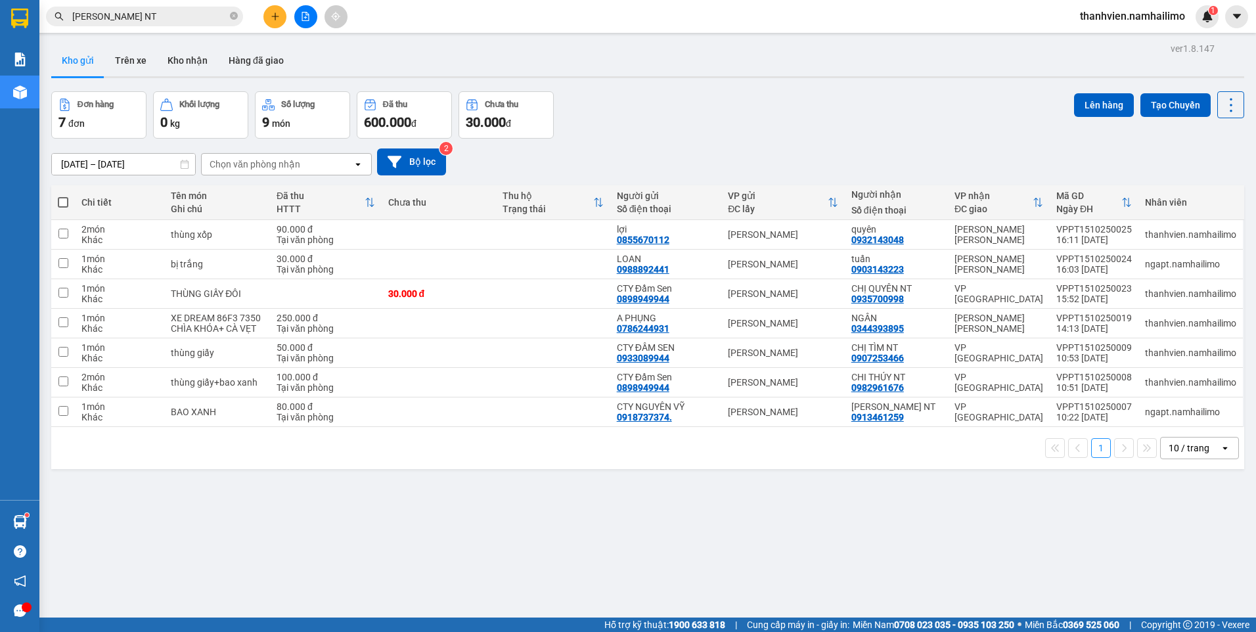
click at [476, 218] on th "Chưa thu" at bounding box center [439, 202] width 114 height 35
click at [483, 231] on td at bounding box center [439, 235] width 114 height 30
checkbox input "true"
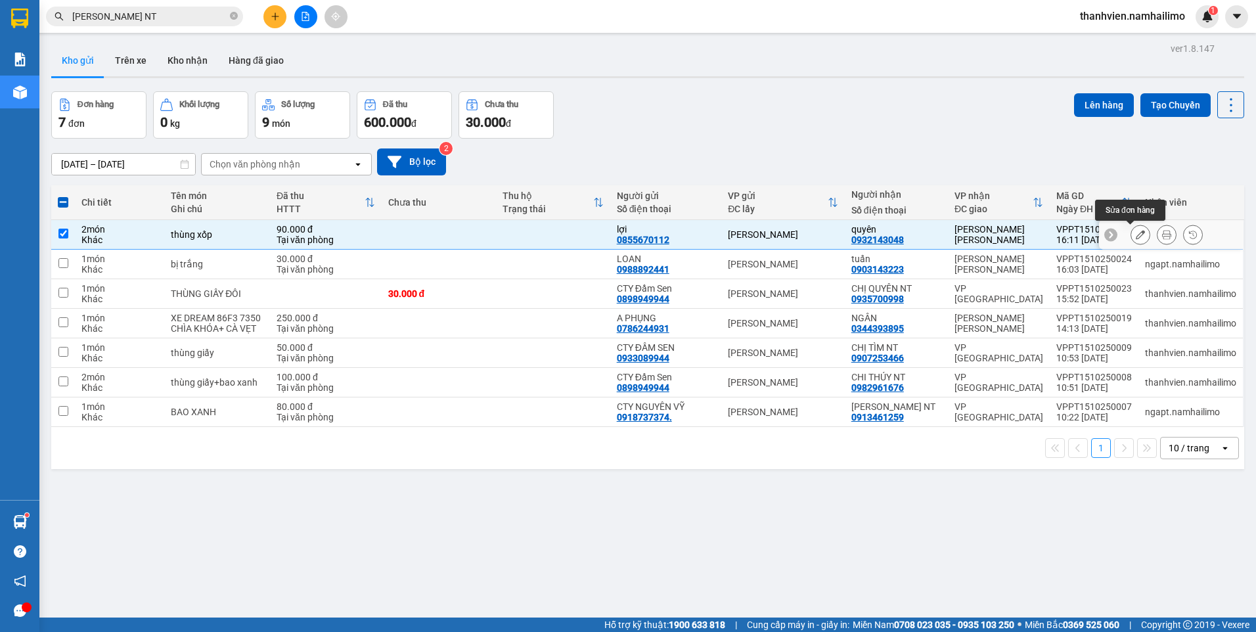
click at [1136, 237] on icon at bounding box center [1140, 234] width 9 height 9
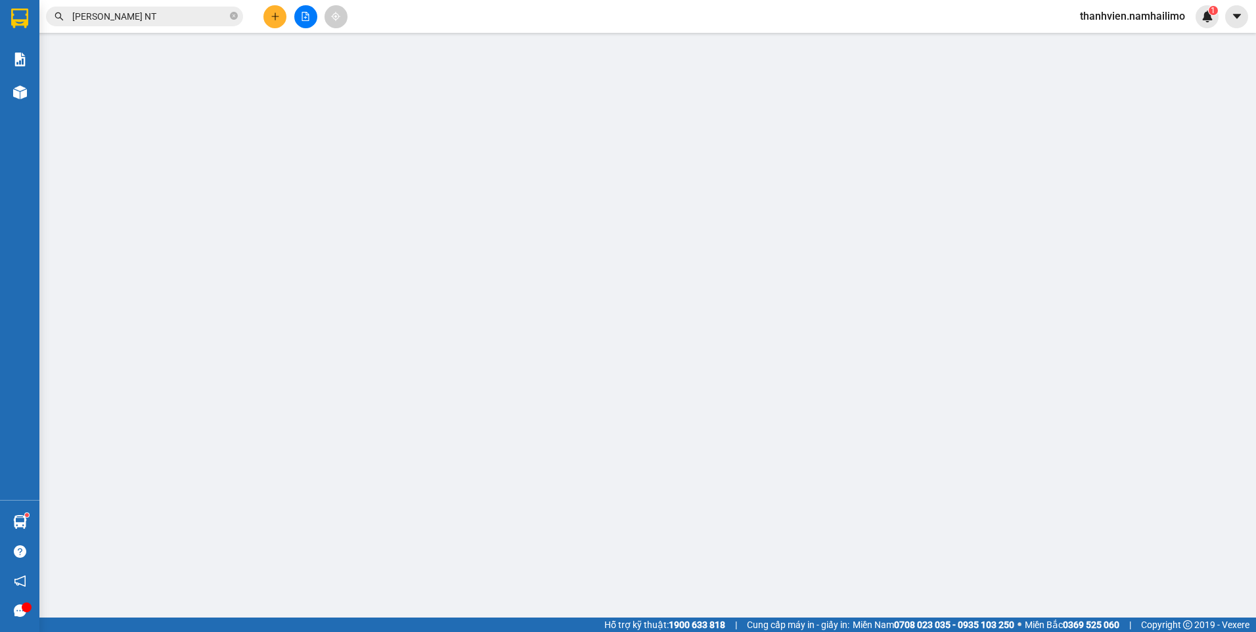
type input "0855670112"
type input "0932143048"
type input "90.000"
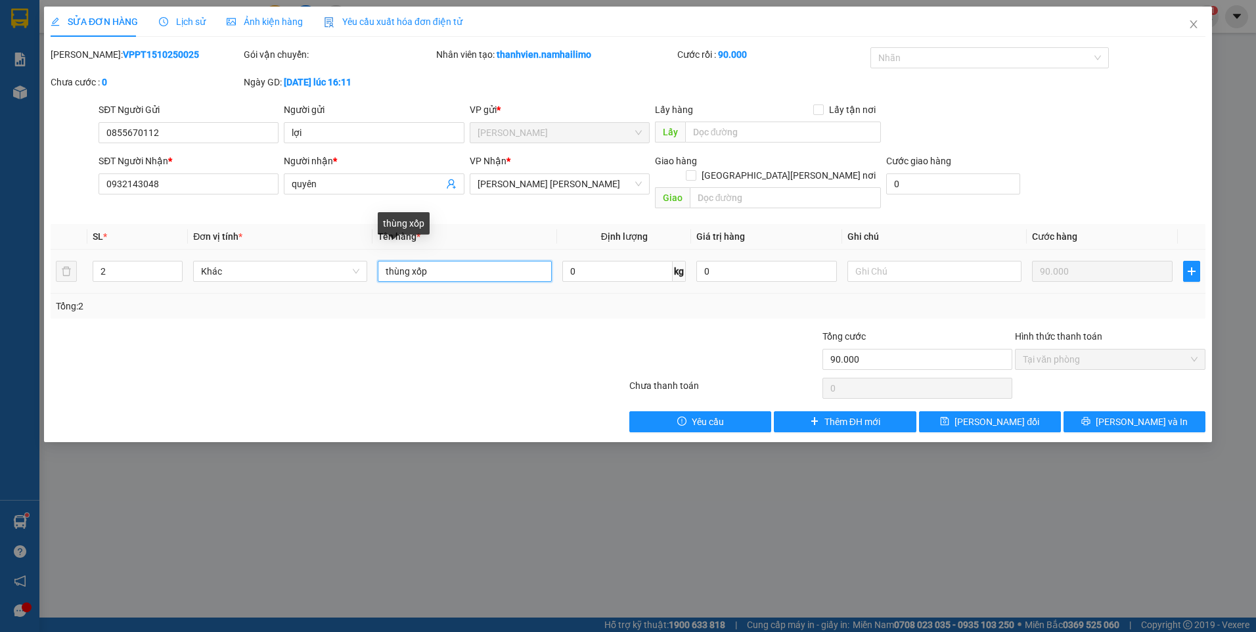
click at [487, 261] on input "thùng xốp" at bounding box center [465, 271] width 174 height 21
type input "thùng xốp giấy tờ"
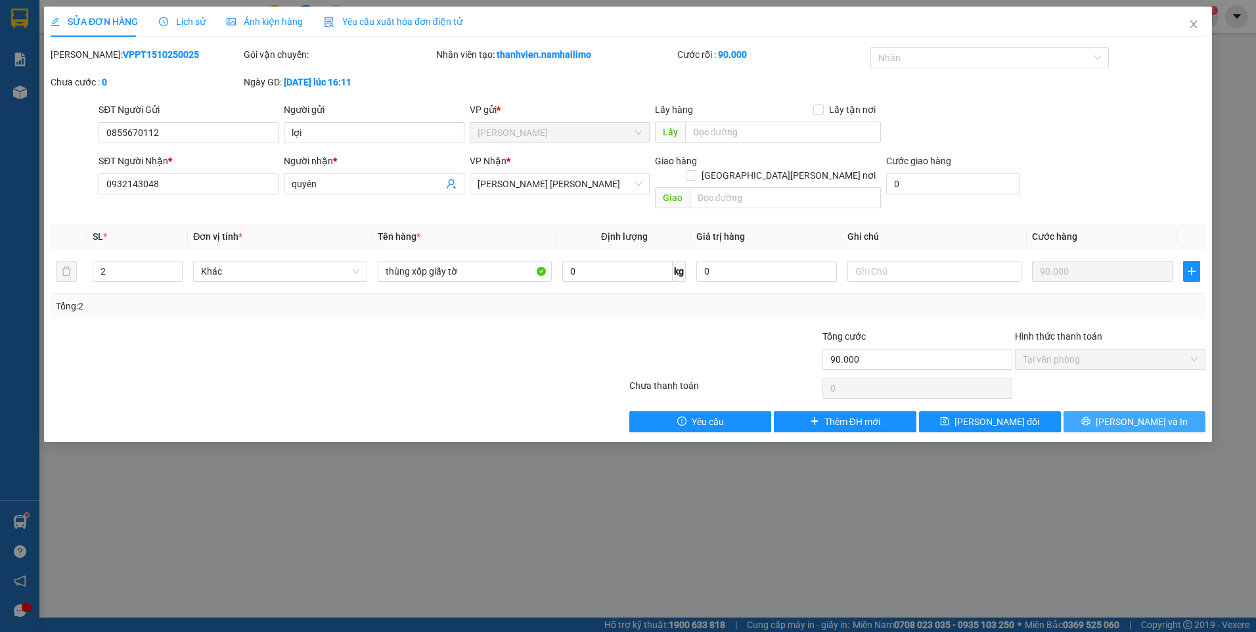
click at [1161, 411] on button "[PERSON_NAME] và In" at bounding box center [1134, 421] width 142 height 21
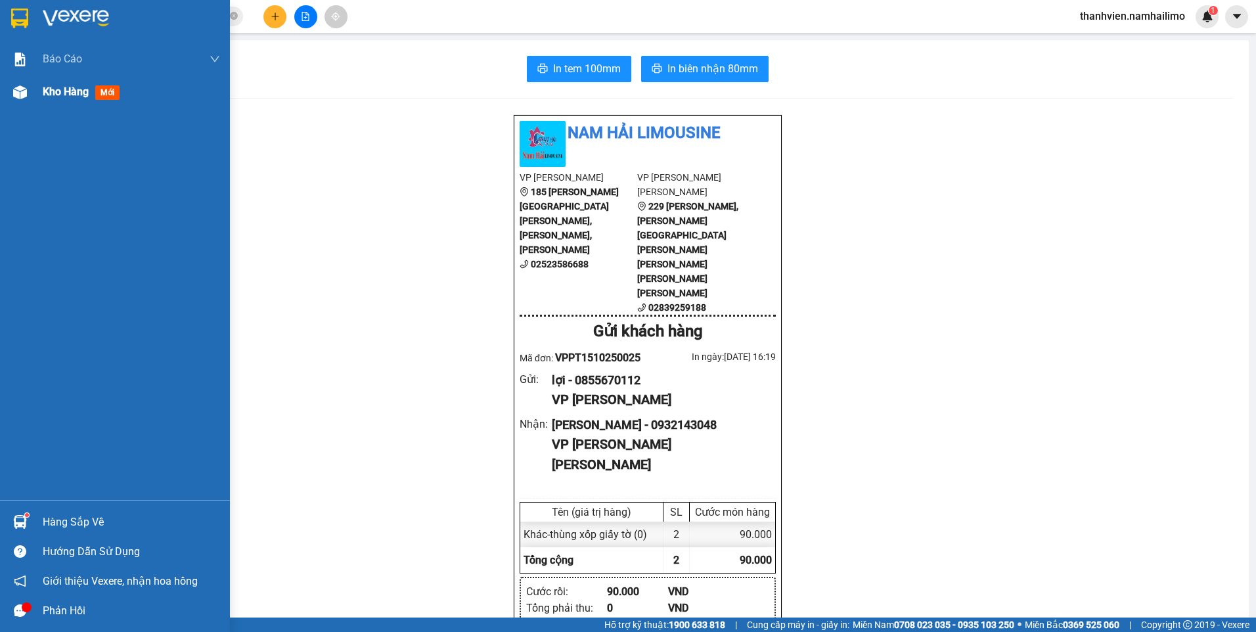
click at [58, 91] on span "Kho hàng" at bounding box center [66, 91] width 46 height 12
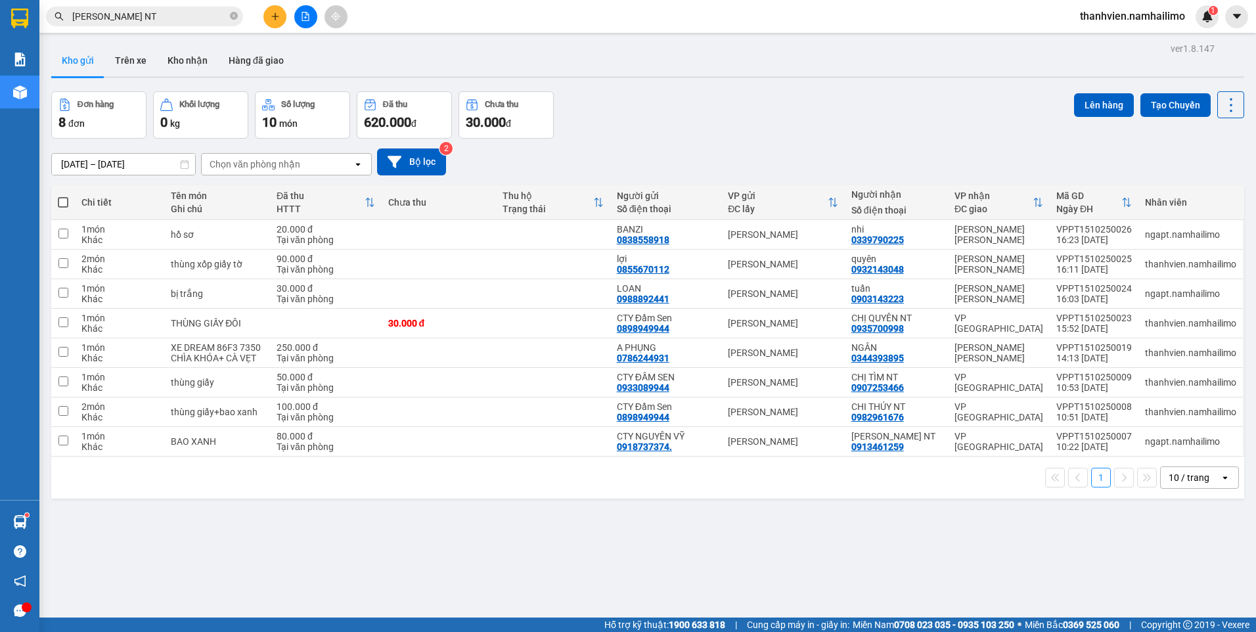
click at [108, 87] on div "ver 1.8.147 Kho gửi Trên xe [PERSON_NAME] Hàng đã [PERSON_NAME] hàng 8 đơn [PER…" at bounding box center [647, 355] width 1203 height 632
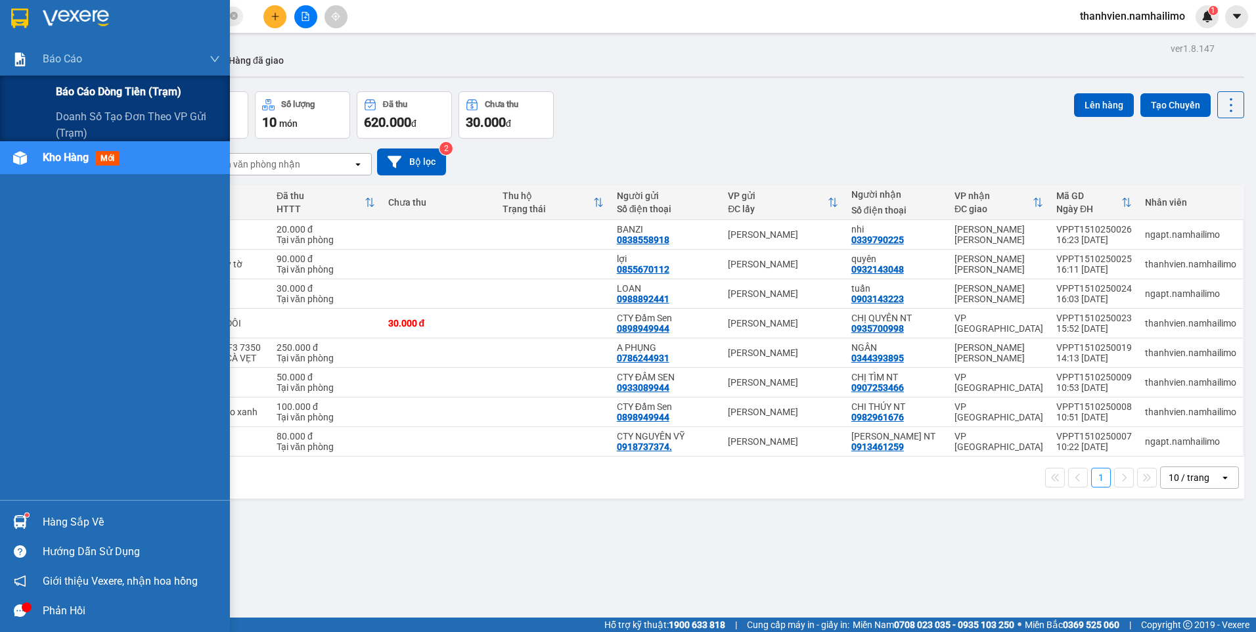
click at [83, 82] on div "Báo cáo dòng tiền (trạm)" at bounding box center [138, 92] width 164 height 33
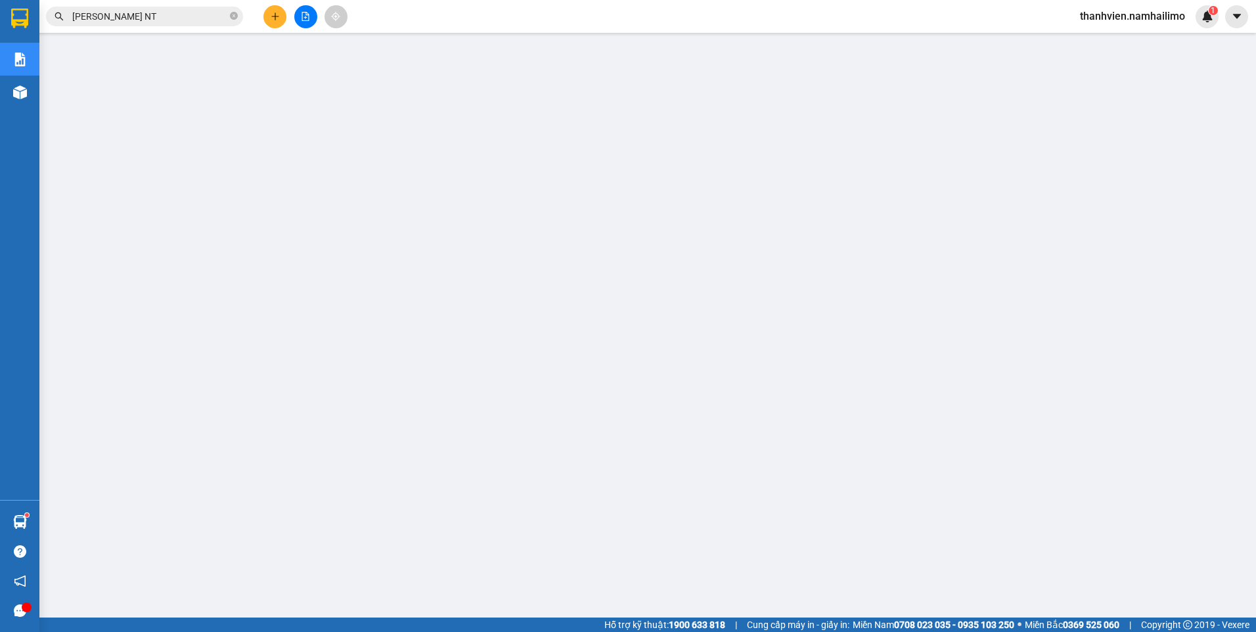
click at [162, 18] on input "[PERSON_NAME] NT" at bounding box center [149, 16] width 155 height 14
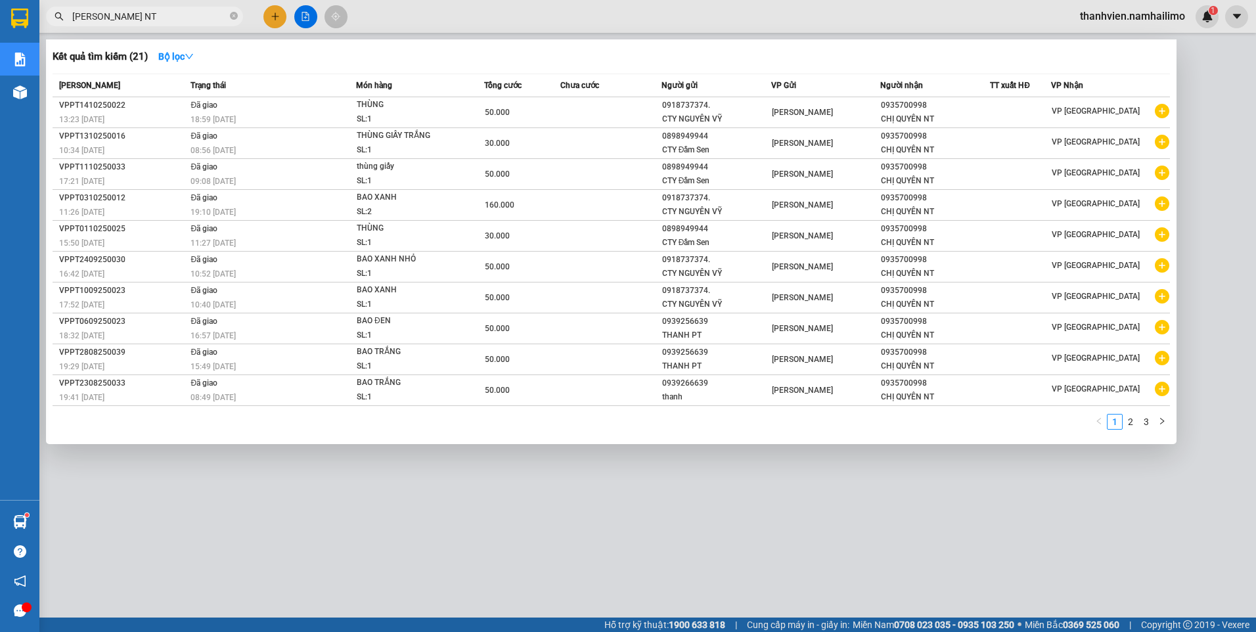
click at [162, 18] on input "[PERSON_NAME] NT" at bounding box center [149, 16] width 155 height 14
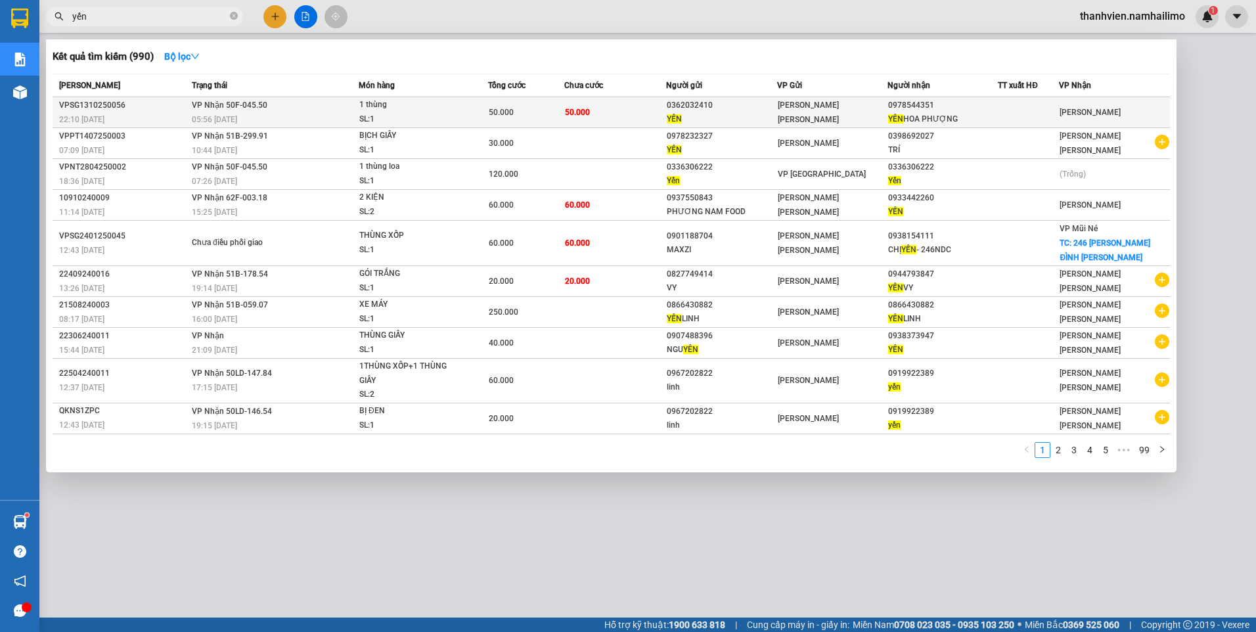
type input "yến"
click at [980, 123] on div "YẾN [PERSON_NAME]" at bounding box center [942, 119] width 109 height 14
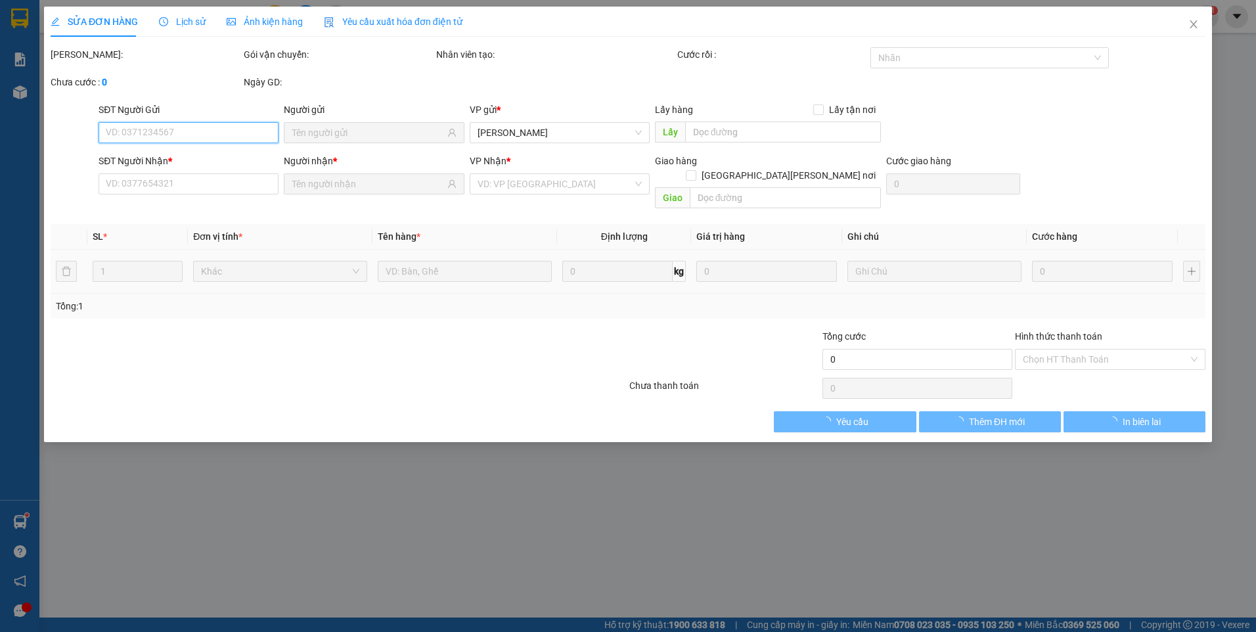
type input "0362032410"
type input "YẾN"
type input "0978544351"
type input "YẾN HOA PHƯỢNG"
type input "50.000"
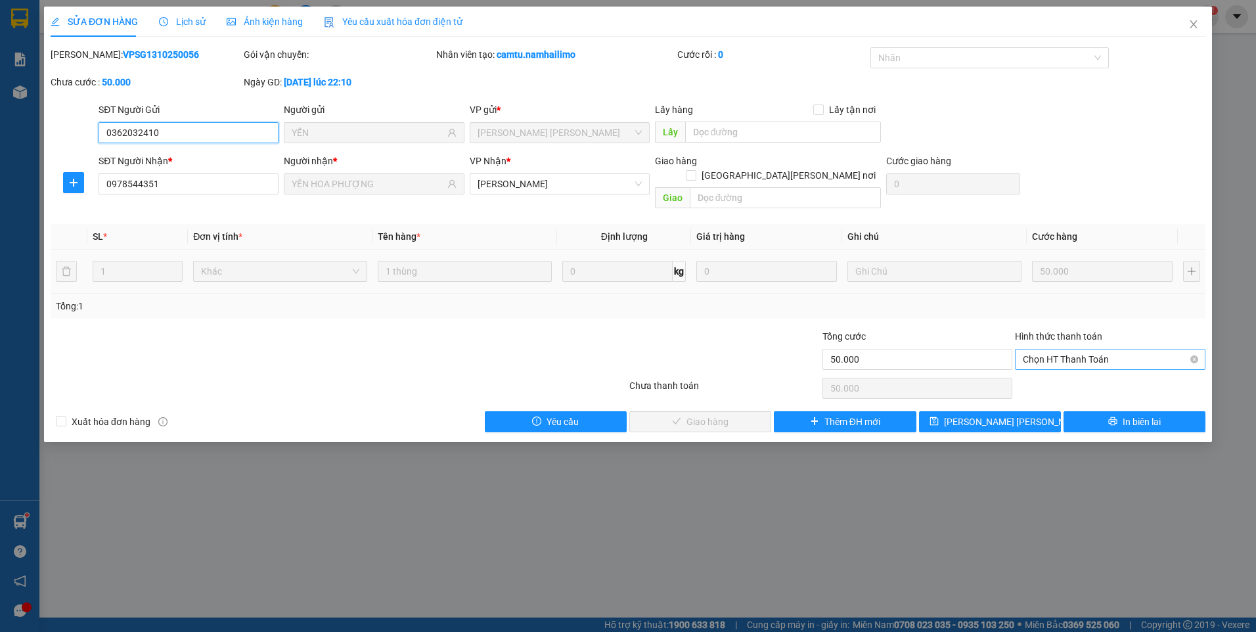
click at [1080, 349] on span "Chọn HT Thanh Toán" at bounding box center [1110, 359] width 175 height 20
click at [1082, 378] on div "Tại văn phòng" at bounding box center [1110, 371] width 190 height 21
type input "0"
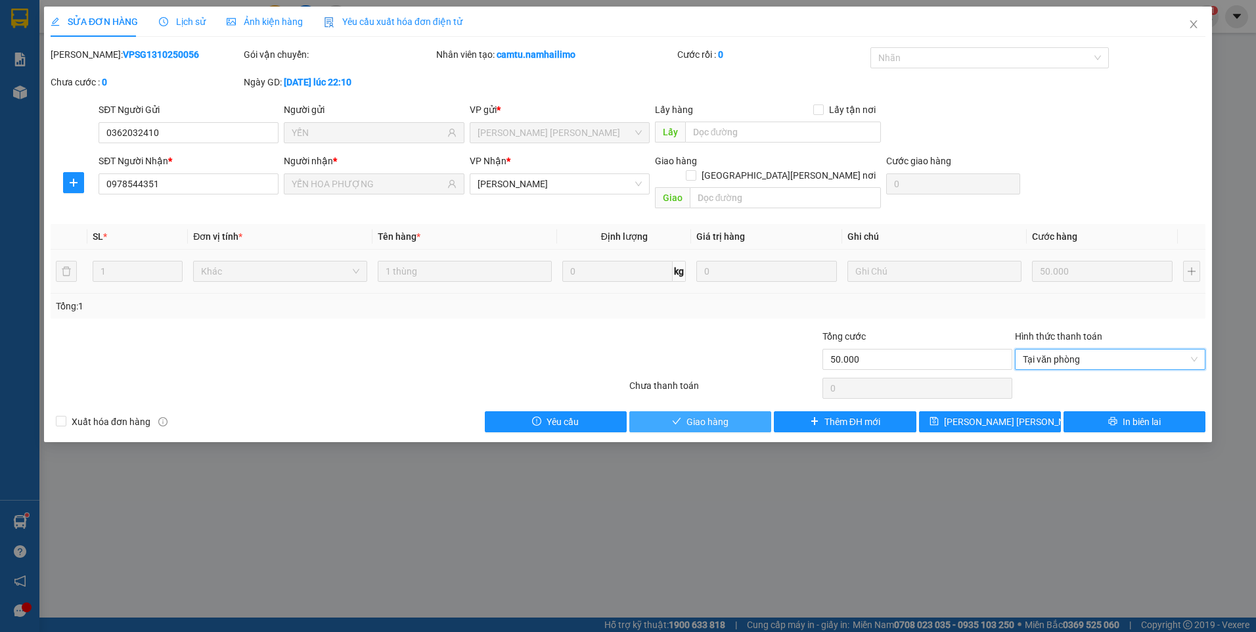
click at [702, 411] on button "Giao hàng" at bounding box center [700, 421] width 142 height 21
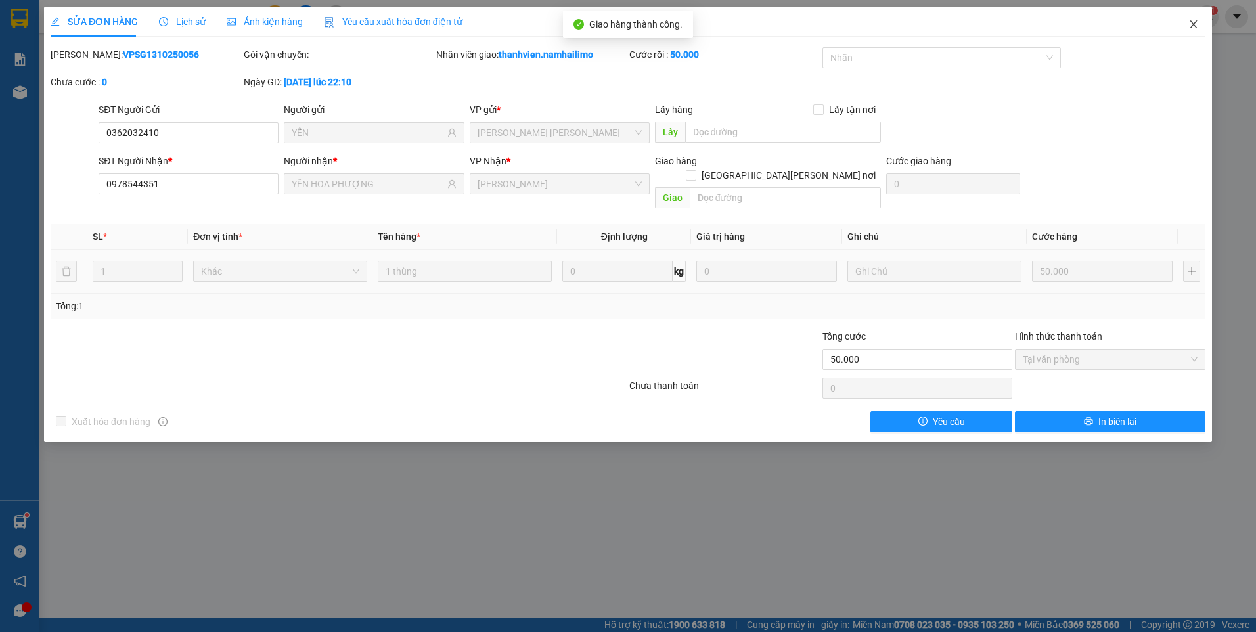
click at [1197, 30] on icon "close" at bounding box center [1193, 24] width 11 height 11
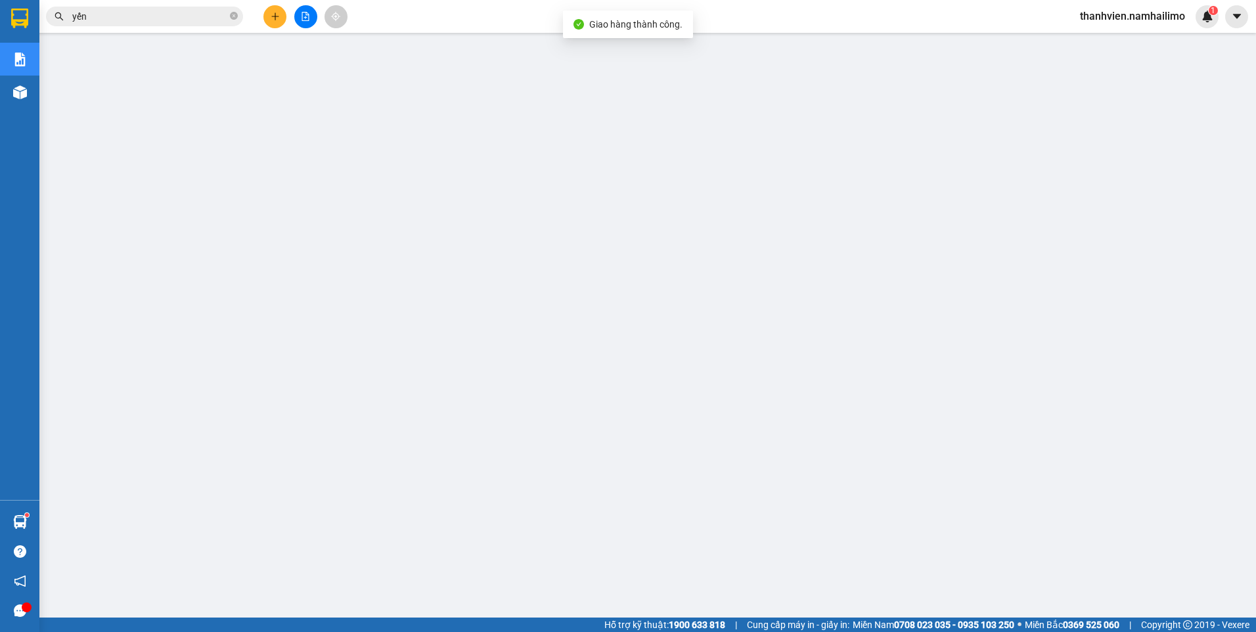
click at [150, 9] on input "yến" at bounding box center [149, 16] width 155 height 14
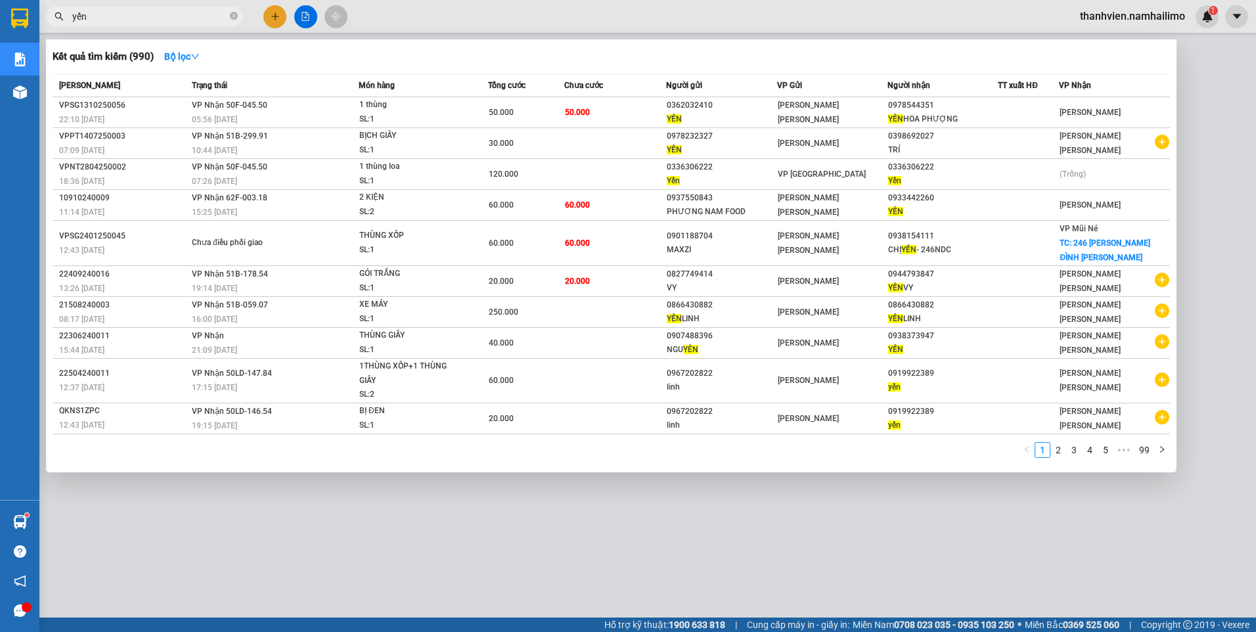
click at [629, 535] on div at bounding box center [628, 316] width 1256 height 632
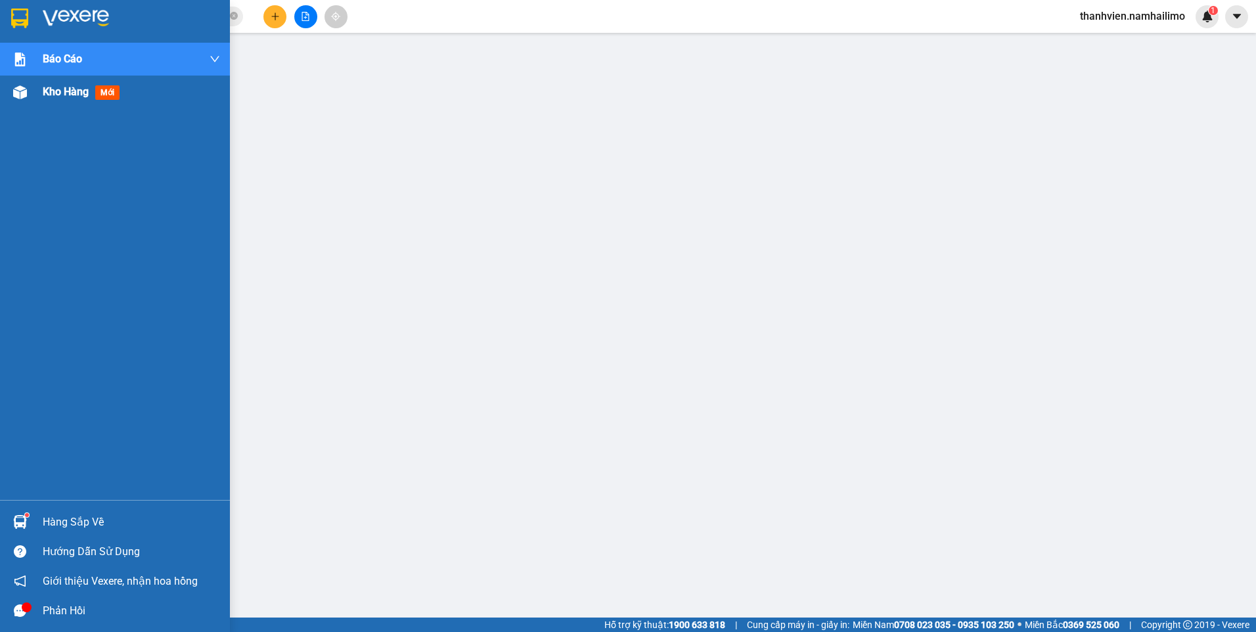
click at [116, 89] on span "mới" at bounding box center [107, 92] width 24 height 14
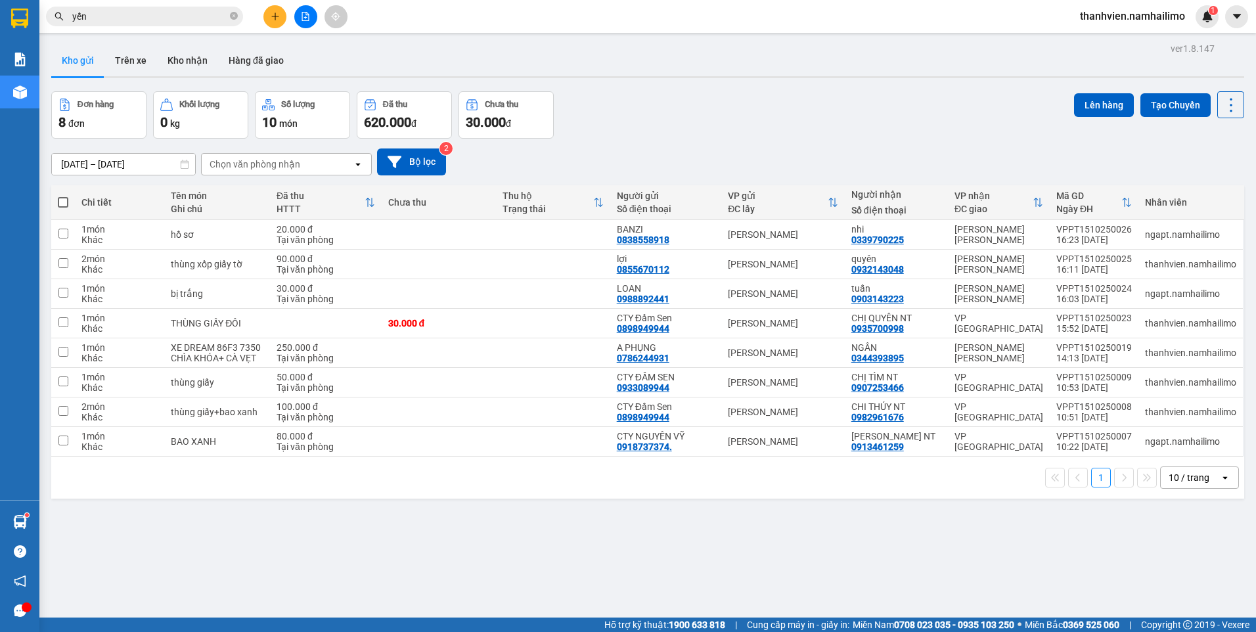
click at [1148, 16] on span "thanhvien.namhailimo" at bounding box center [1132, 16] width 126 height 16
click at [1111, 41] on span "Đăng xuất" at bounding box center [1138, 40] width 99 height 14
